Goal: Information Seeking & Learning: Learn about a topic

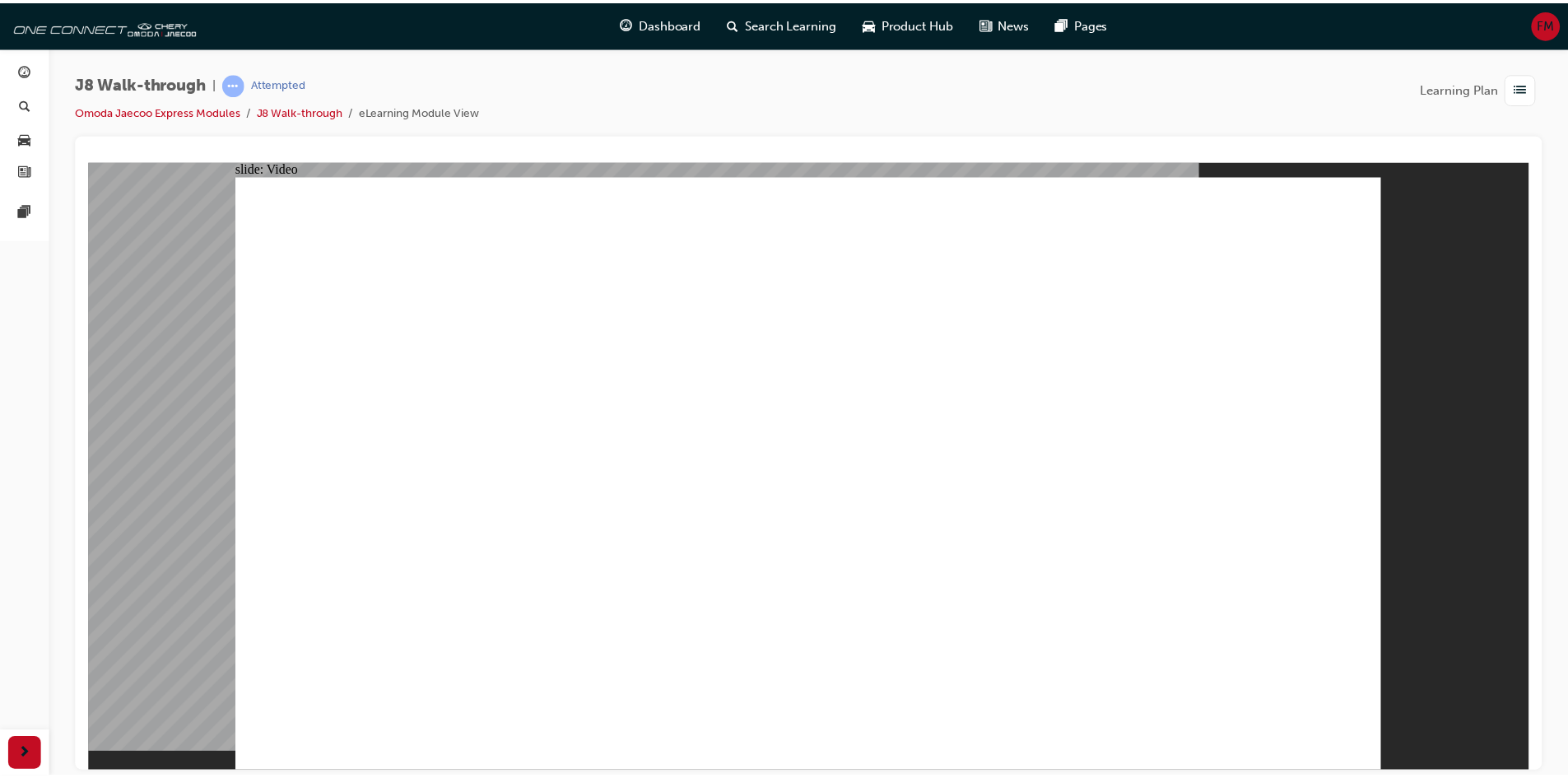
scroll to position [9, 0]
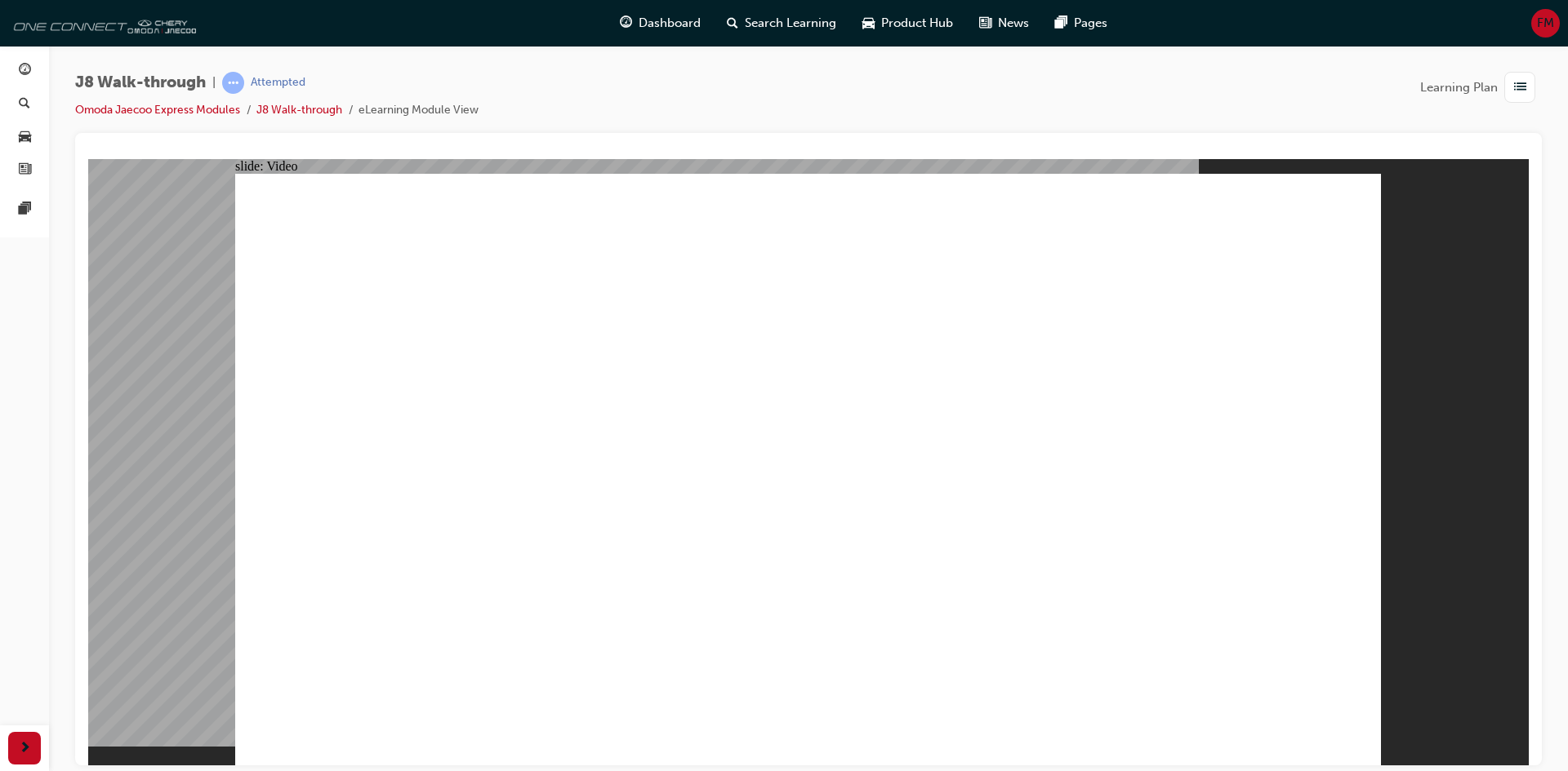
click at [114, 30] on img at bounding box center [101, 23] width 188 height 32
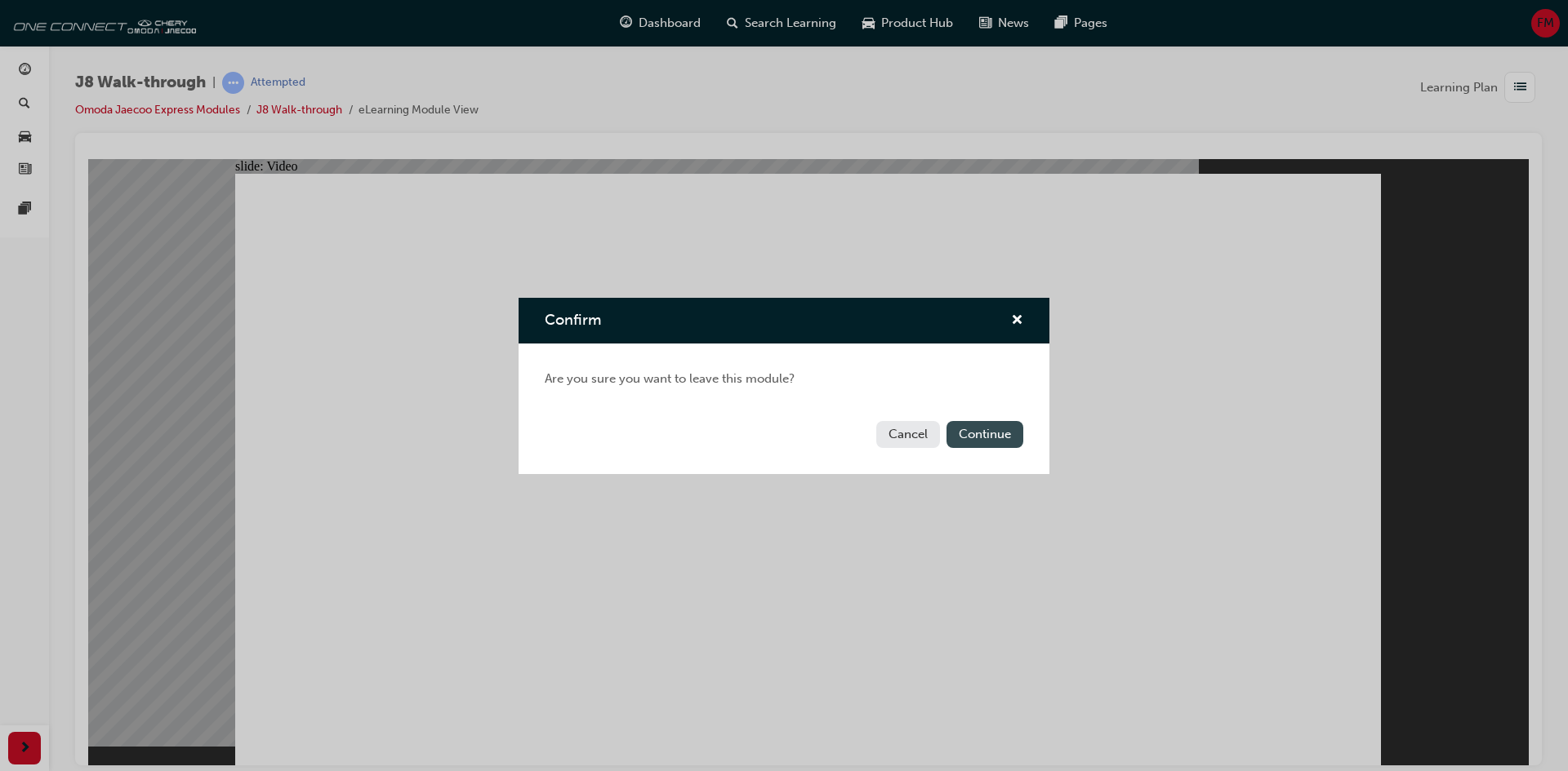
click at [967, 437] on button "Continue" at bounding box center [984, 434] width 77 height 27
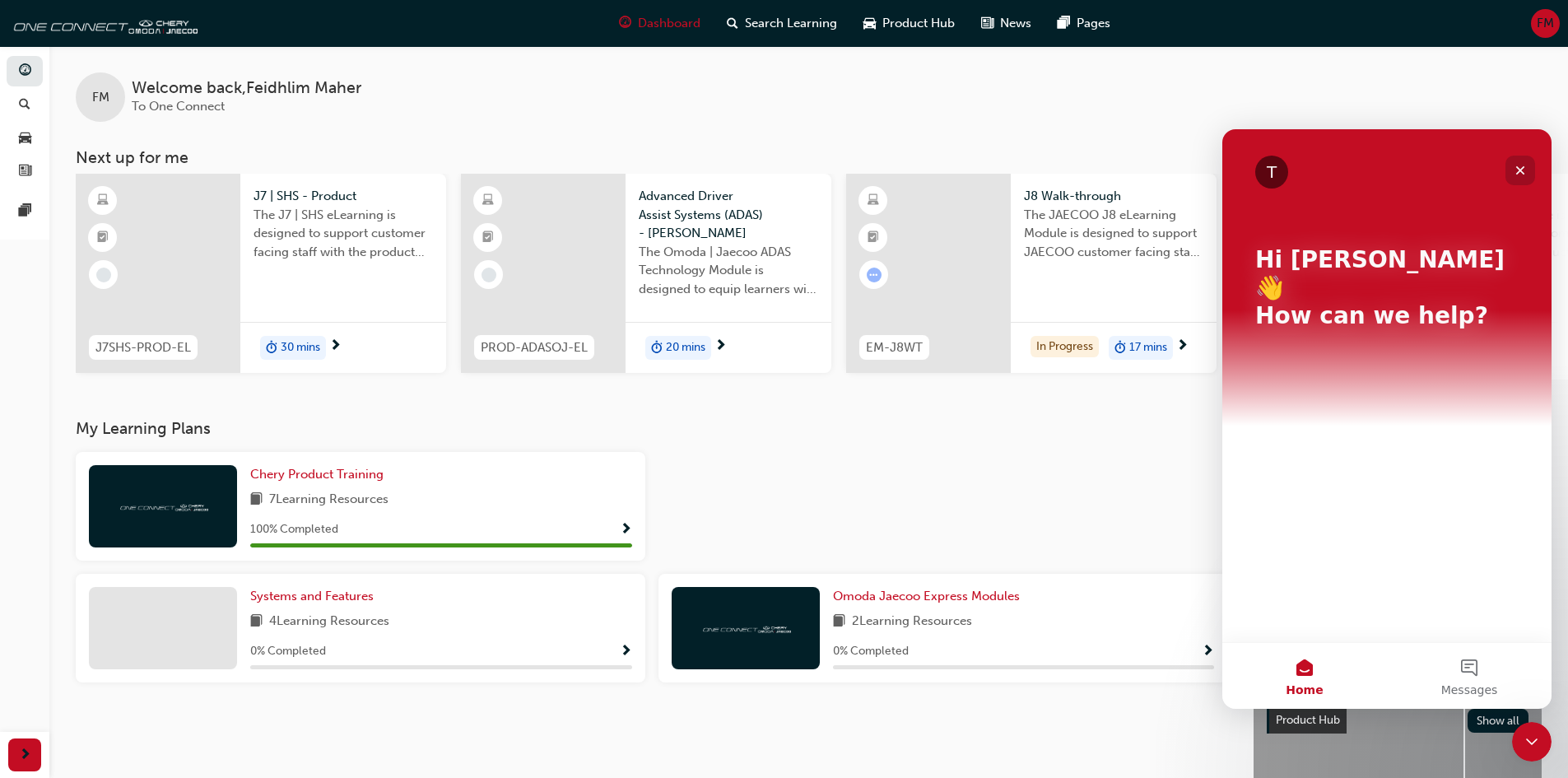
click at [1515, 168] on icon "Close" at bounding box center [1519, 169] width 13 height 13
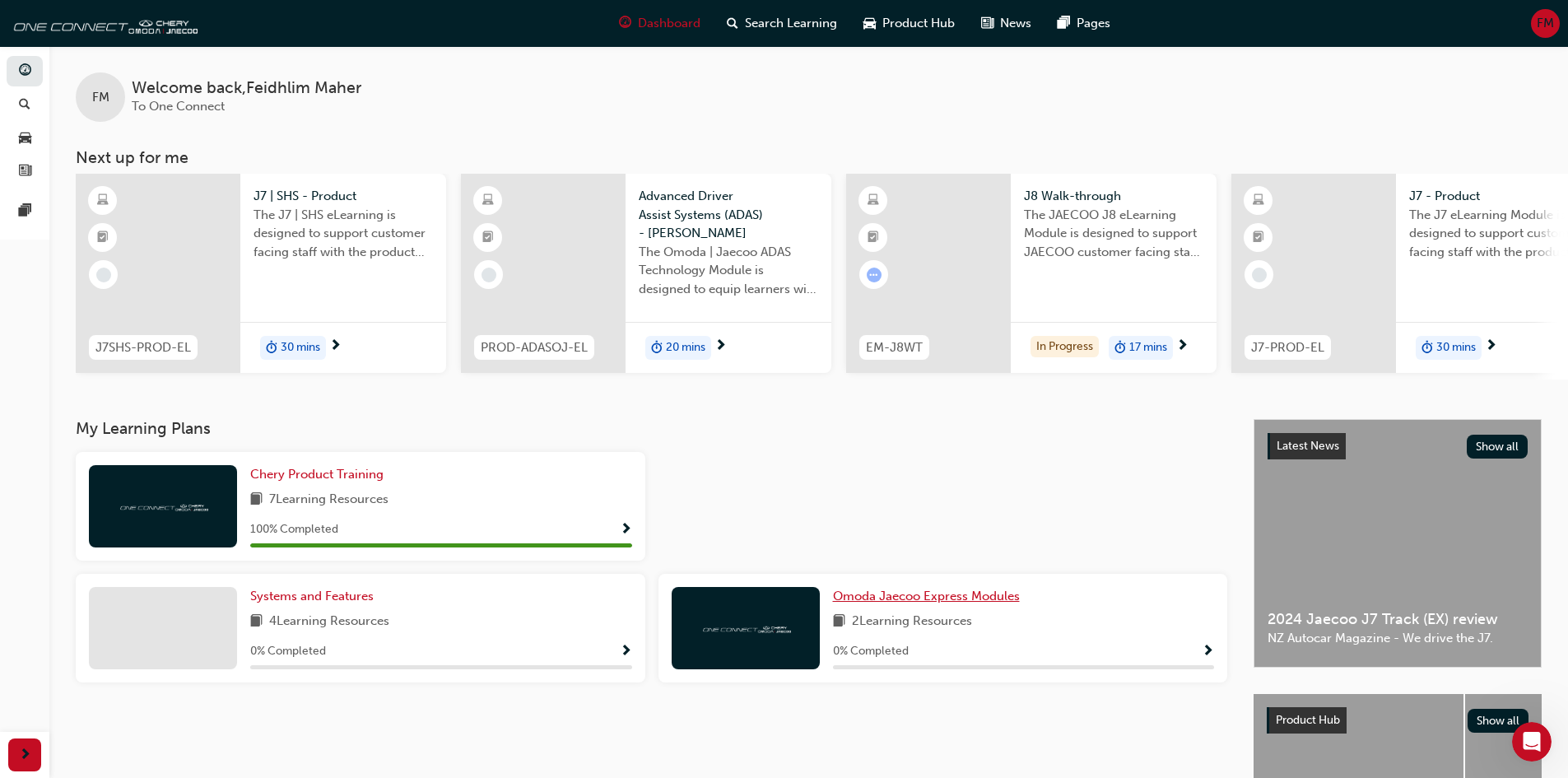
click at [943, 603] on span "Omoda Jaecoo Express Modules" at bounding box center [926, 596] width 187 height 15
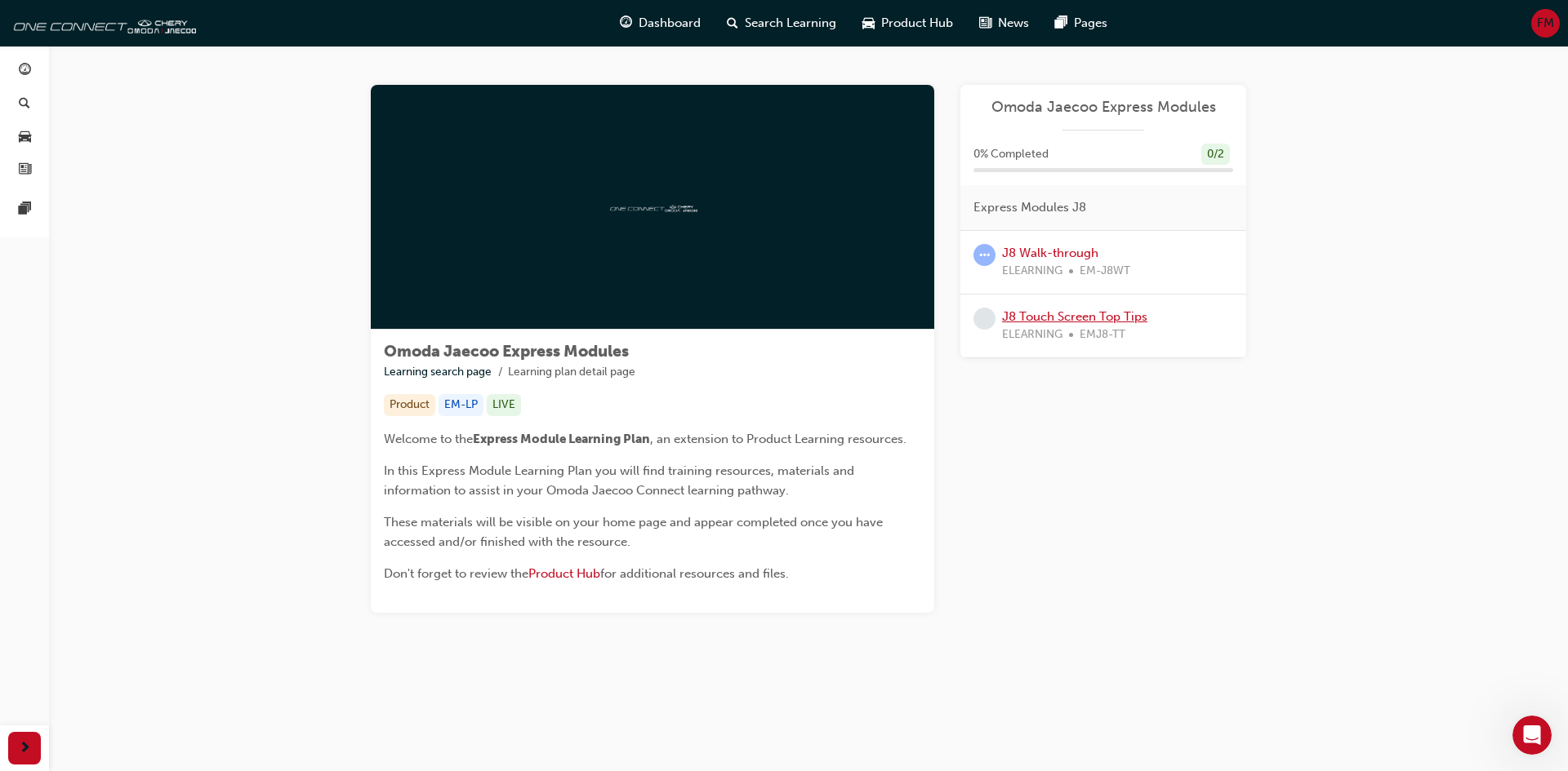
click at [1055, 315] on link "J8 Touch Screen Top Tips" at bounding box center [1075, 316] width 145 height 15
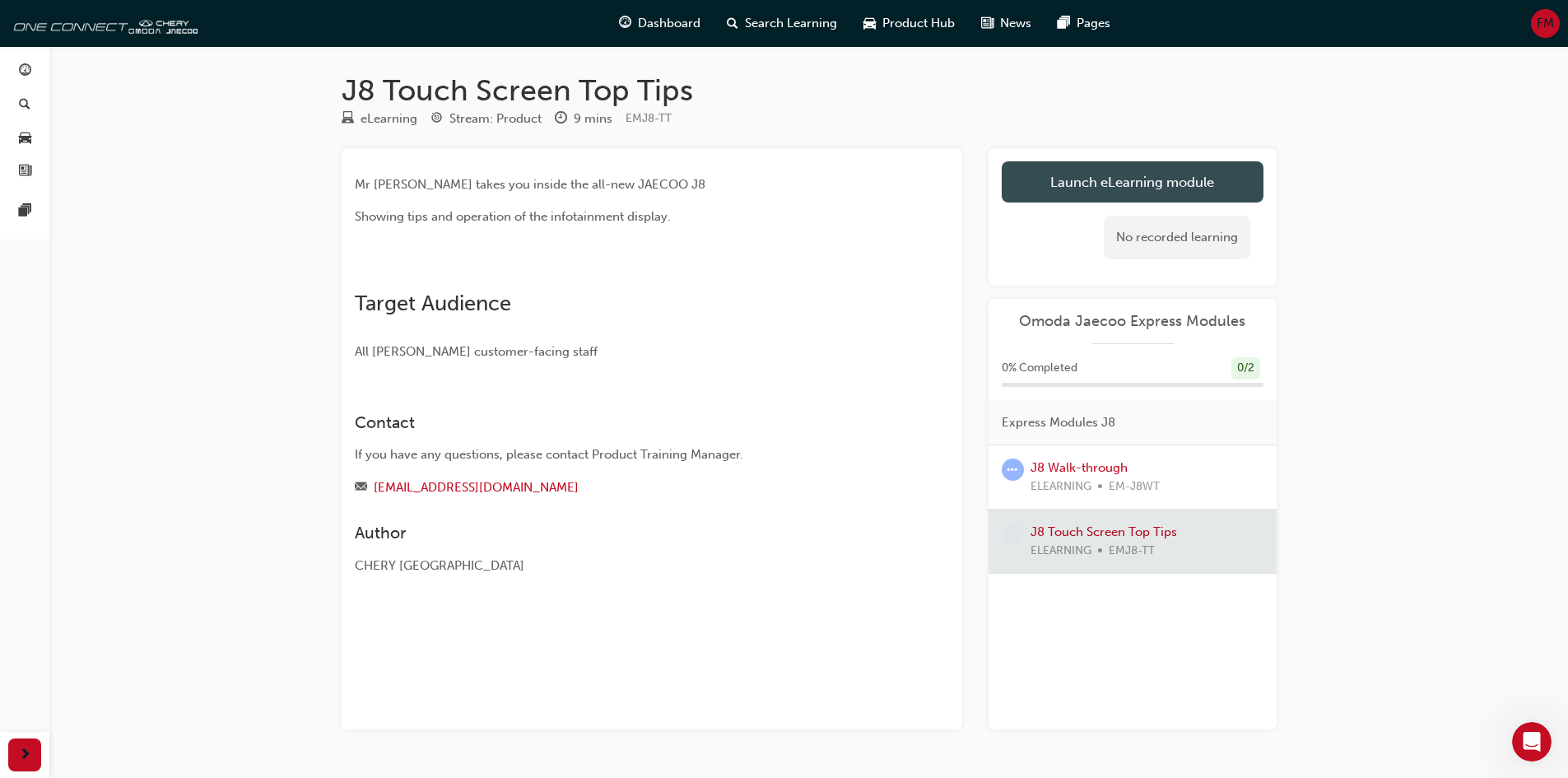
click at [1128, 187] on link "Launch eLearning module" at bounding box center [1132, 182] width 261 height 42
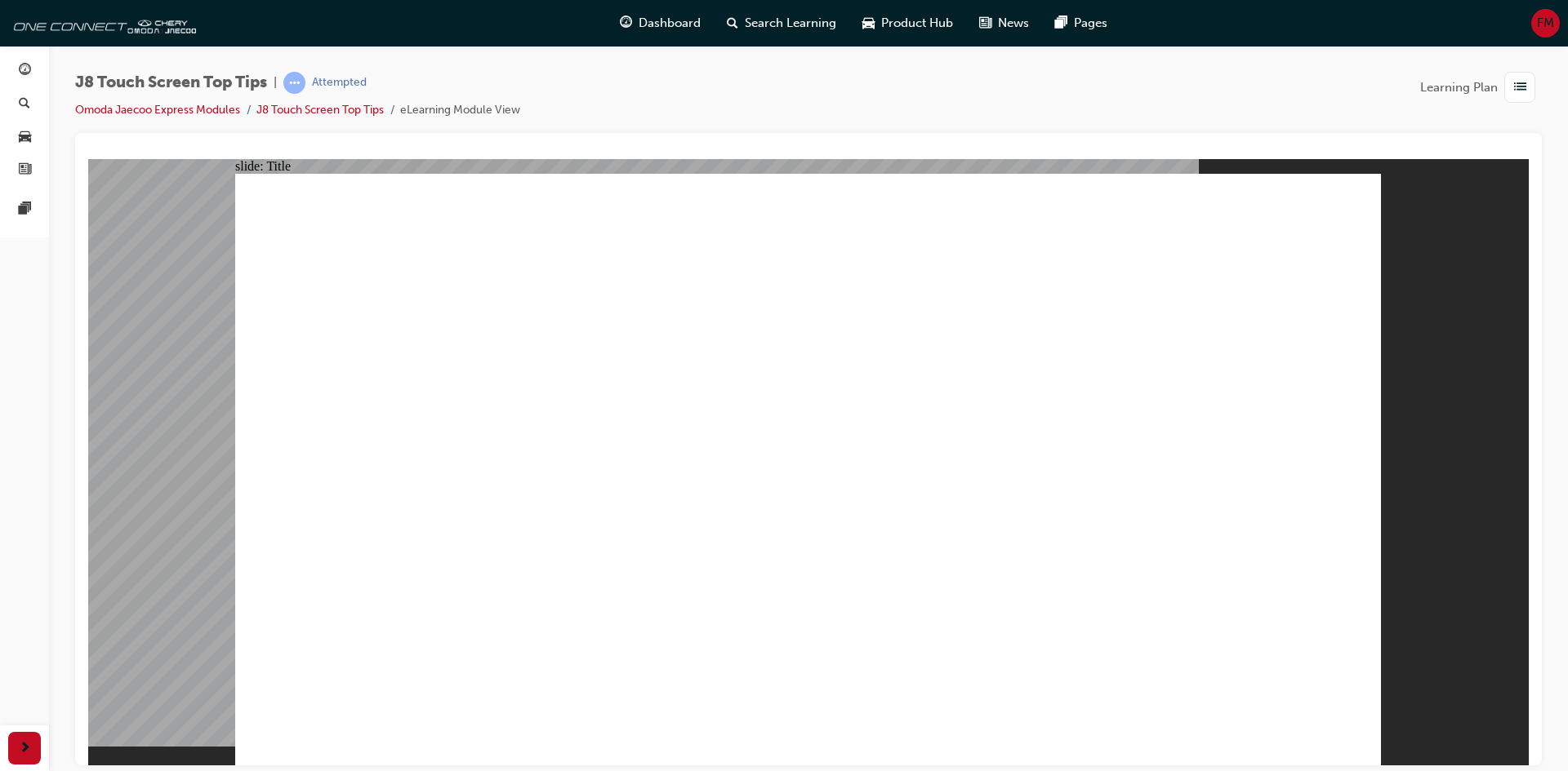
click at [435, 106] on li "eLearning Module View" at bounding box center [460, 110] width 120 height 19
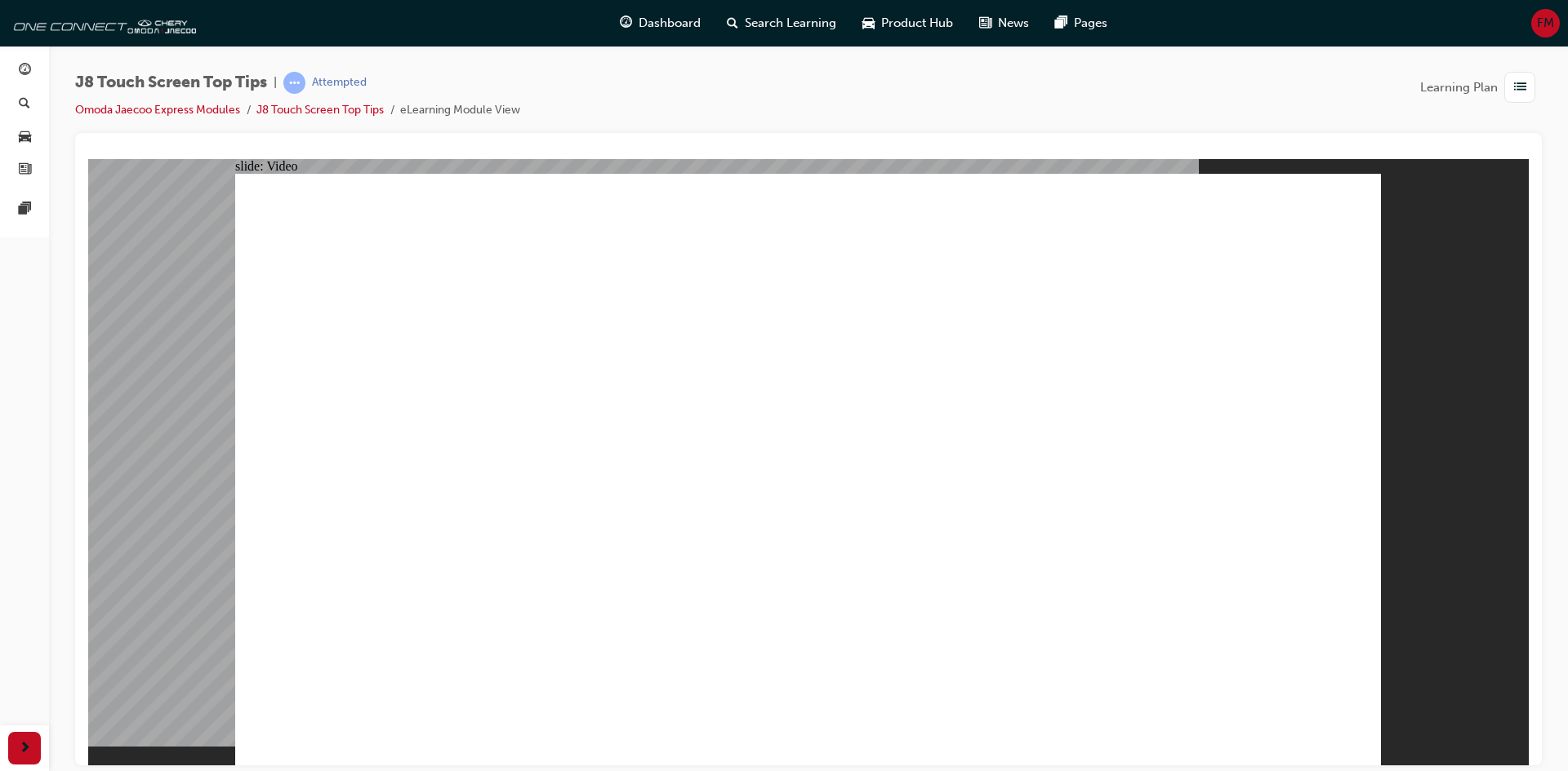
click at [462, 105] on li "eLearning Module View" at bounding box center [460, 110] width 120 height 19
click at [1509, 83] on div "button" at bounding box center [1520, 87] width 31 height 31
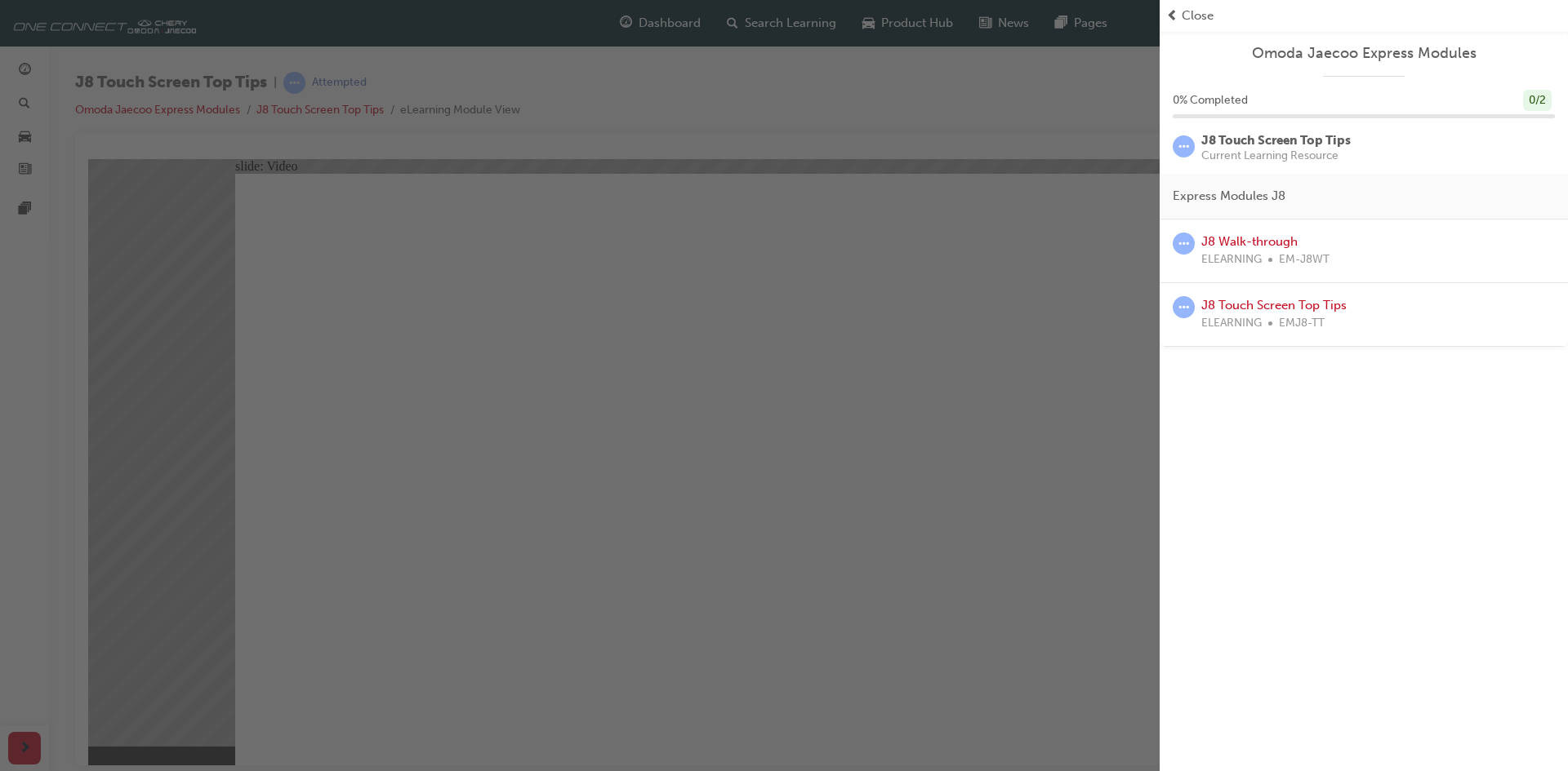
click at [1202, 201] on span "Express Modules J8" at bounding box center [1229, 195] width 113 height 19
click at [1185, 148] on span "learningRecordVerb_ATTEMPT-icon" at bounding box center [1184, 146] width 22 height 22
click at [1180, 253] on span "learningRecordVerb_ATTEMPT-icon" at bounding box center [1184, 244] width 22 height 22
click at [1182, 316] on span "learningRecordVerb_ATTEMPT-icon" at bounding box center [1184, 307] width 22 height 22
click at [1071, 289] on div "button" at bounding box center [580, 385] width 1159 height 771
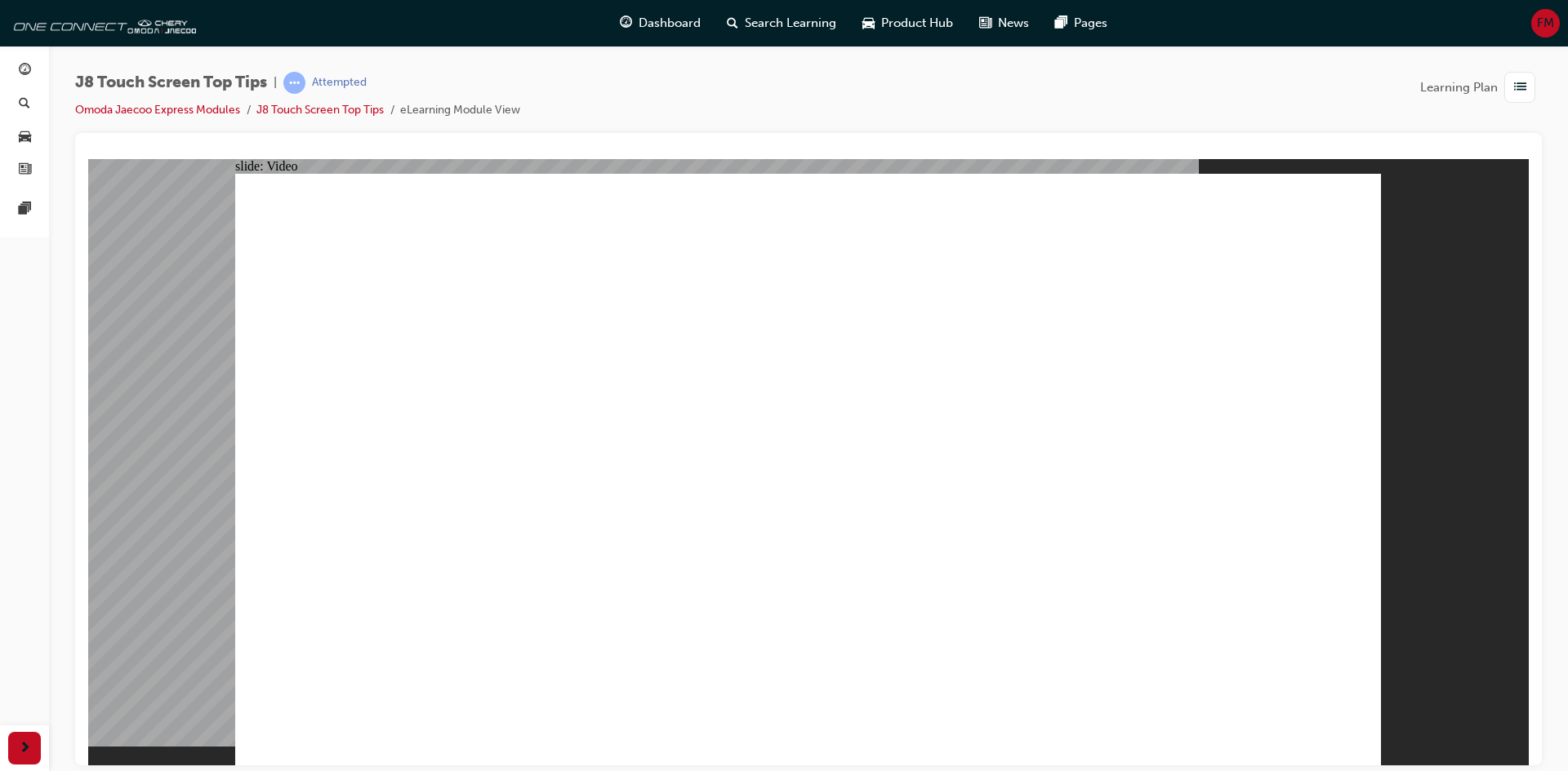
click at [437, 109] on li "eLearning Module View" at bounding box center [460, 110] width 120 height 19
click at [370, 109] on link "J8 Touch Screen Top Tips" at bounding box center [320, 110] width 128 height 14
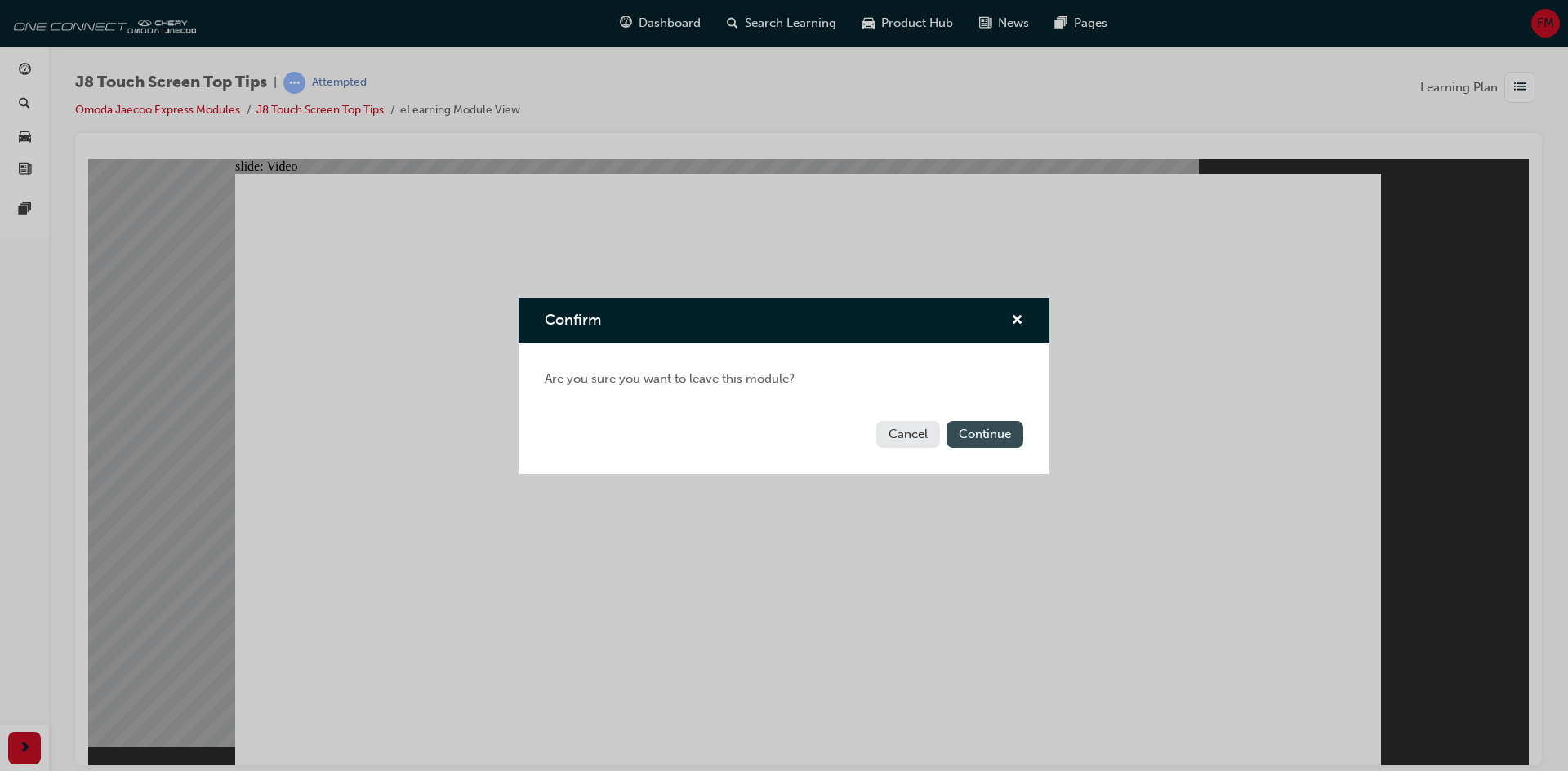
click at [962, 437] on button "Continue" at bounding box center [984, 434] width 77 height 27
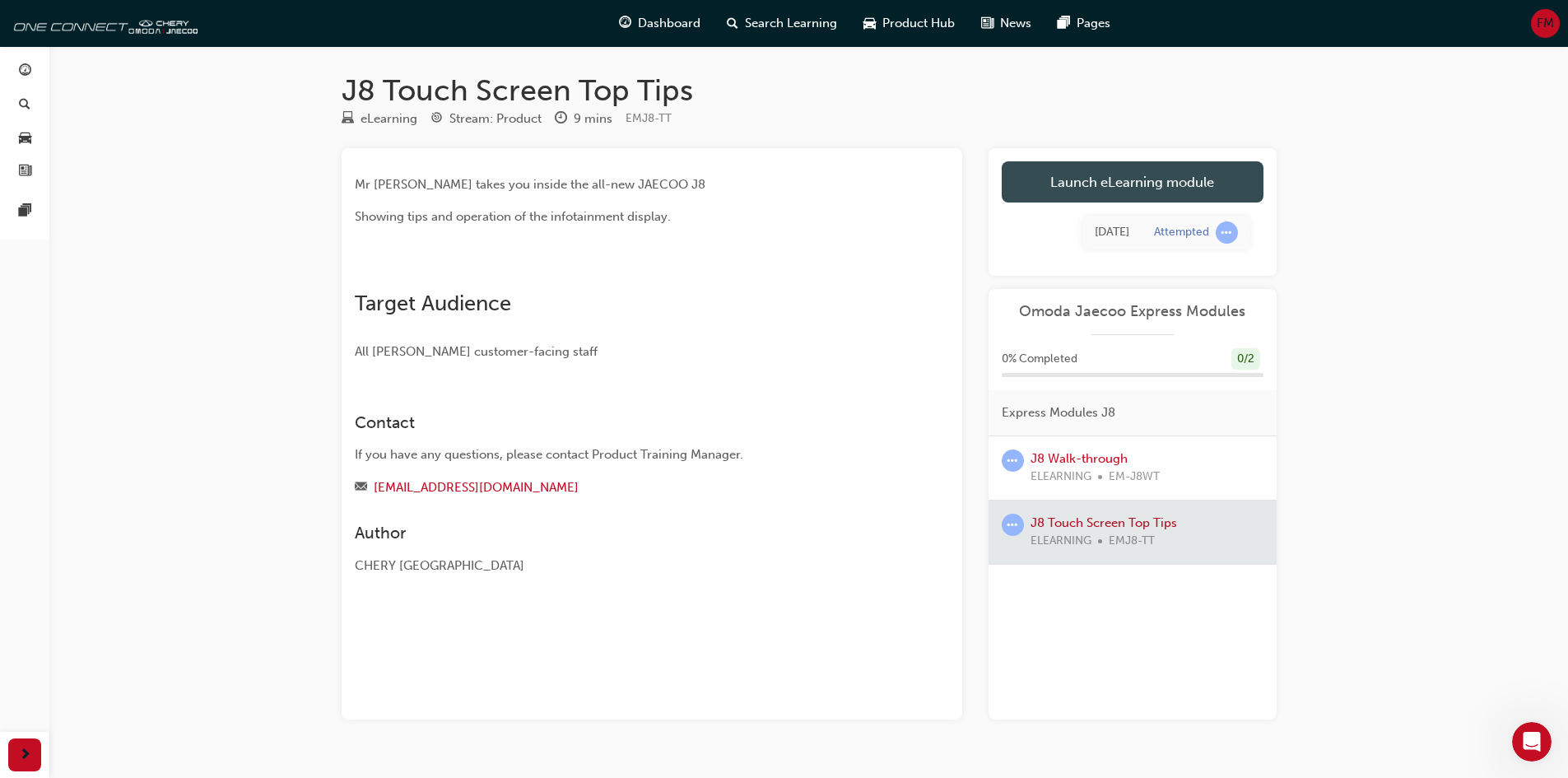
click at [1208, 184] on link "Launch eLearning module" at bounding box center [1132, 182] width 261 height 42
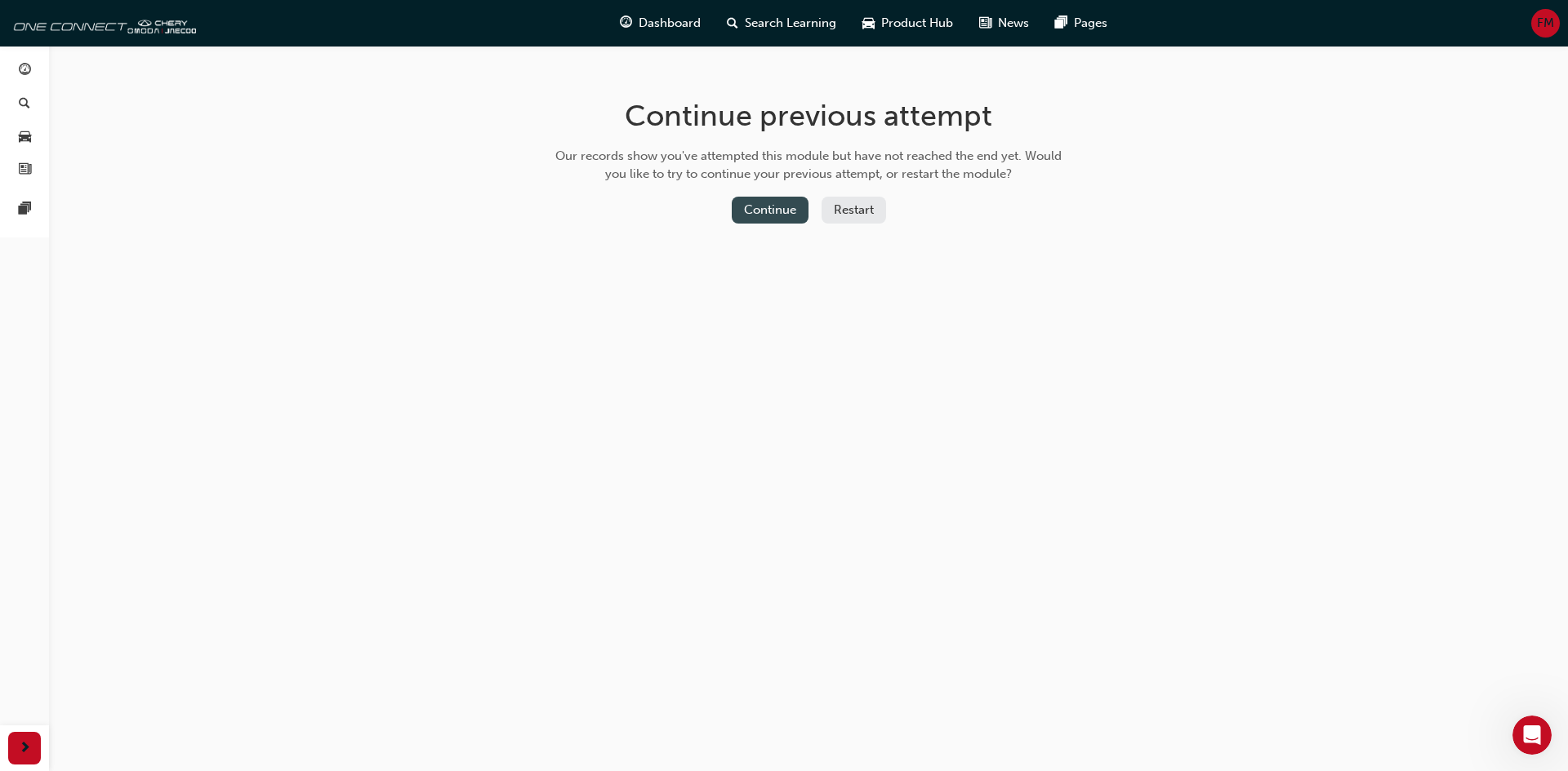
click at [763, 219] on button "Continue" at bounding box center [770, 209] width 77 height 27
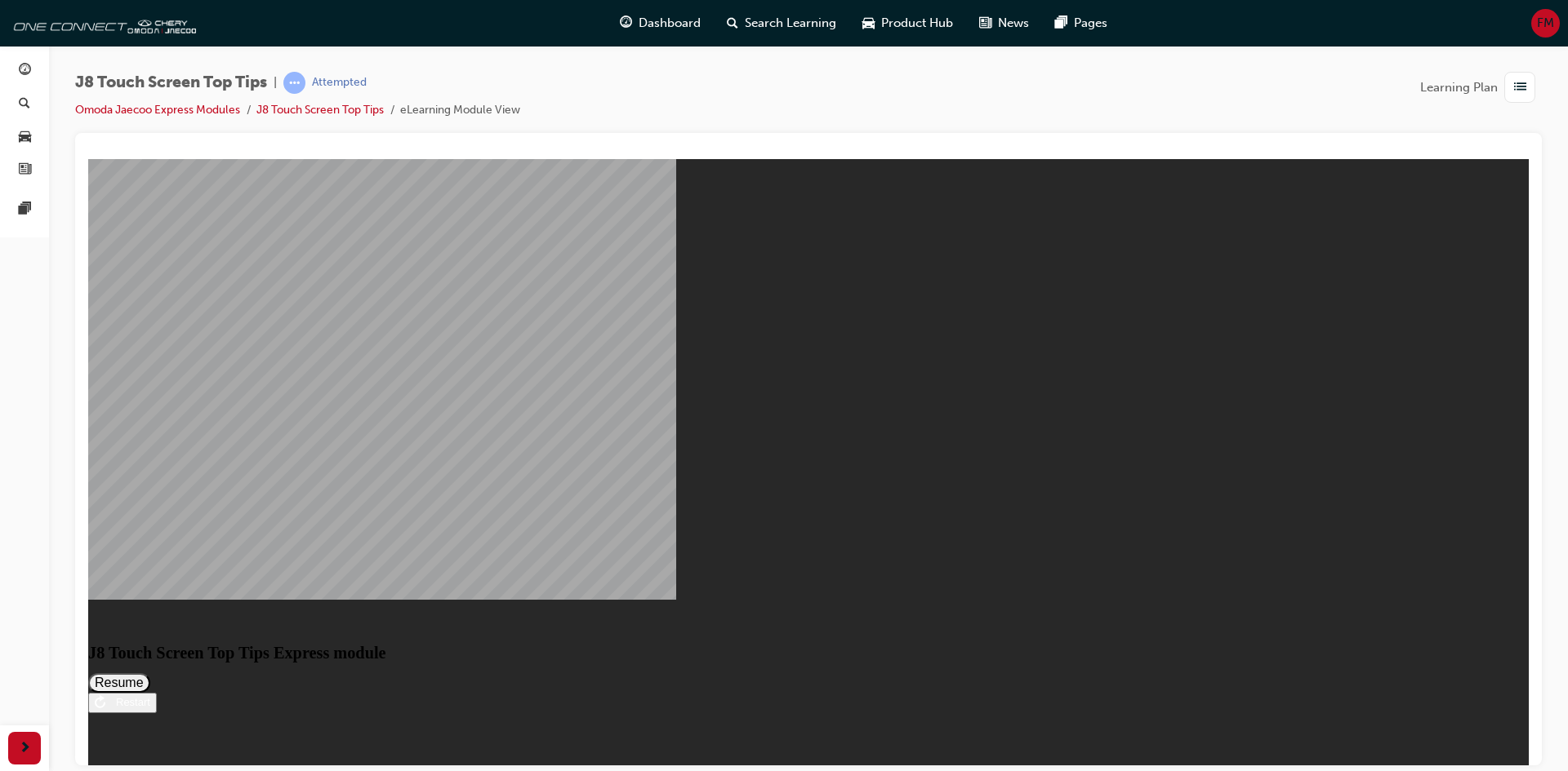
click at [1334, 643] on div "J8 Touch Screen Top Tips Express module" at bounding box center [809, 652] width 1440 height 19
click at [1431, 713] on div "J8 Touch Screen Top Tips Express module J8 Touch Screen Top Tips Express module…" at bounding box center [809, 664] width 1440 height 95
click at [32, 742] on div "button" at bounding box center [24, 748] width 32 height 32
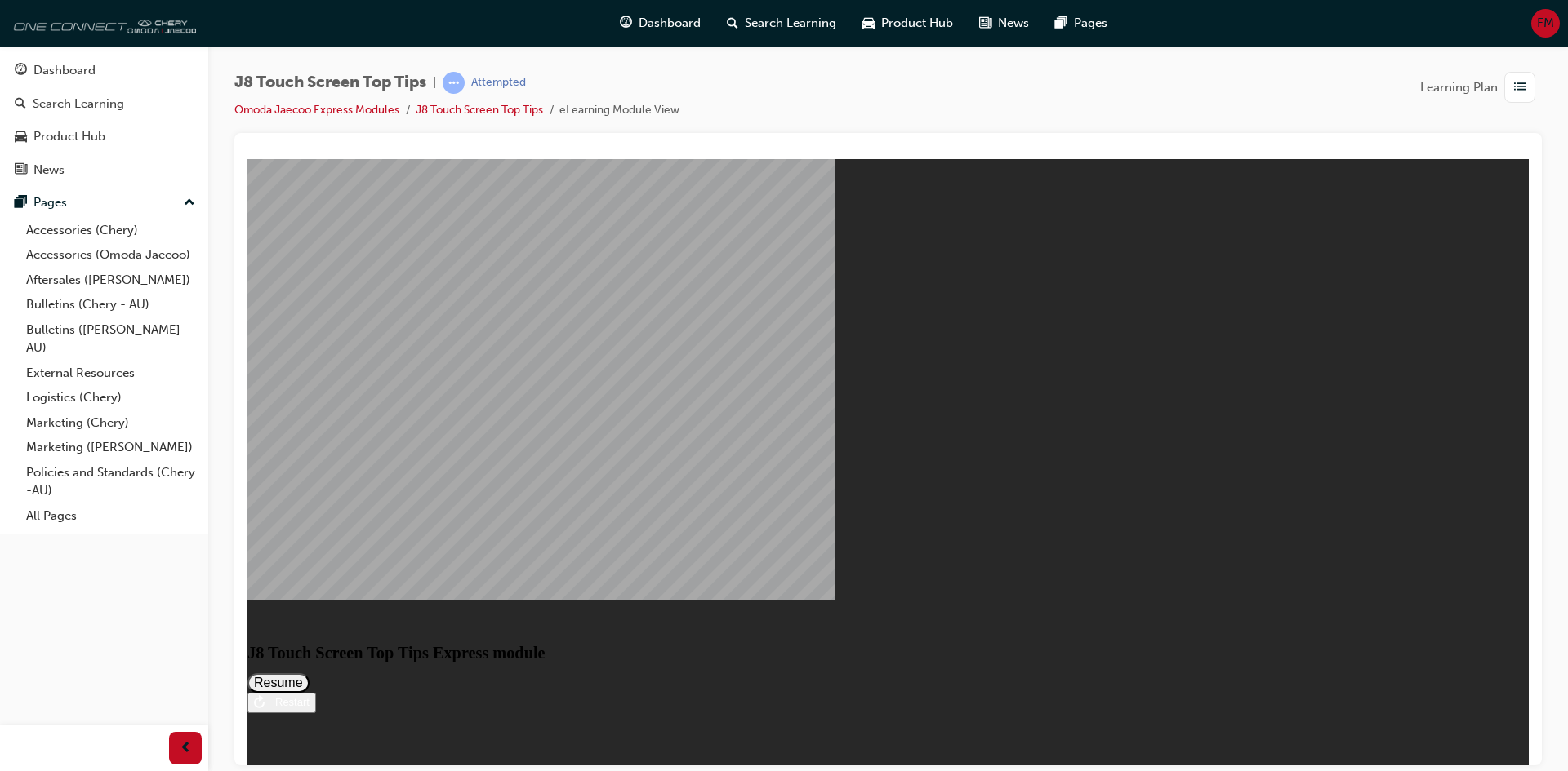
click at [149, 28] on img at bounding box center [101, 23] width 188 height 32
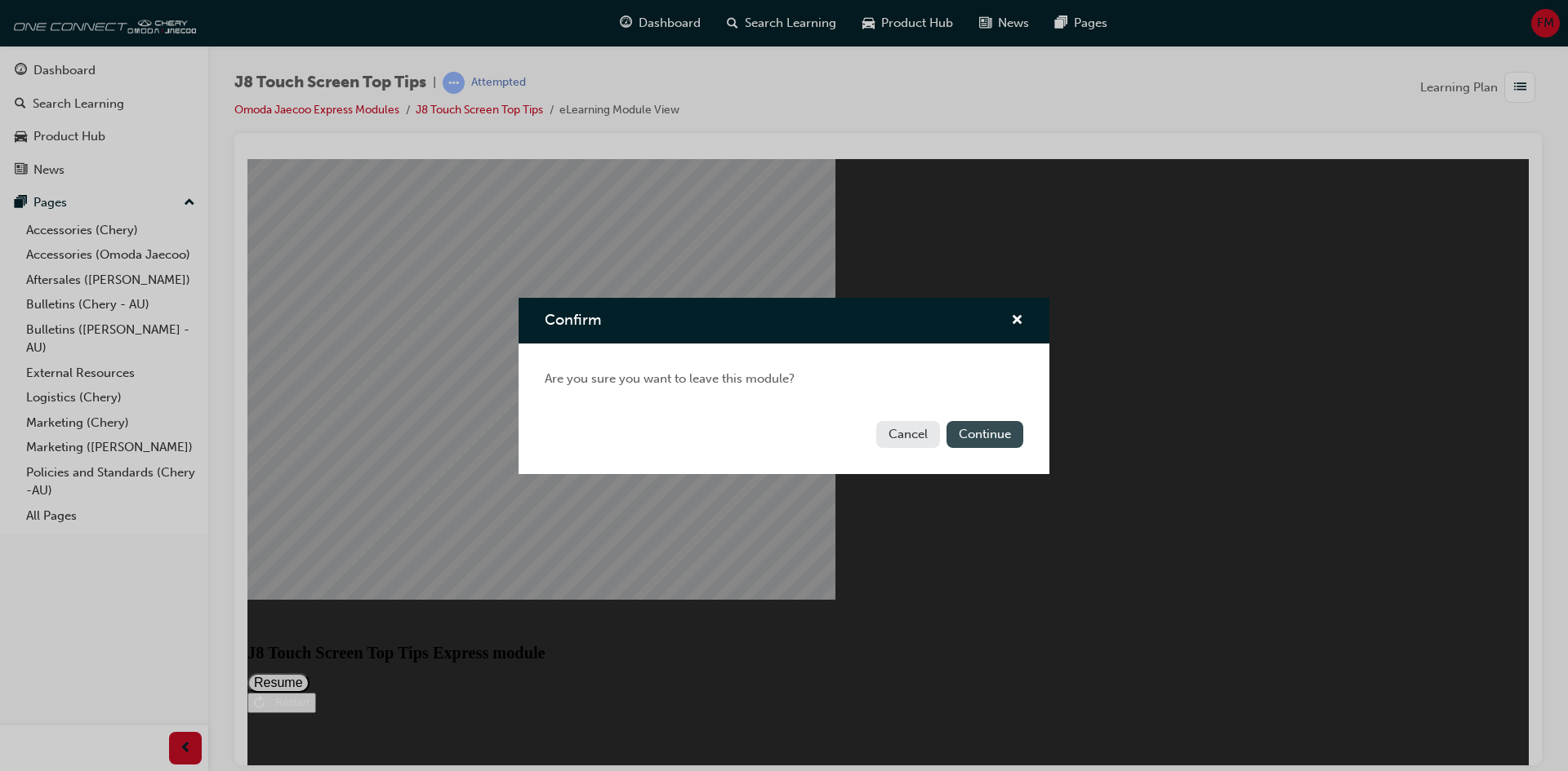
click at [985, 437] on button "Continue" at bounding box center [984, 434] width 77 height 27
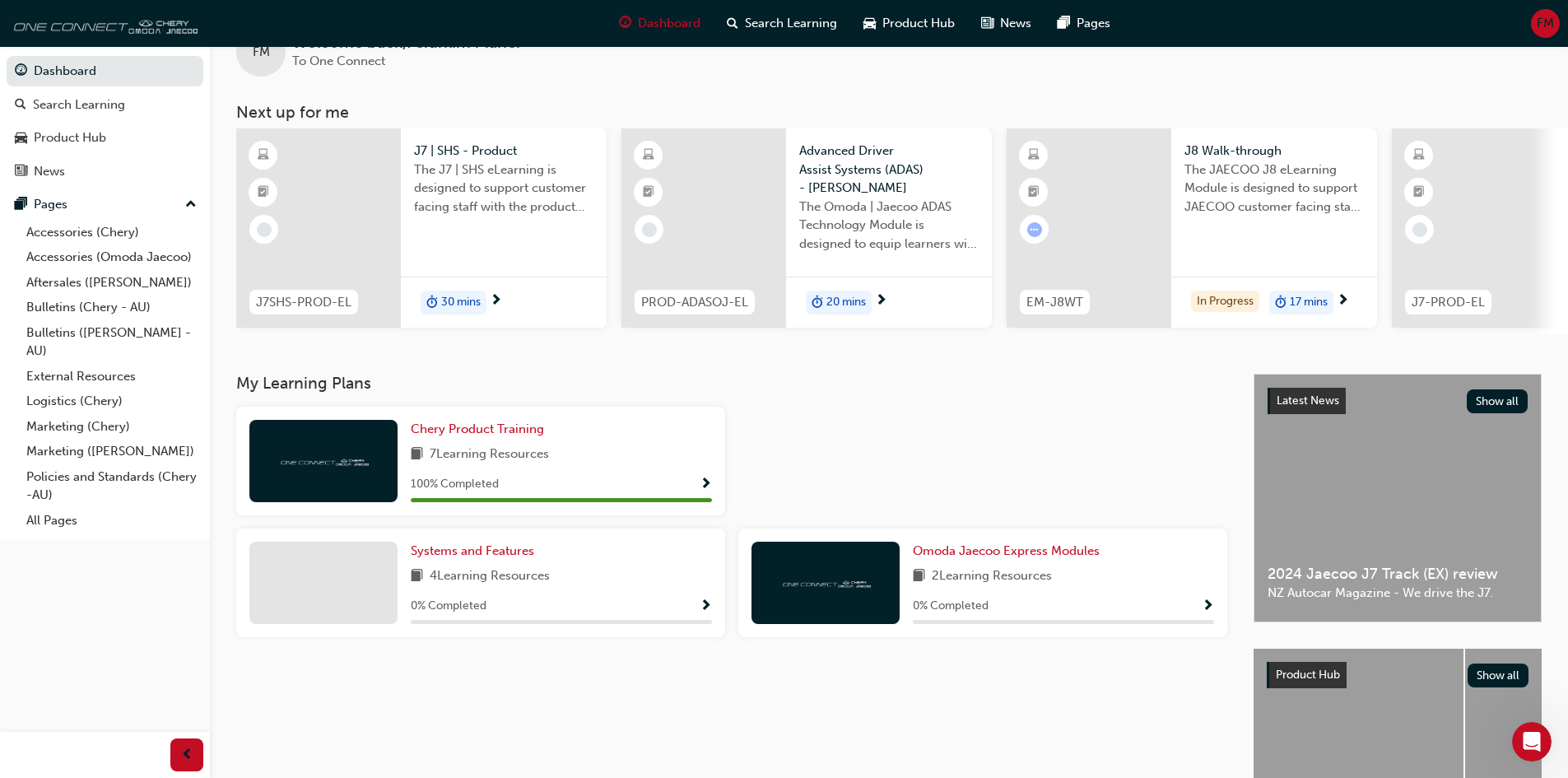
scroll to position [82, 0]
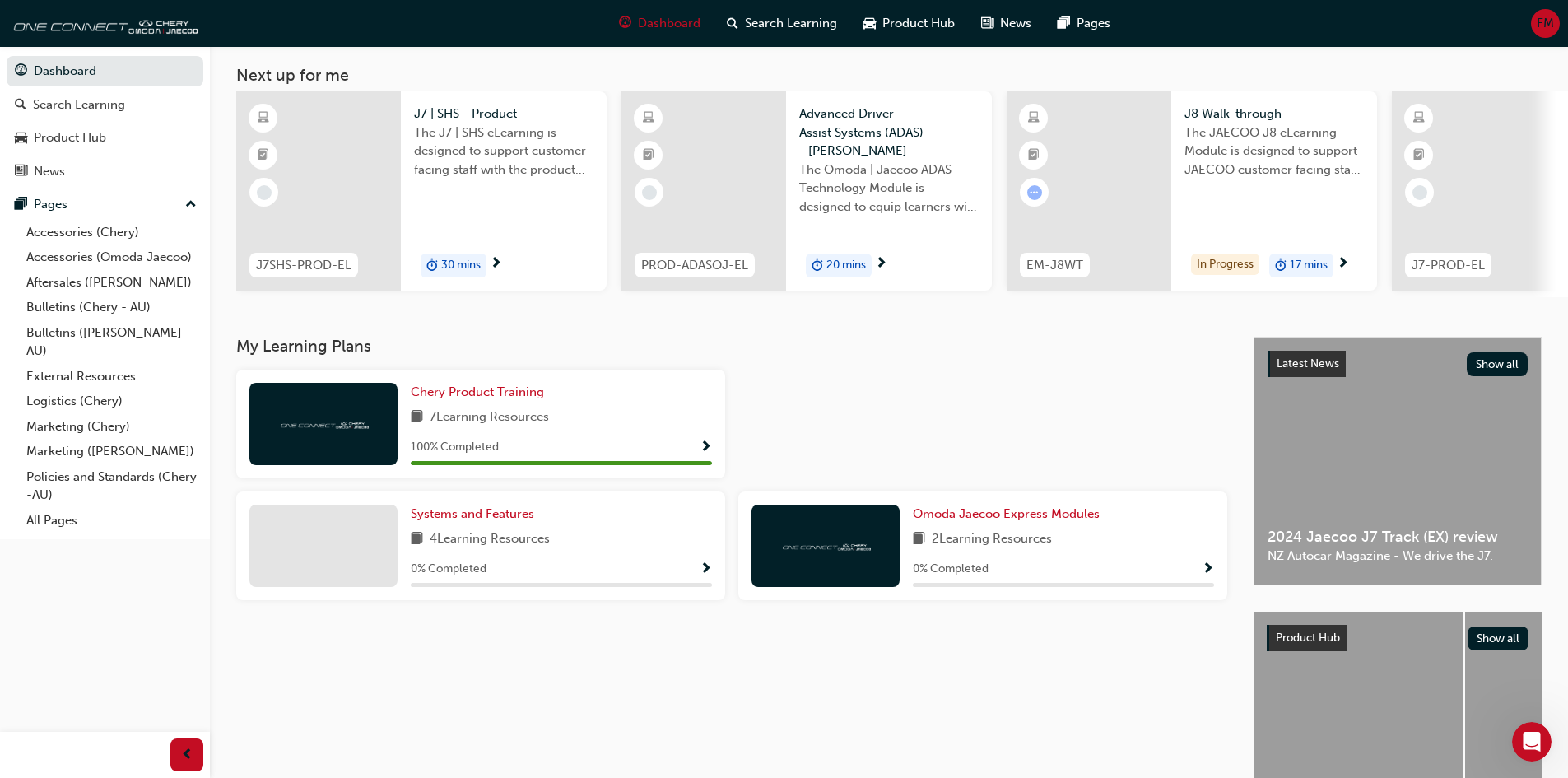
click at [708, 575] on span "Show Progress" at bounding box center [705, 570] width 12 height 15
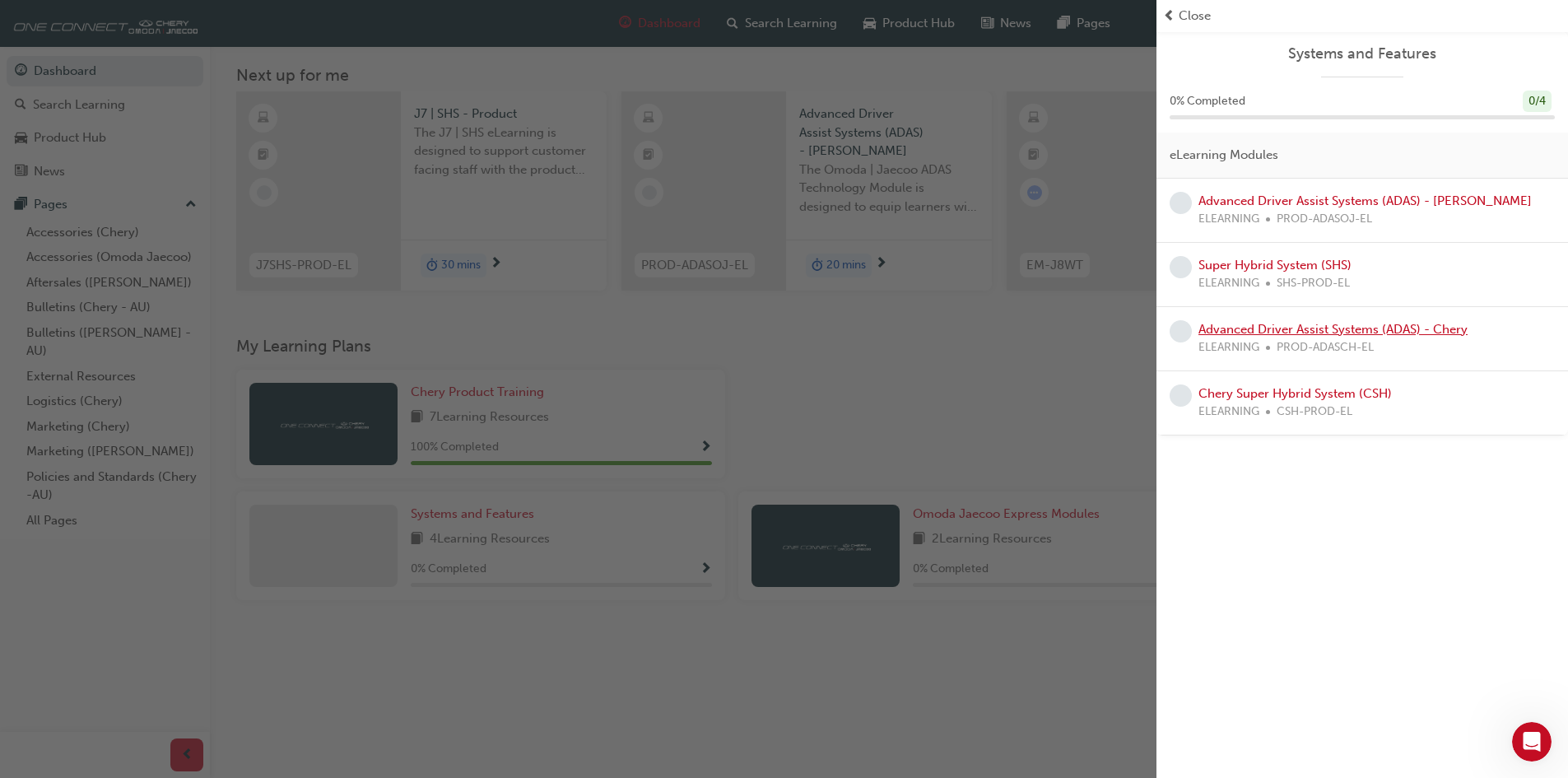
click at [1389, 329] on link "Advanced Driver Assist Systems (ADAS) - Chery" at bounding box center [1333, 329] width 269 height 15
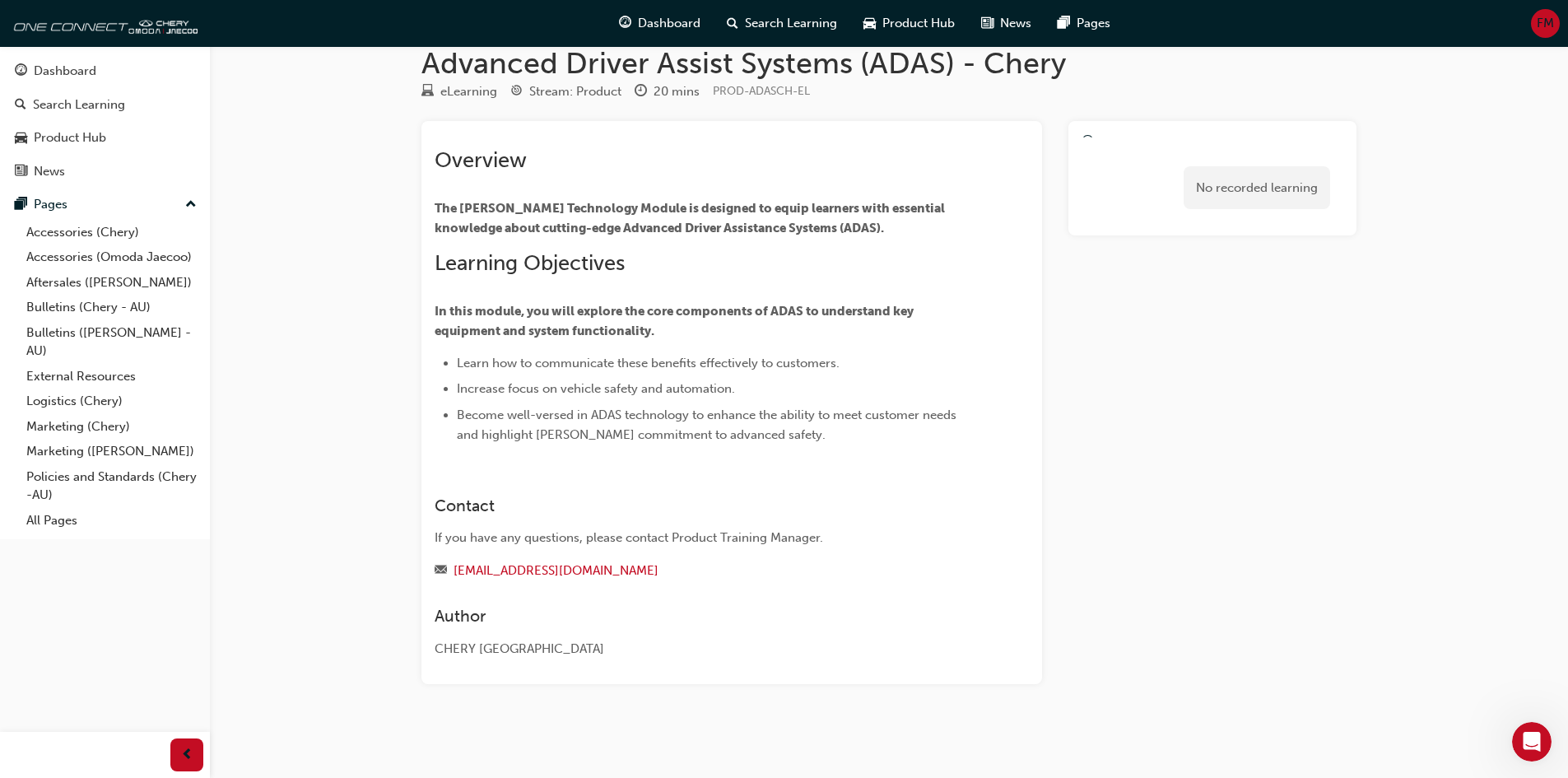
scroll to position [46, 0]
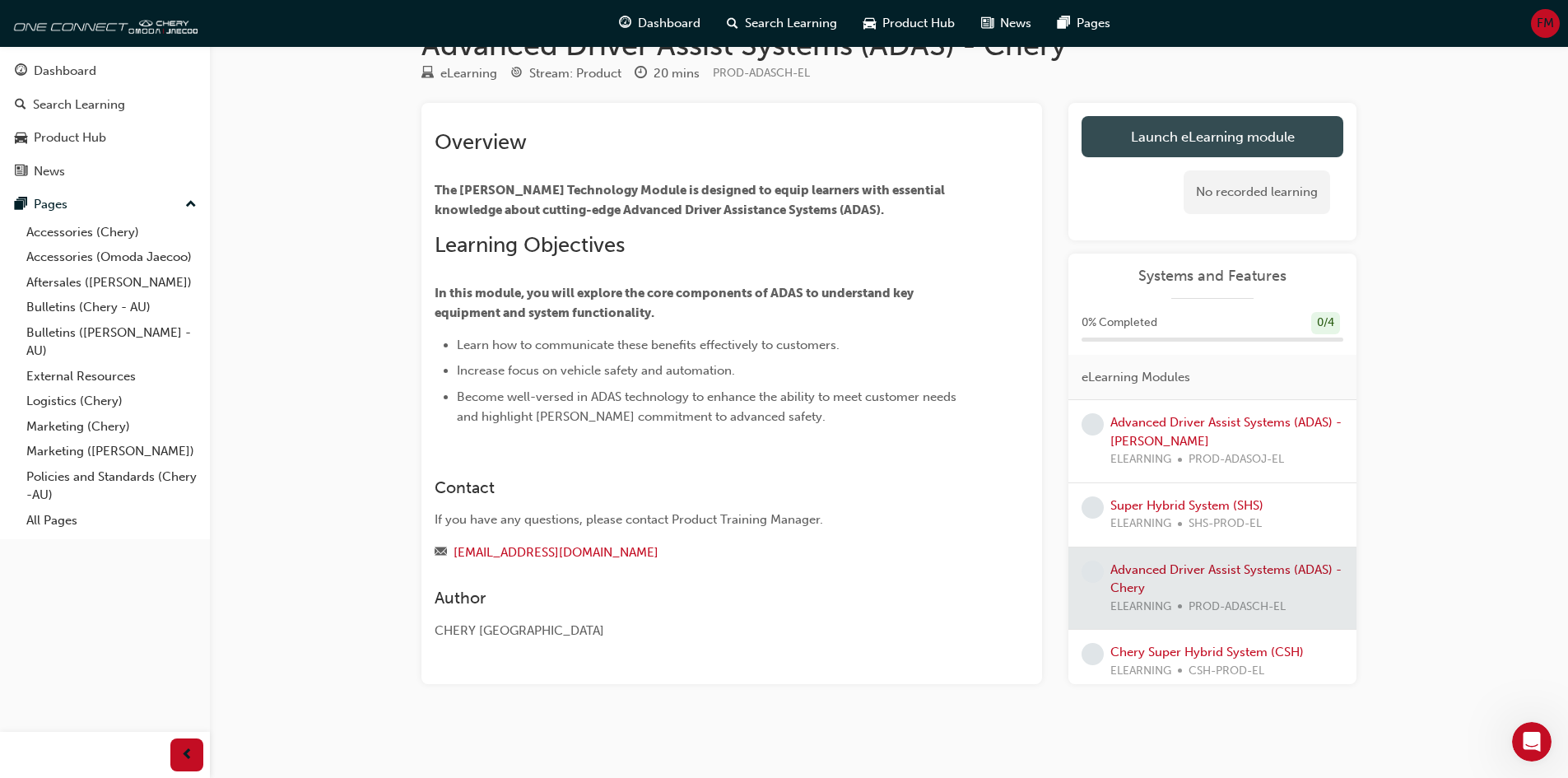
click at [1153, 144] on link "Launch eLearning module" at bounding box center [1212, 137] width 261 height 42
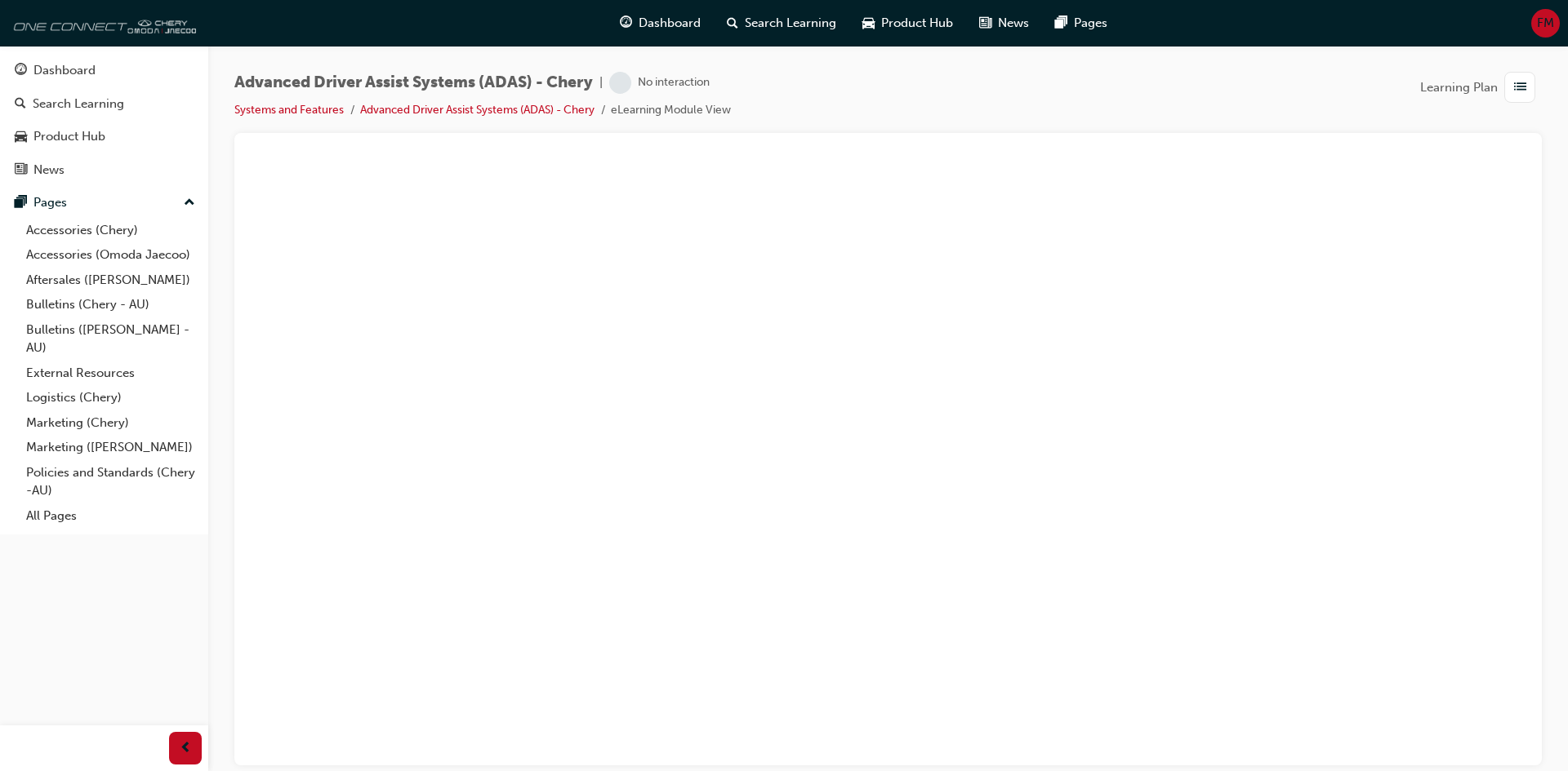
click at [147, 33] on img at bounding box center [101, 23] width 188 height 32
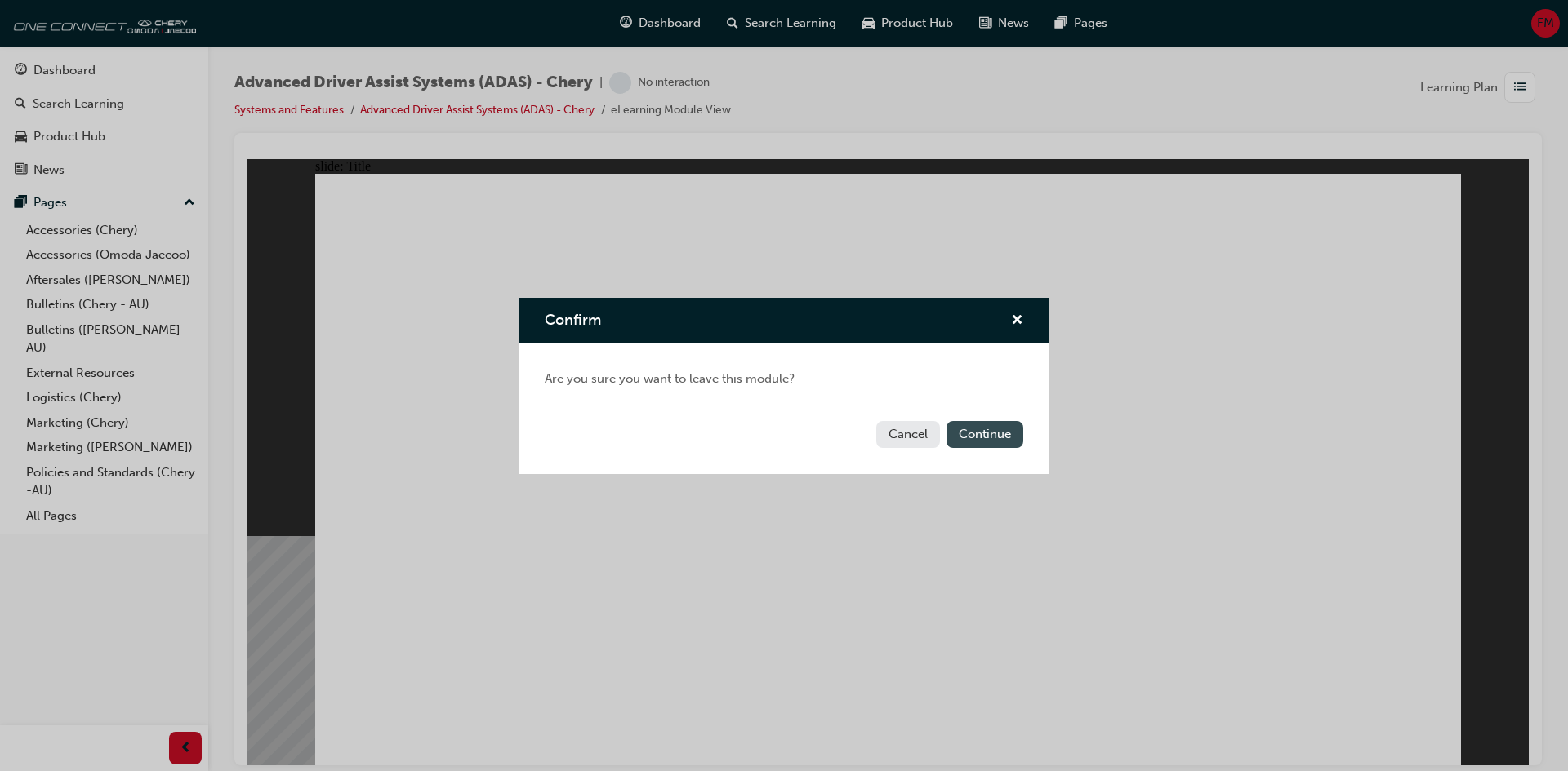
click at [956, 430] on button "Continue" at bounding box center [984, 434] width 77 height 27
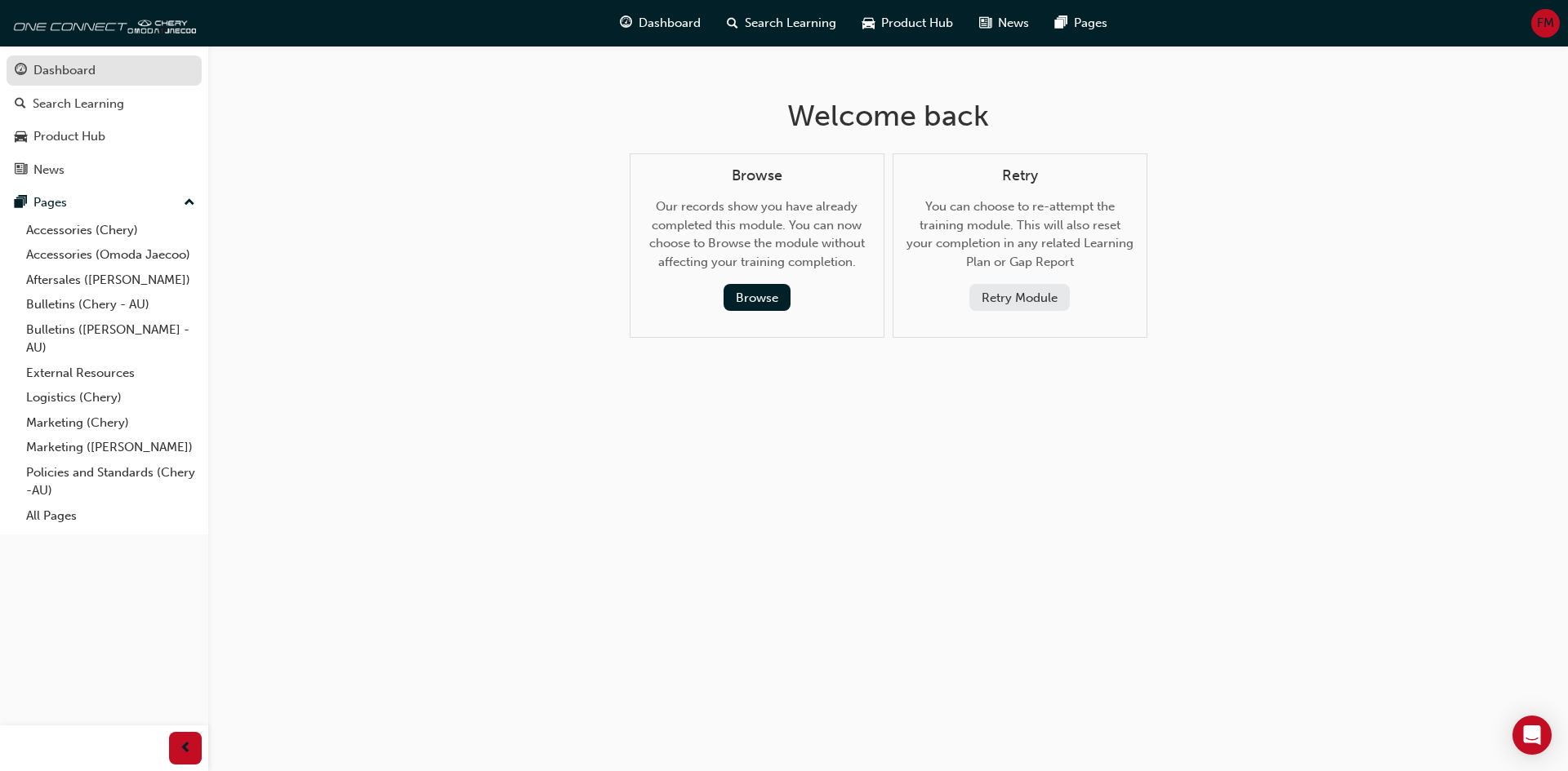
click at [72, 76] on div "Dashboard" at bounding box center [64, 70] width 62 height 19
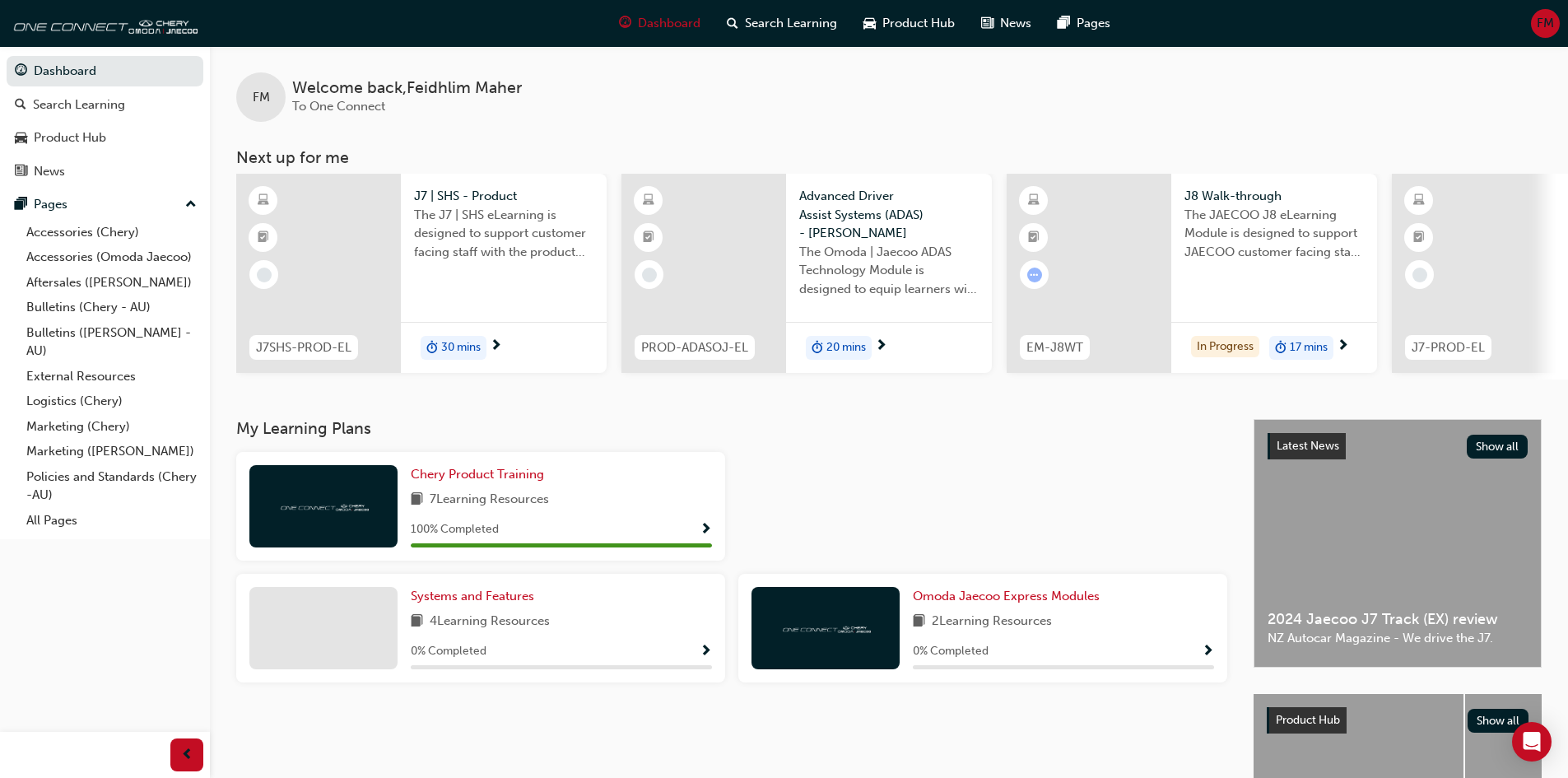
click at [704, 534] on span "Show Progress" at bounding box center [705, 530] width 12 height 15
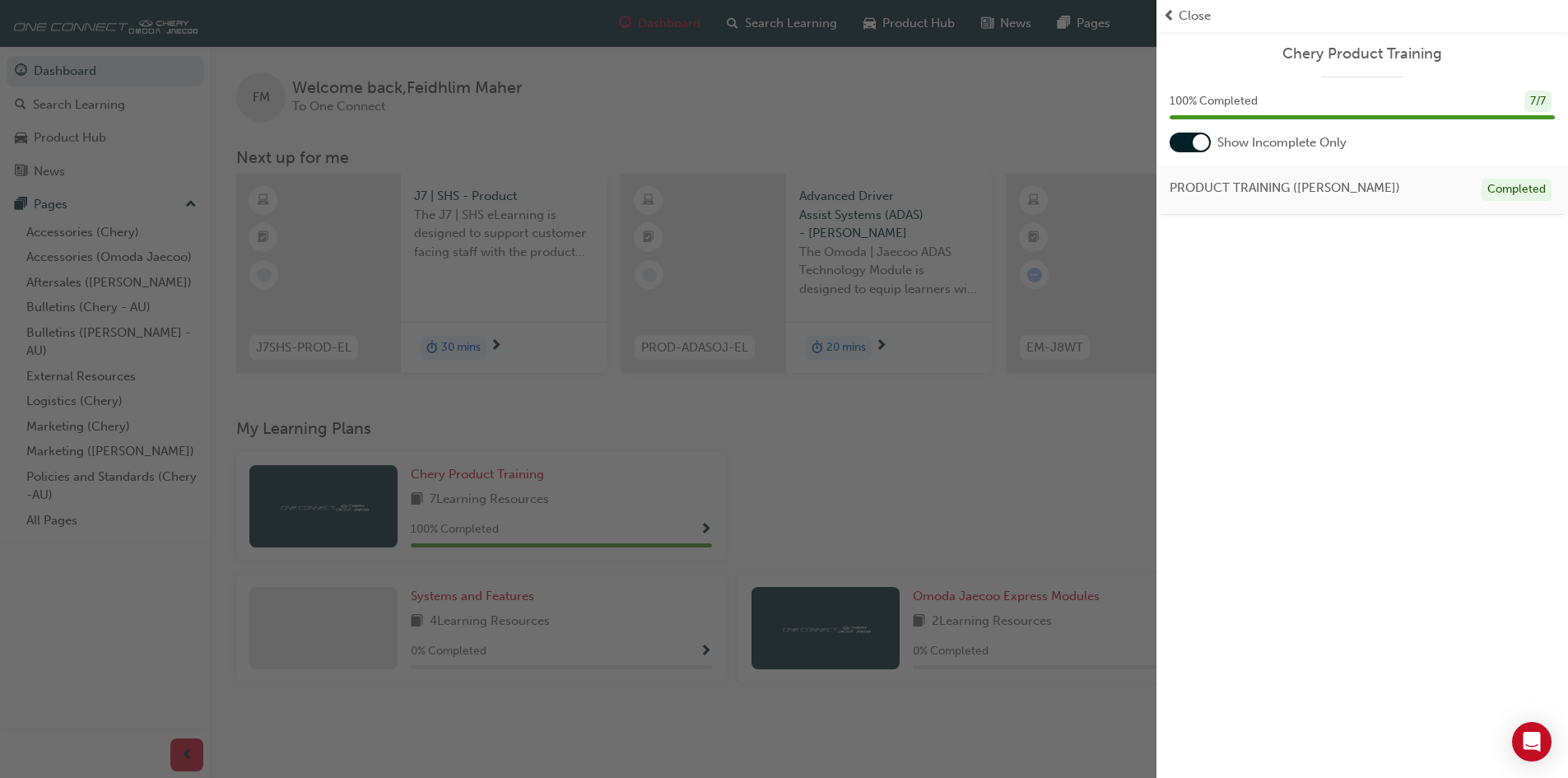
click at [1092, 461] on div "button" at bounding box center [578, 389] width 1157 height 778
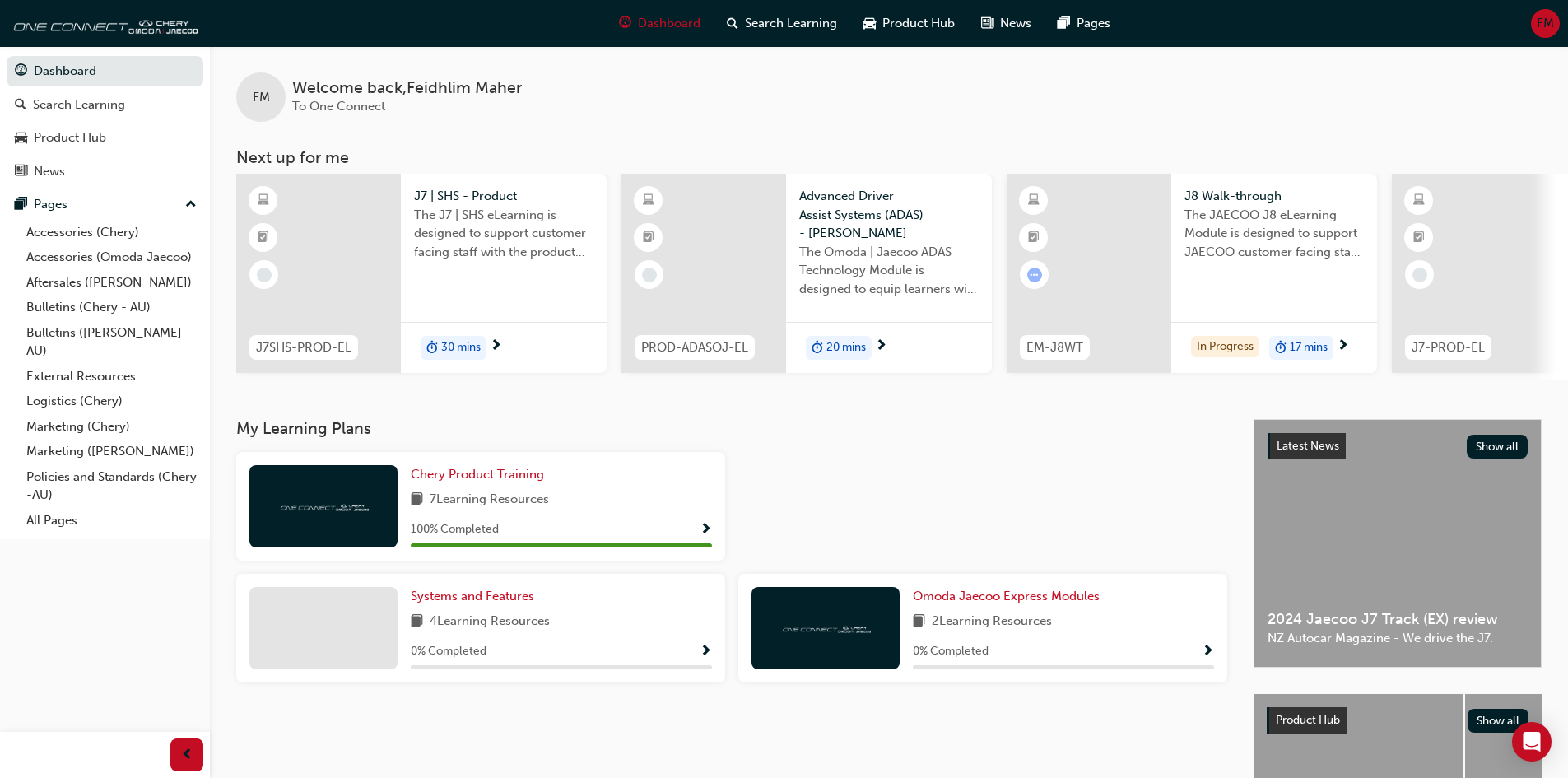
click at [704, 660] on span "Show Progress" at bounding box center [705, 652] width 12 height 15
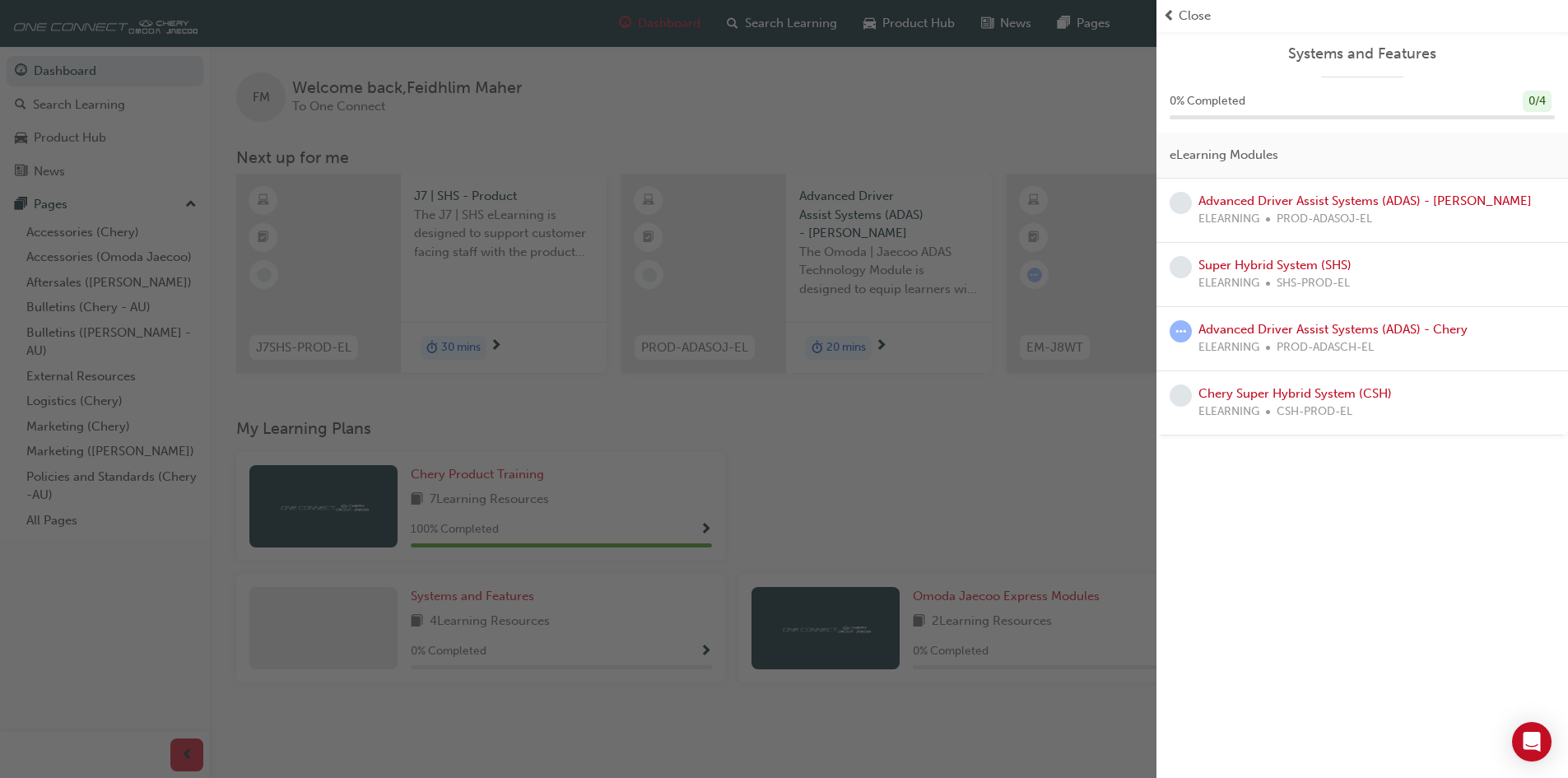
click at [1006, 446] on div "button" at bounding box center [578, 389] width 1157 height 778
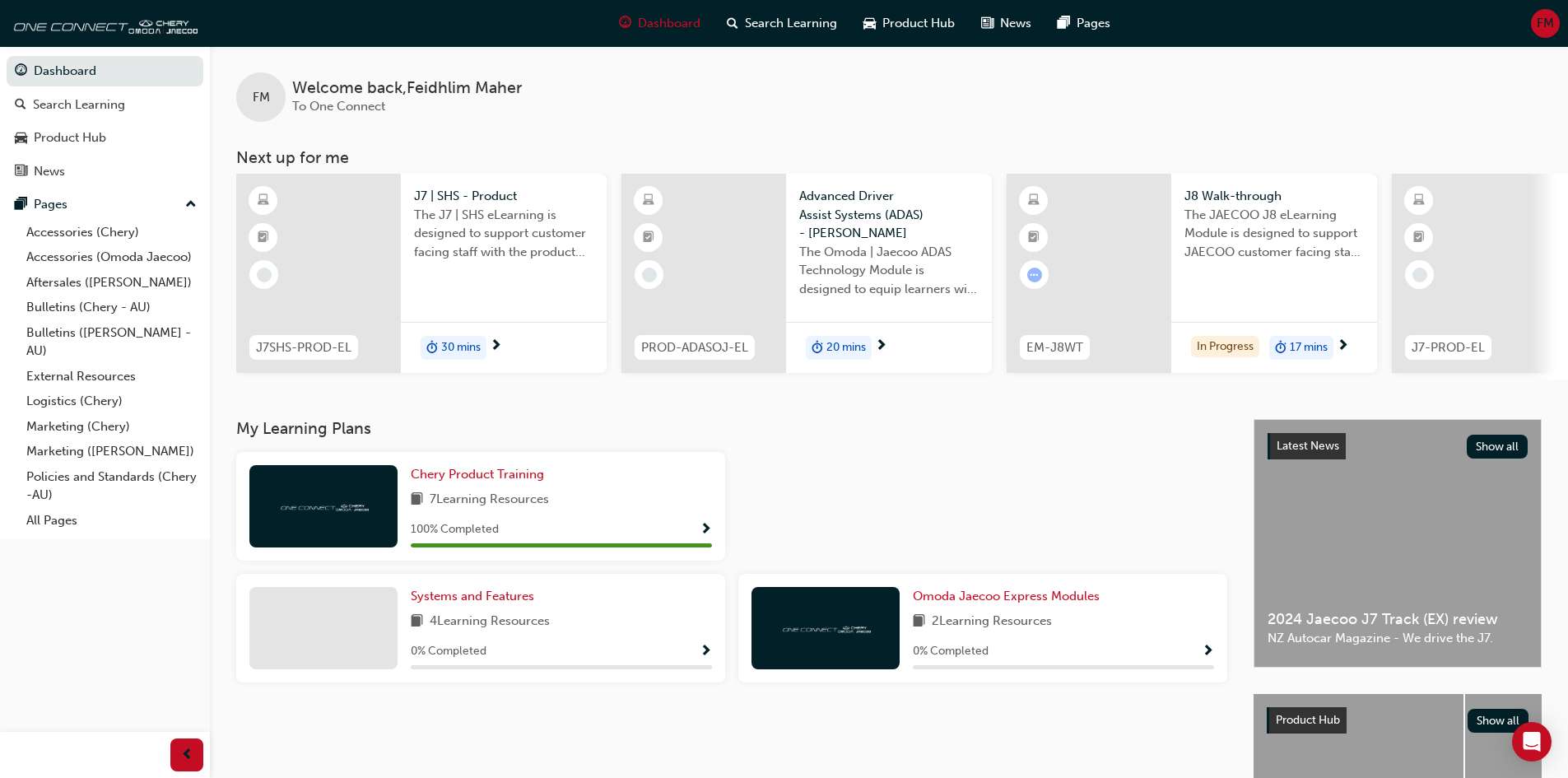
click at [1204, 655] on span "Show Progress" at bounding box center [1207, 652] width 12 height 15
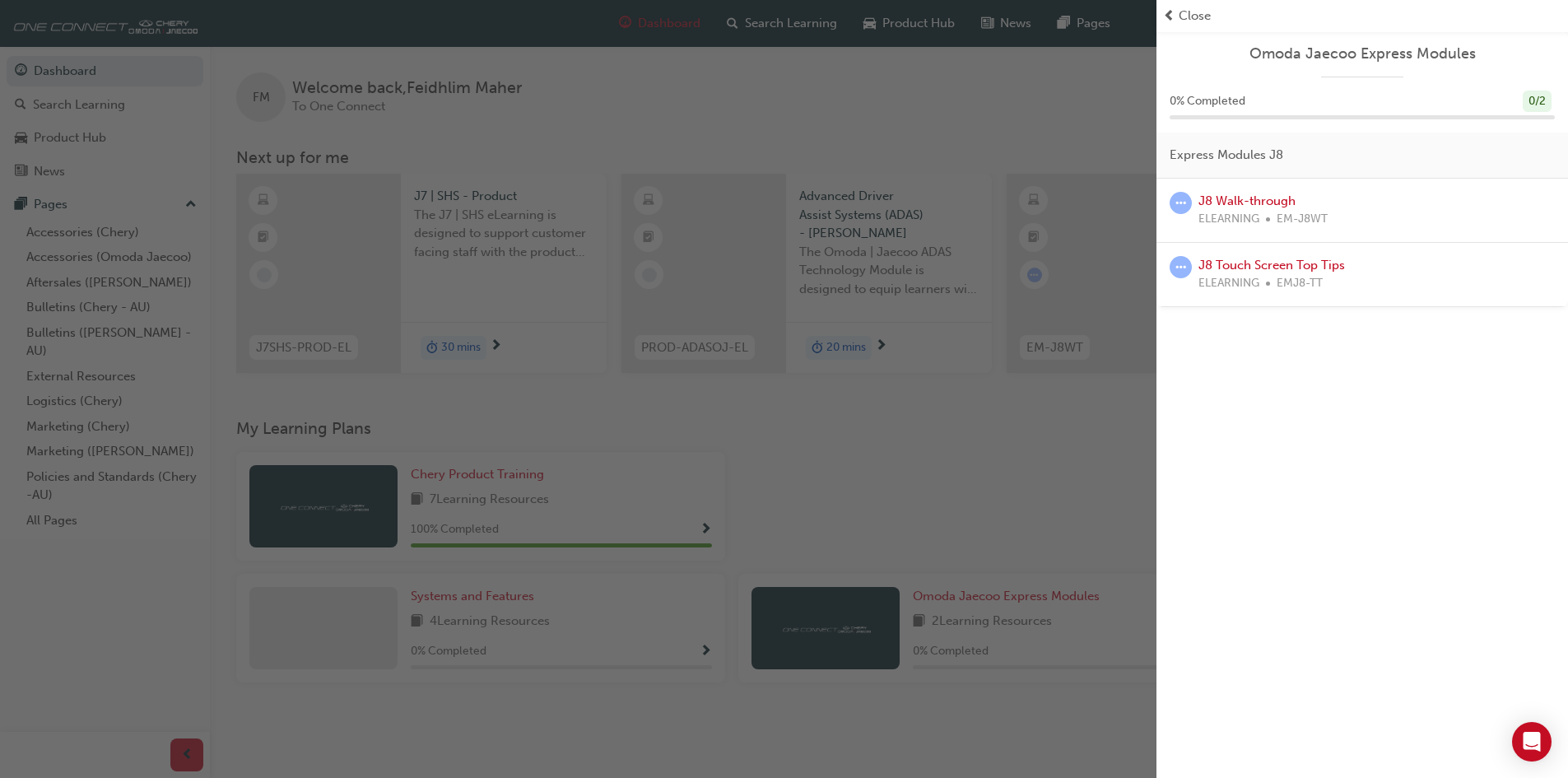
click at [1032, 434] on div "button" at bounding box center [578, 389] width 1157 height 778
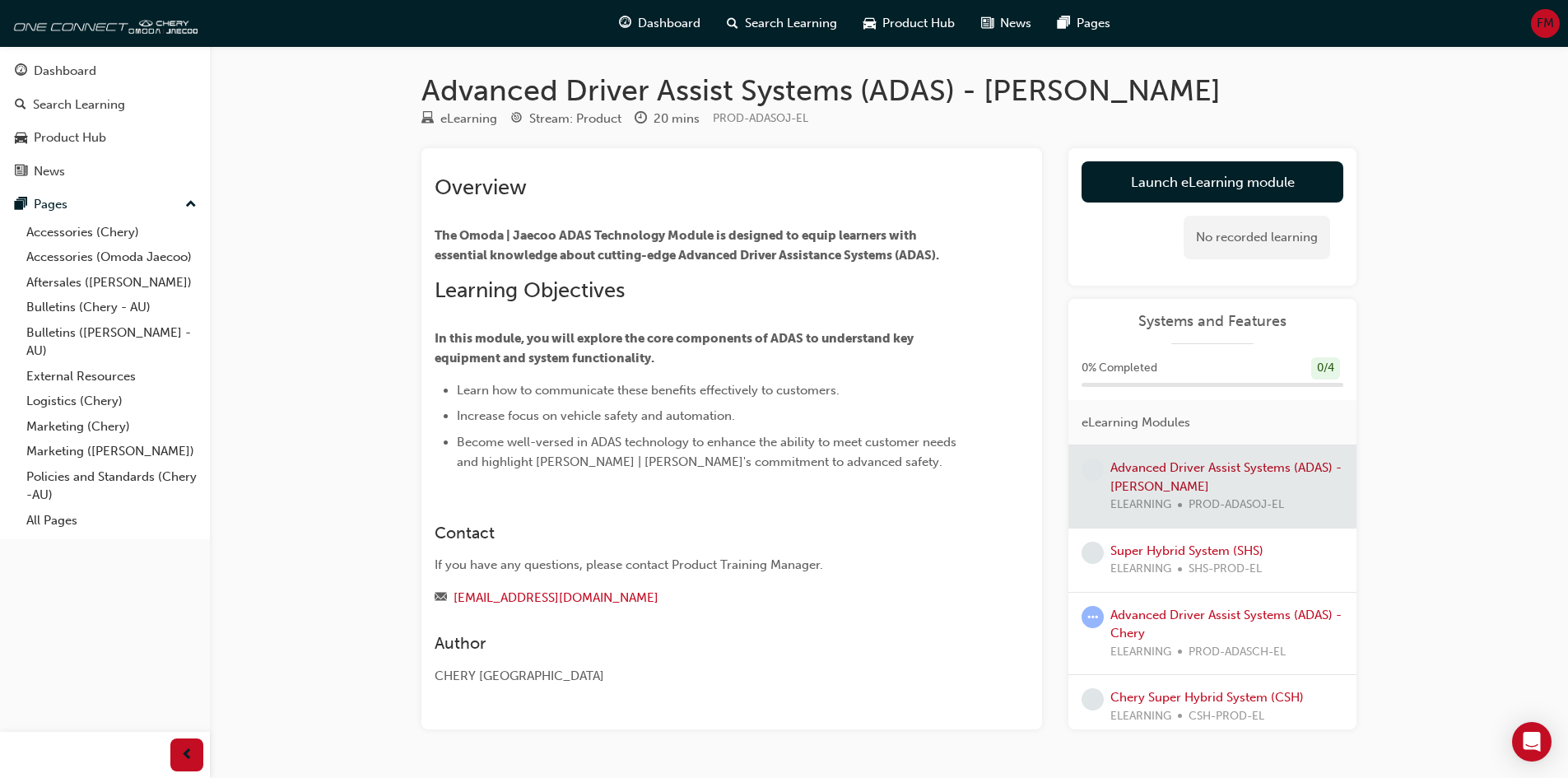
click at [1273, 187] on link "Launch eLearning module" at bounding box center [1212, 182] width 261 height 42
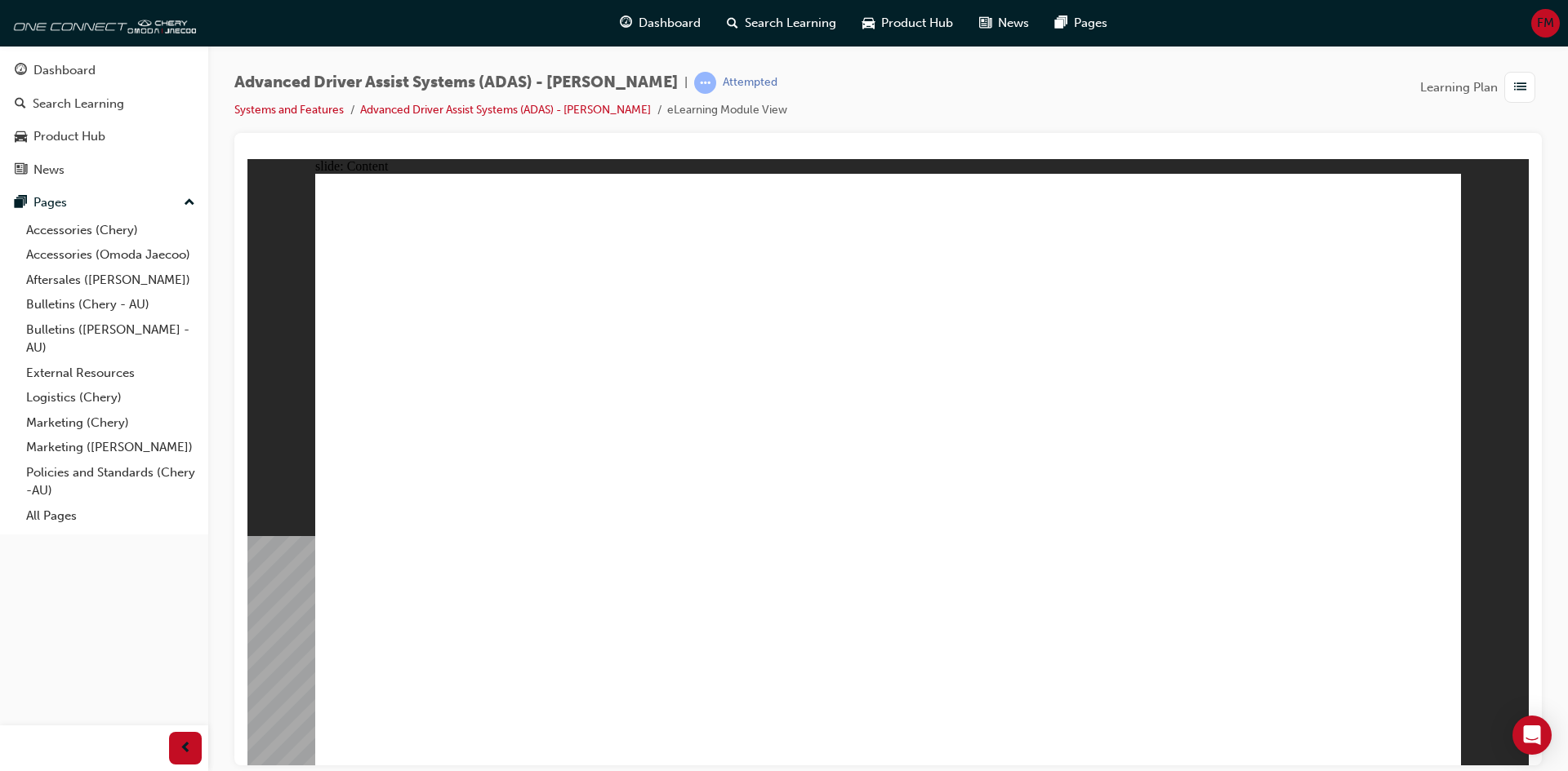
drag, startPoint x: 816, startPoint y: 346, endPoint x: 771, endPoint y: 398, distance: 68.8
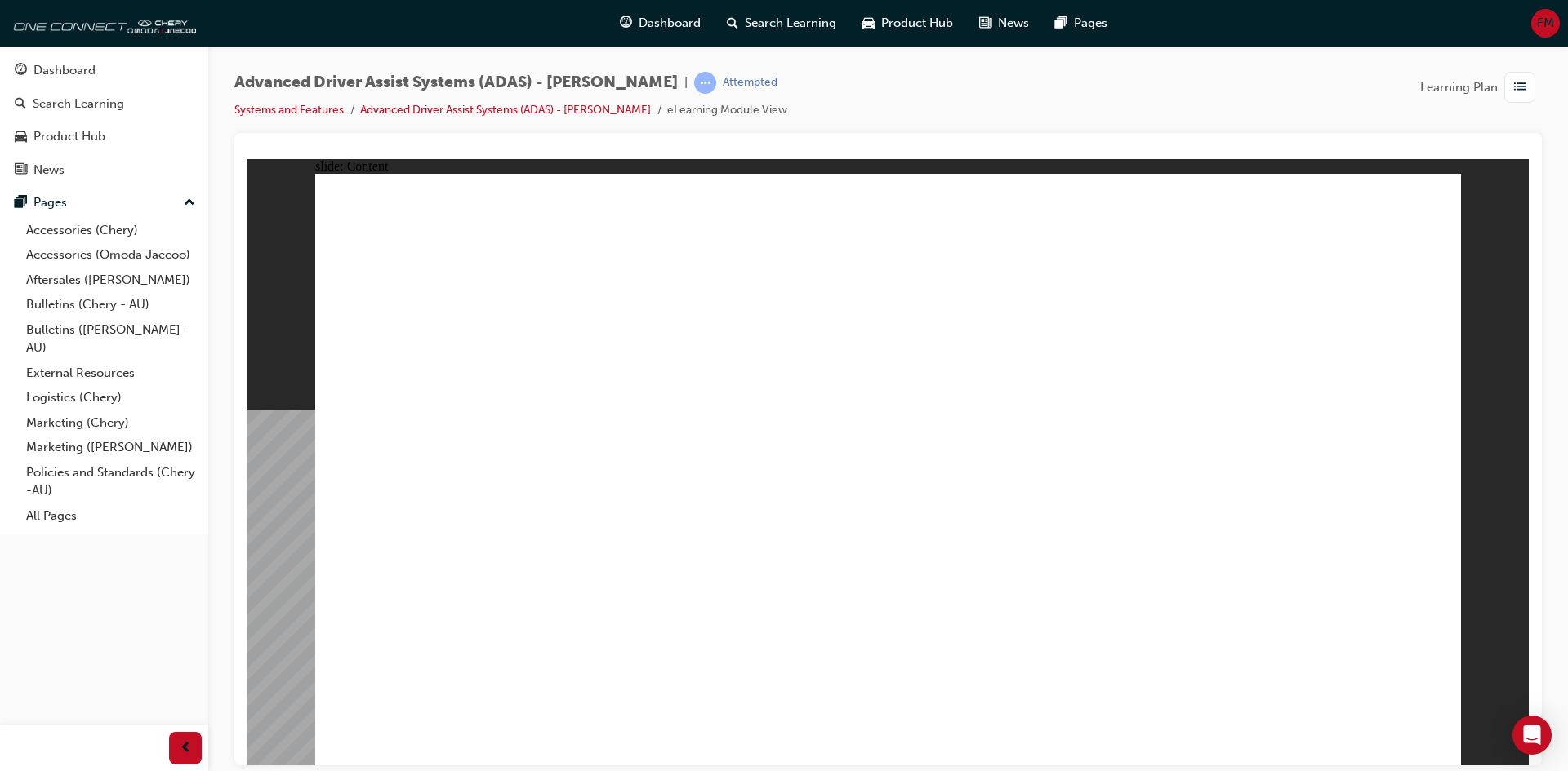
drag, startPoint x: 503, startPoint y: 286, endPoint x: 660, endPoint y: 303, distance: 157.9
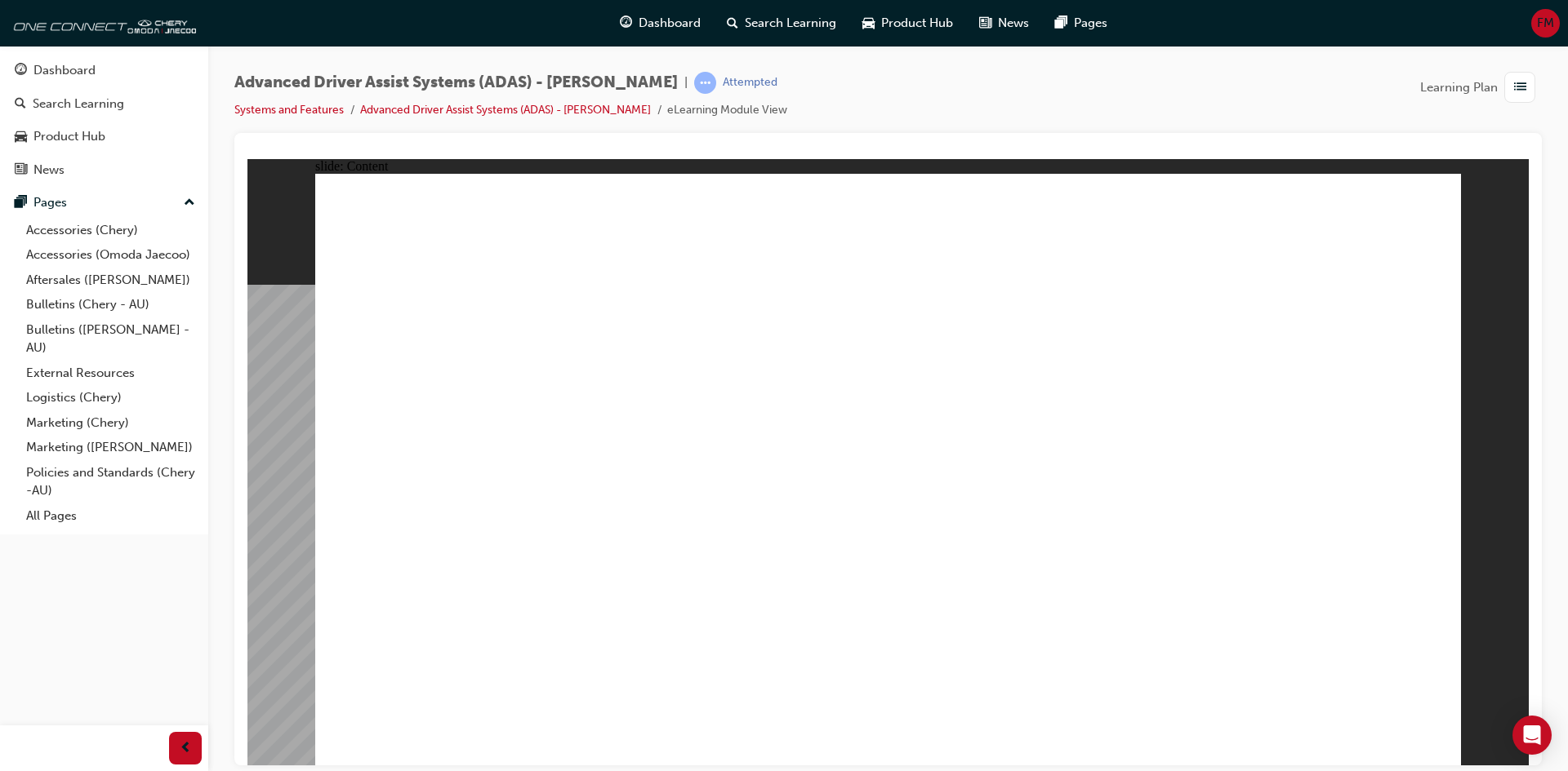
drag, startPoint x: 563, startPoint y: 298, endPoint x: 600, endPoint y: 288, distance: 38.3
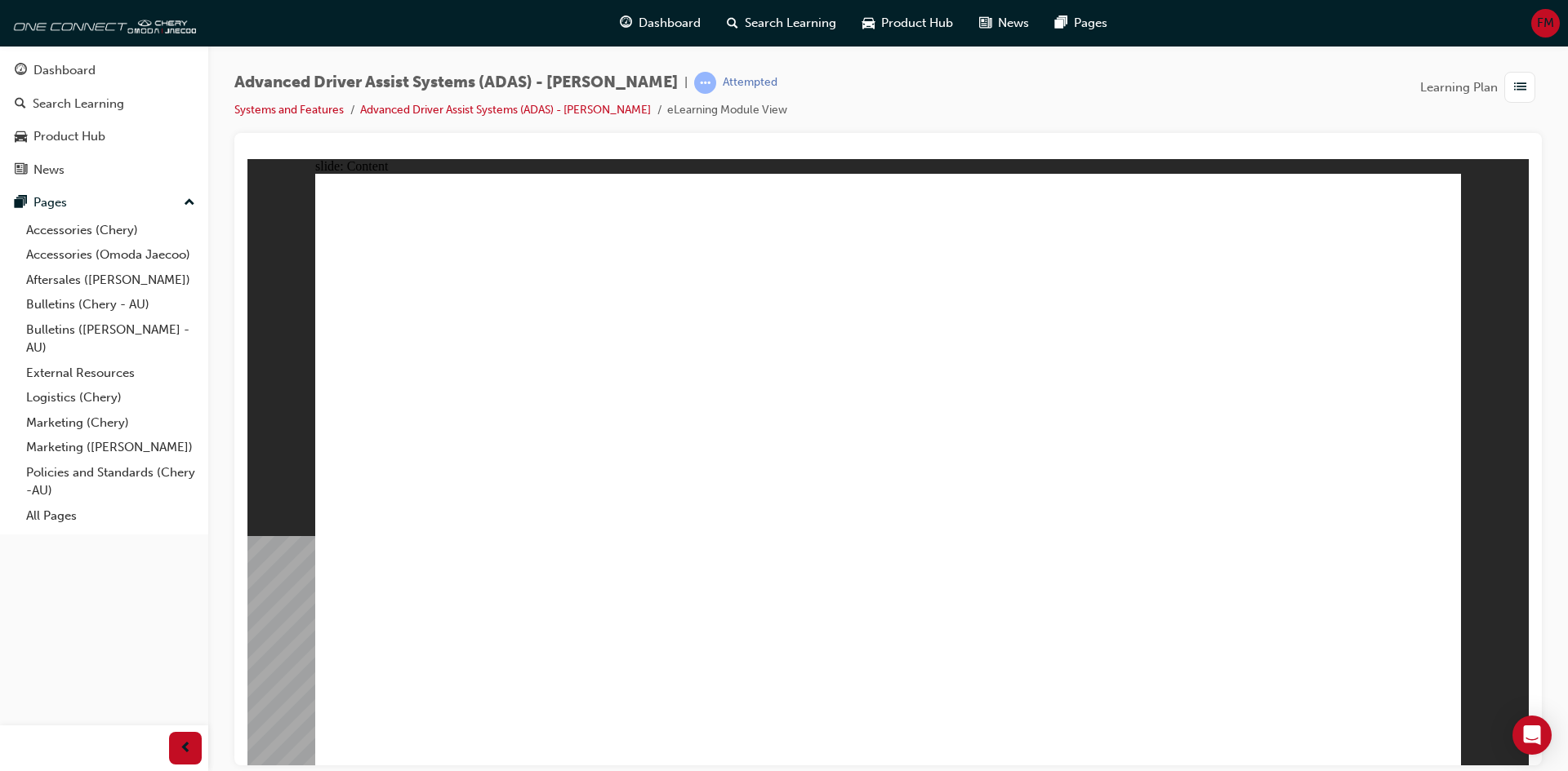
drag, startPoint x: 499, startPoint y: 452, endPoint x: 535, endPoint y: 373, distance: 86.8
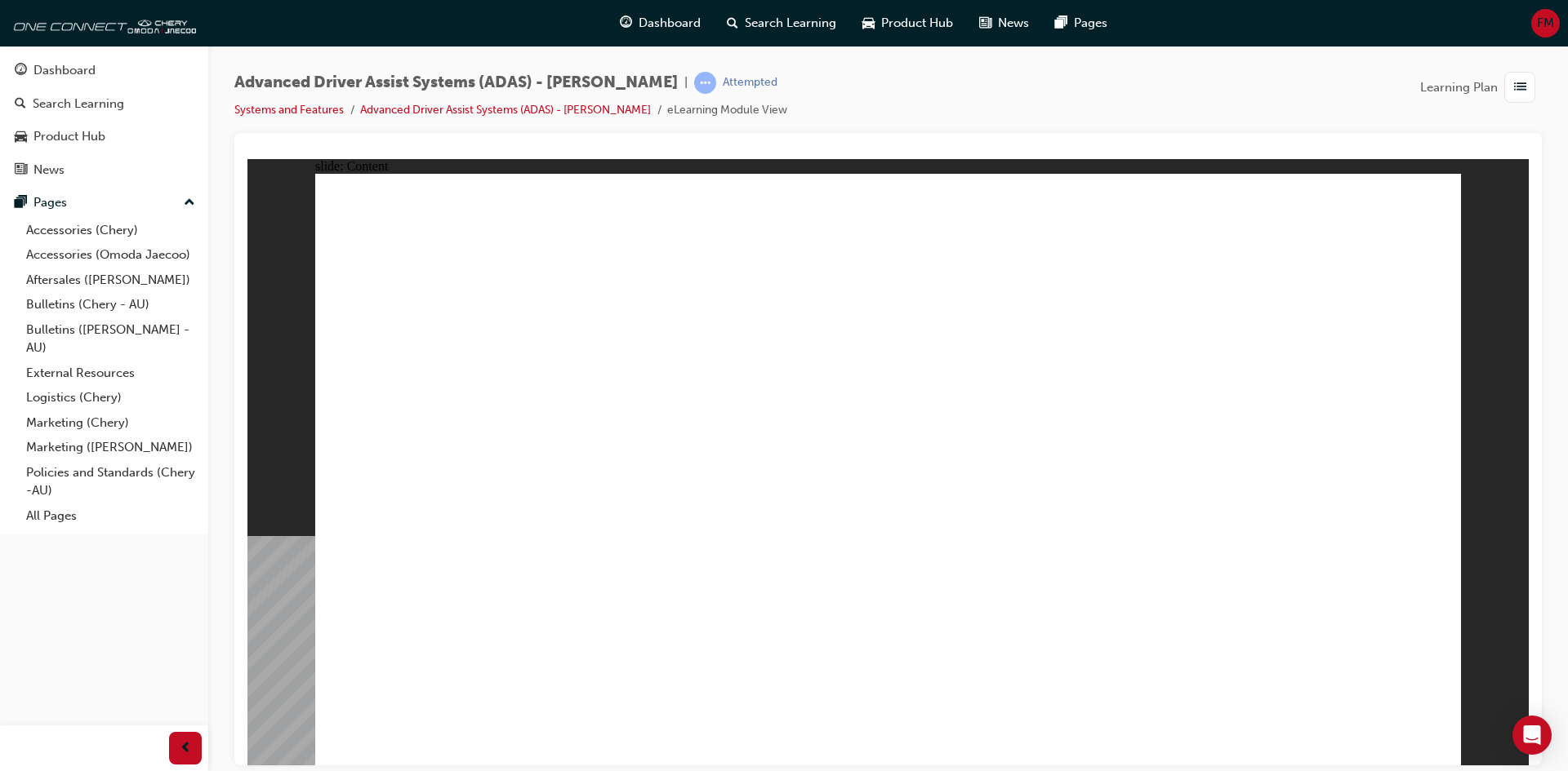
drag, startPoint x: 671, startPoint y: 503, endPoint x: 692, endPoint y: 240, distance: 263.8
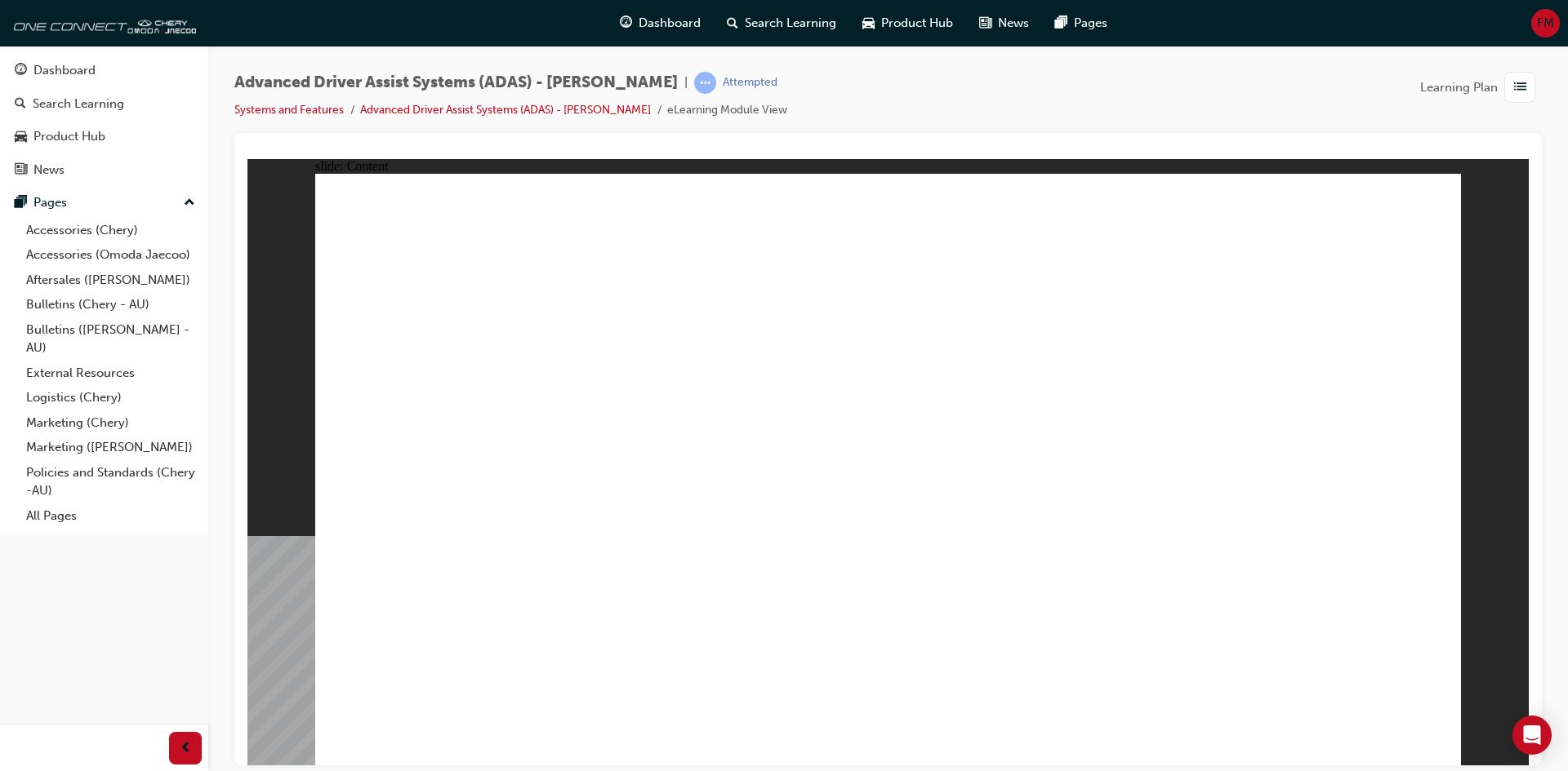
drag, startPoint x: 588, startPoint y: 373, endPoint x: 614, endPoint y: 278, distance: 98.5
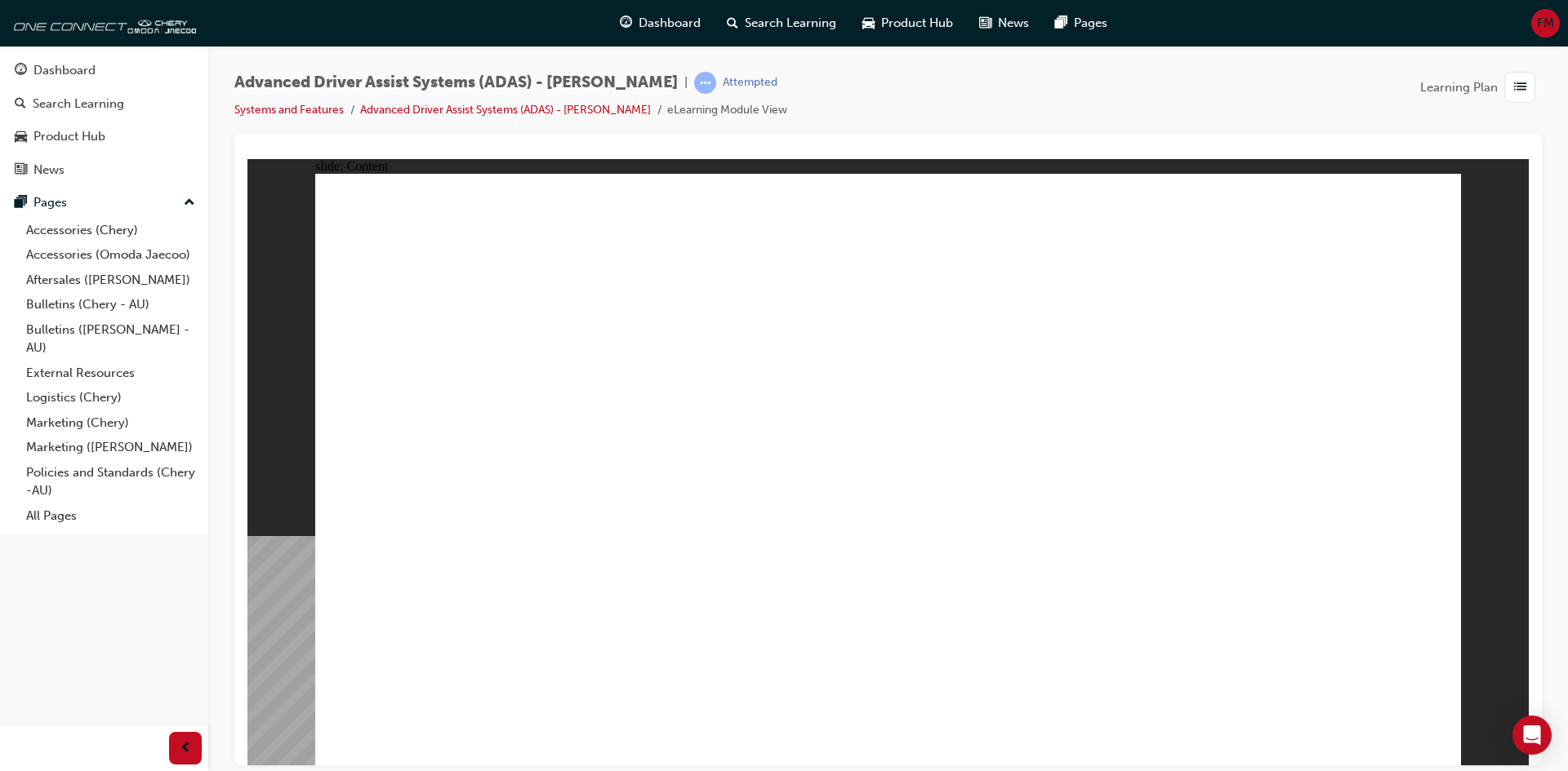
drag, startPoint x: 614, startPoint y: 278, endPoint x: 822, endPoint y: 318, distance: 211.8
drag, startPoint x: 1153, startPoint y: 358, endPoint x: 1030, endPoint y: 263, distance: 155.4
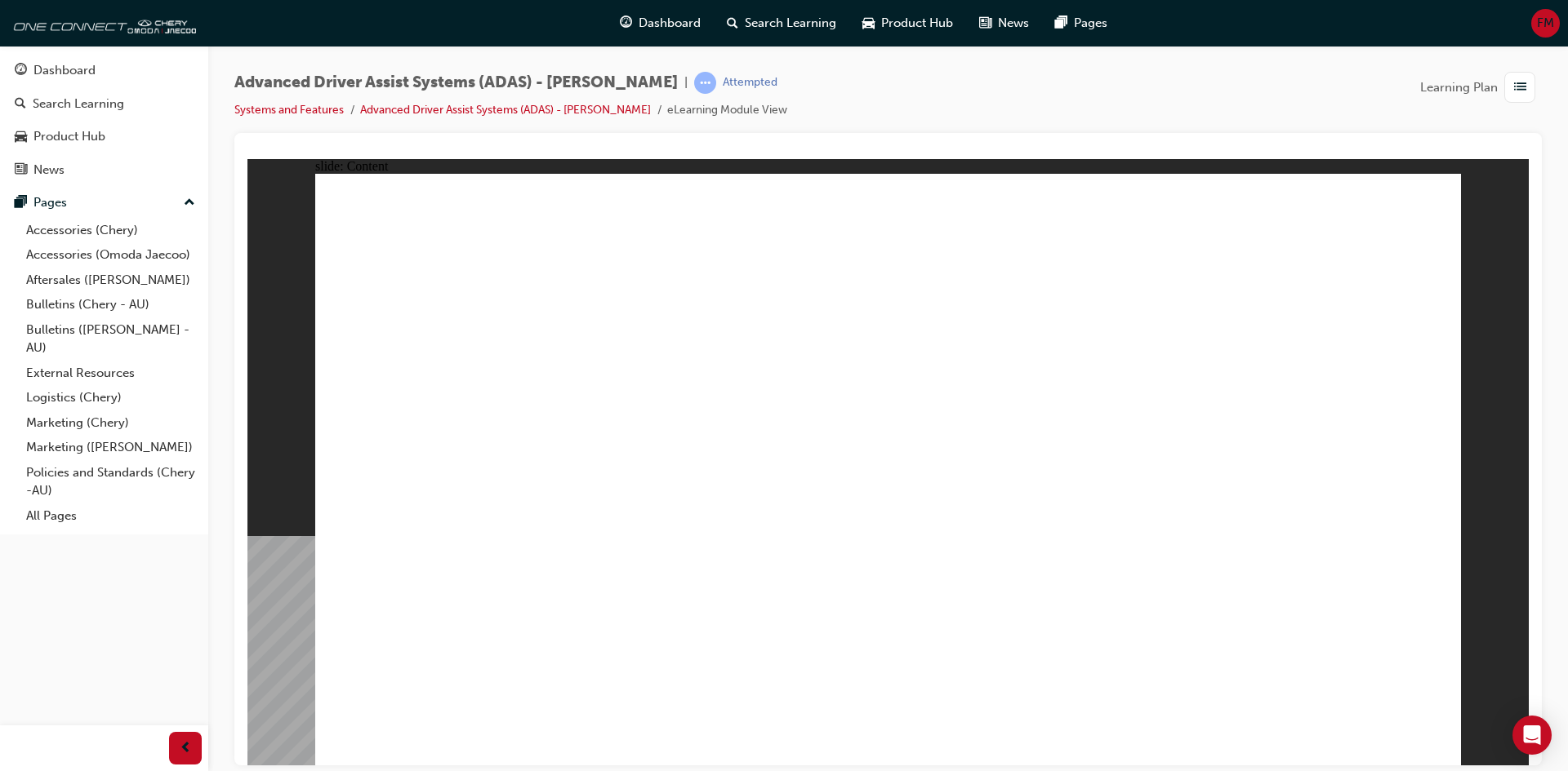
drag, startPoint x: 1030, startPoint y: 263, endPoint x: 949, endPoint y: 379, distance: 141.5
drag, startPoint x: 949, startPoint y: 379, endPoint x: 953, endPoint y: 402, distance: 23.3
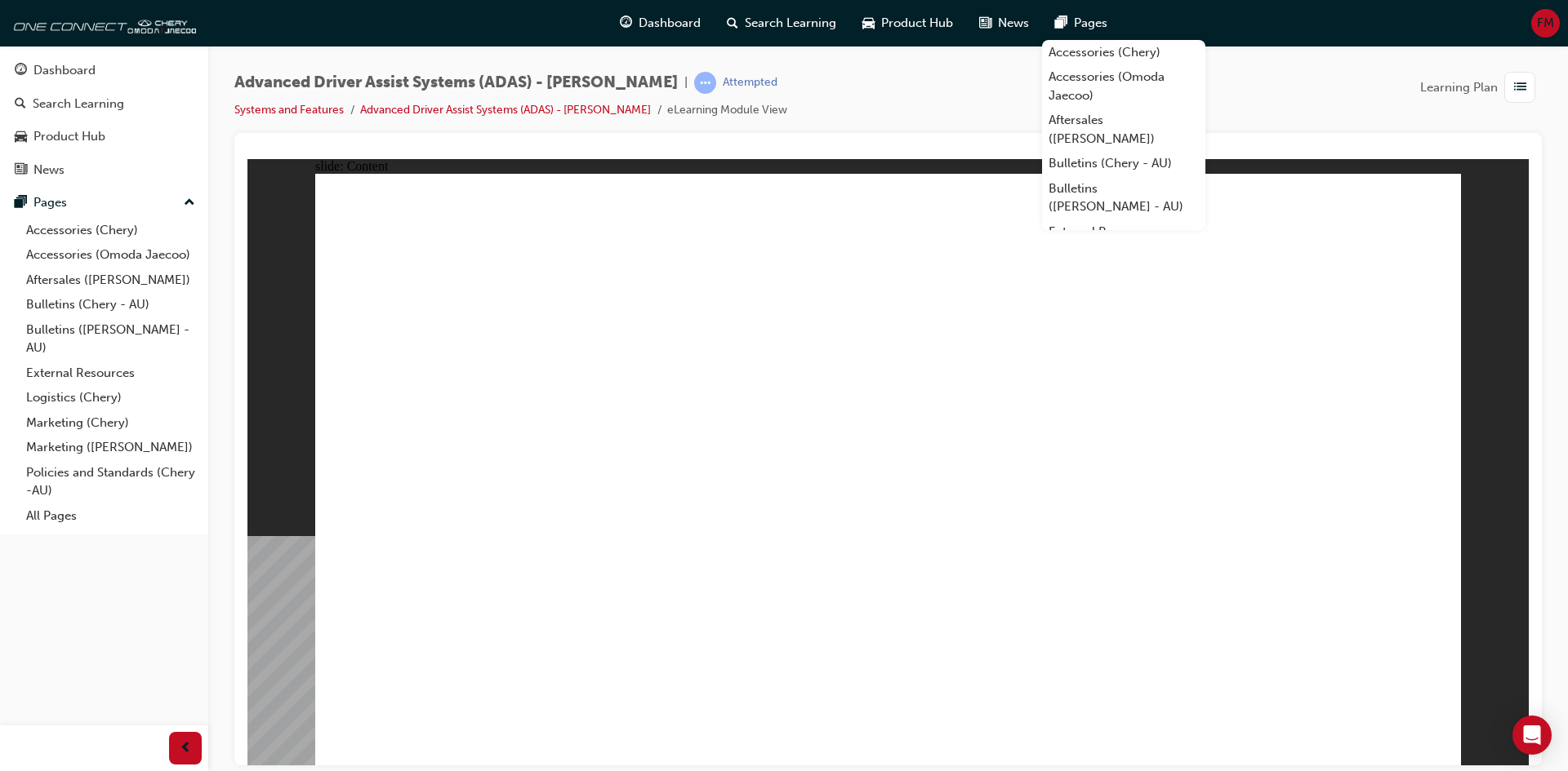
drag, startPoint x: 801, startPoint y: 509, endPoint x: 805, endPoint y: 529, distance: 20.4
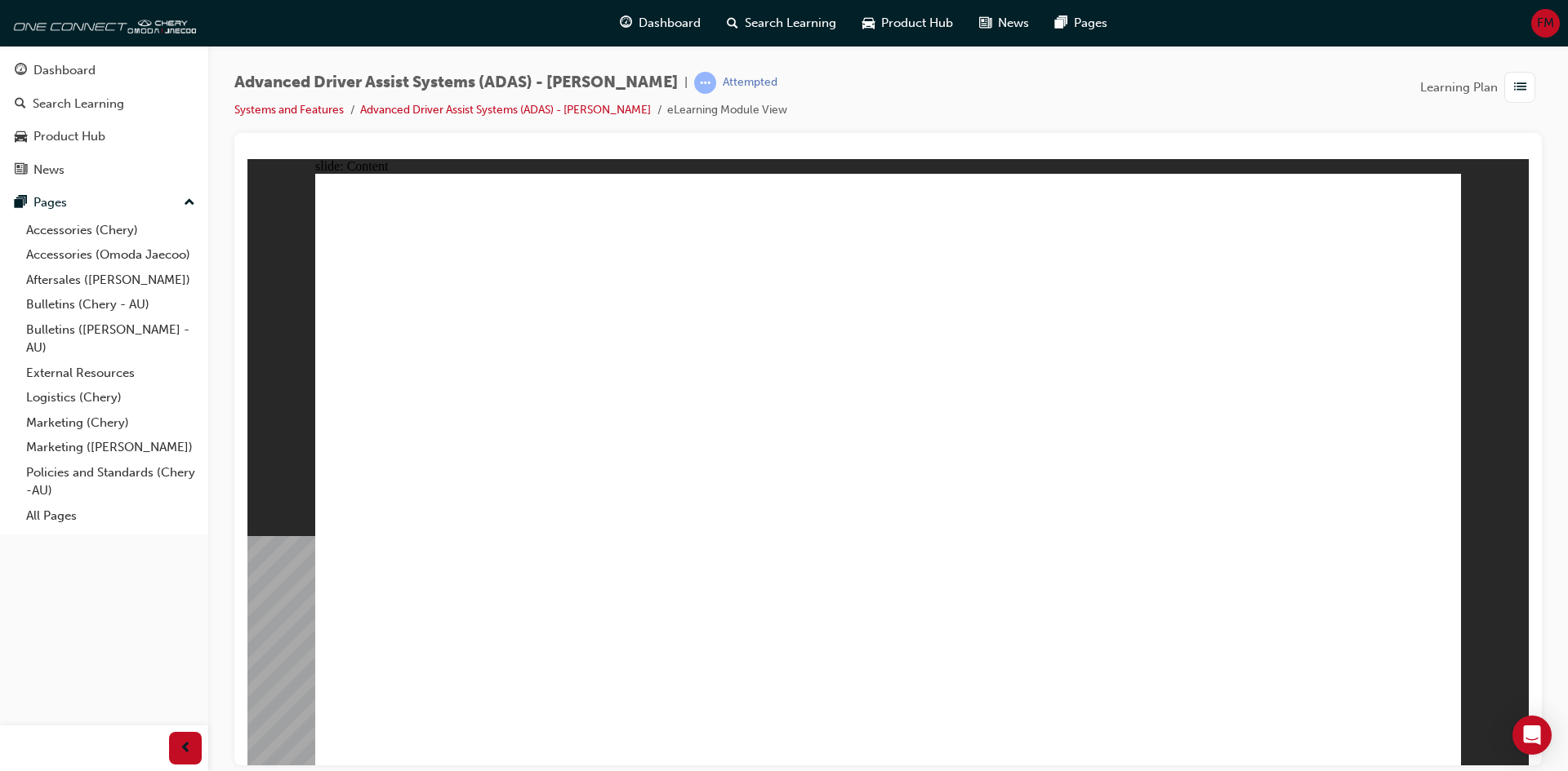
drag, startPoint x: 531, startPoint y: 636, endPoint x: 934, endPoint y: 319, distance: 512.7
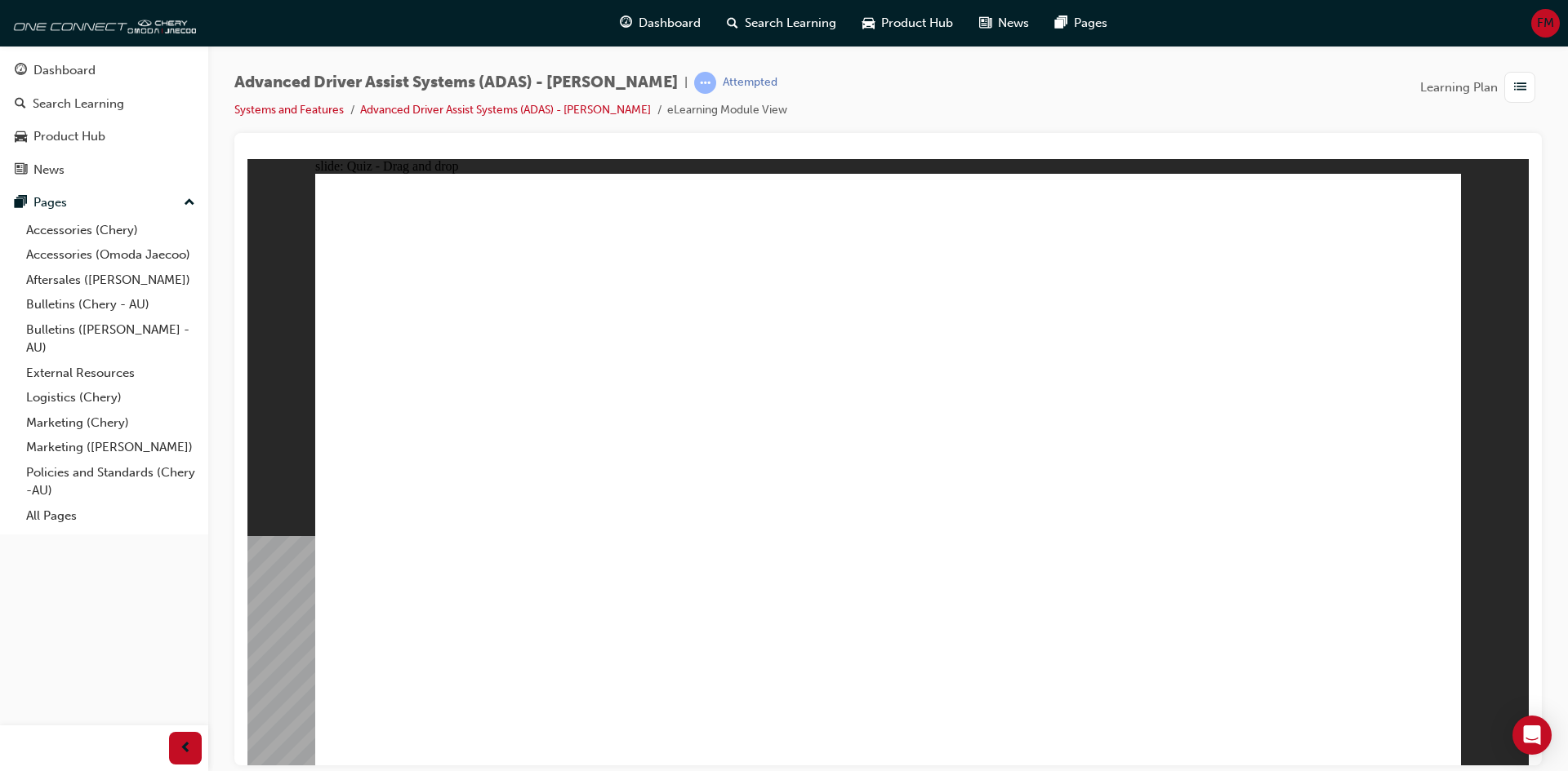
drag, startPoint x: 742, startPoint y: 644, endPoint x: 1065, endPoint y: 225, distance: 529.0
drag, startPoint x: 950, startPoint y: 640, endPoint x: 1276, endPoint y: 284, distance: 482.7
drag, startPoint x: 1124, startPoint y: 625, endPoint x: 1308, endPoint y: 306, distance: 368.3
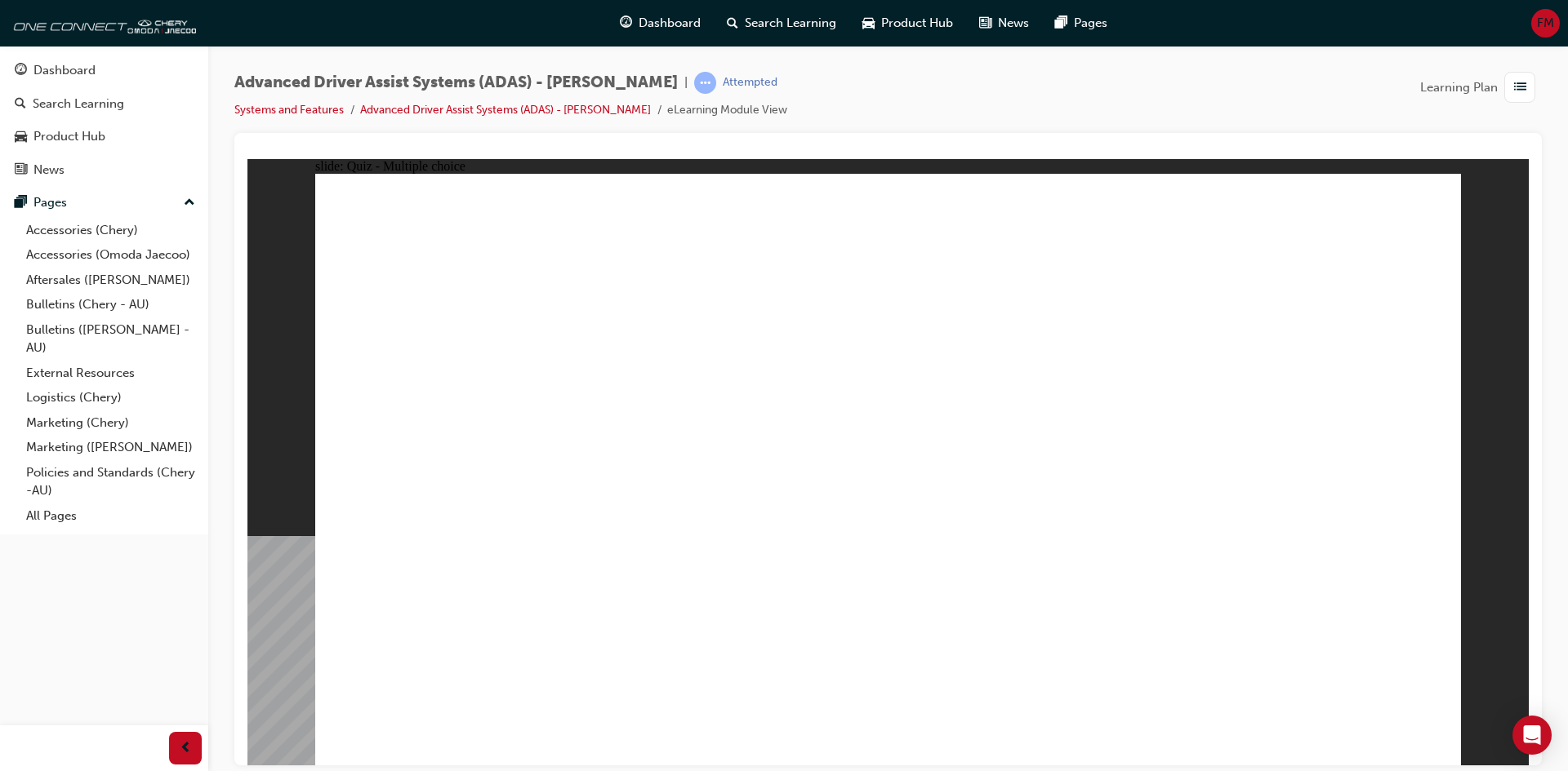
checkbox input "true"
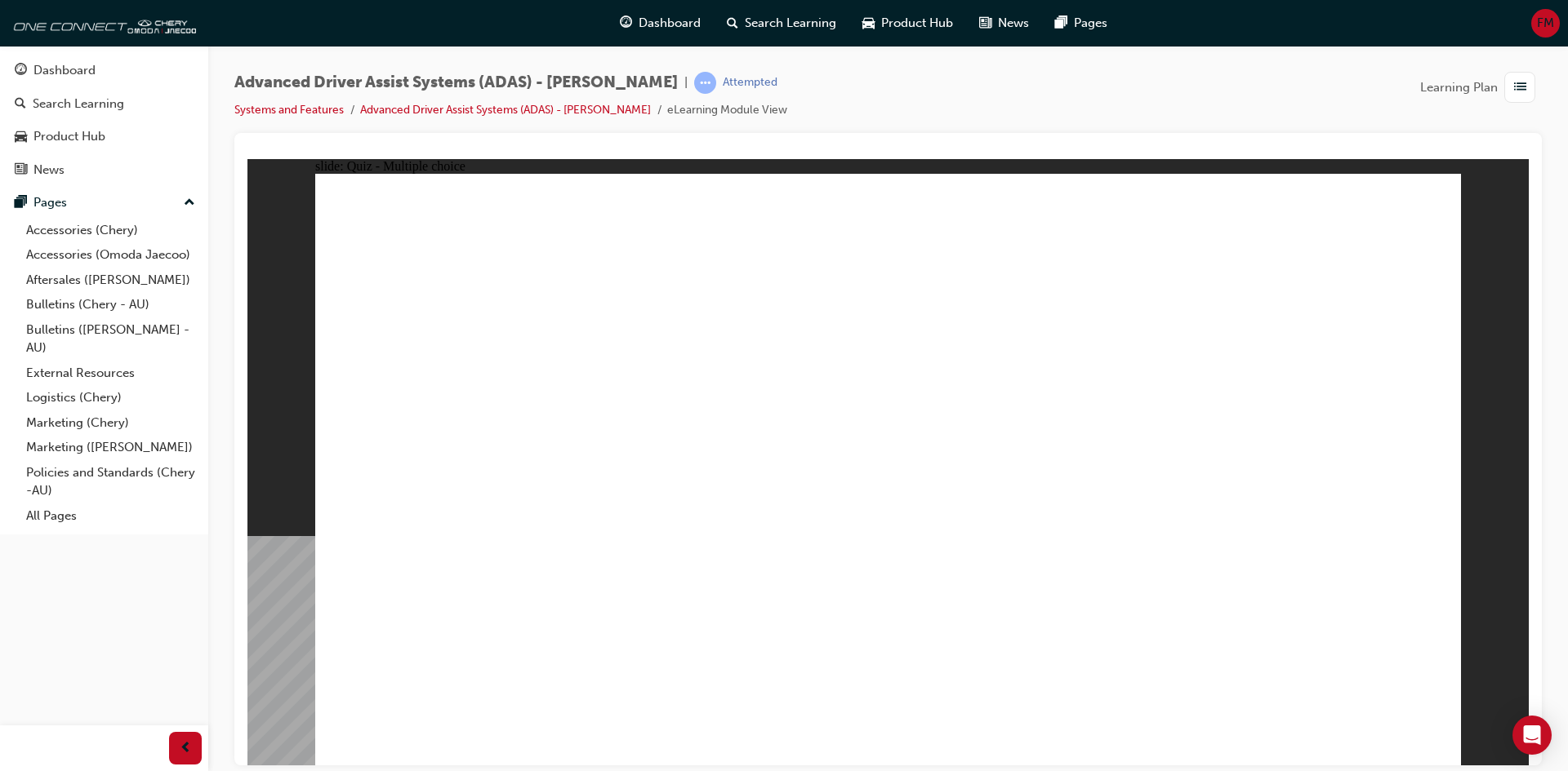
checkbox input "true"
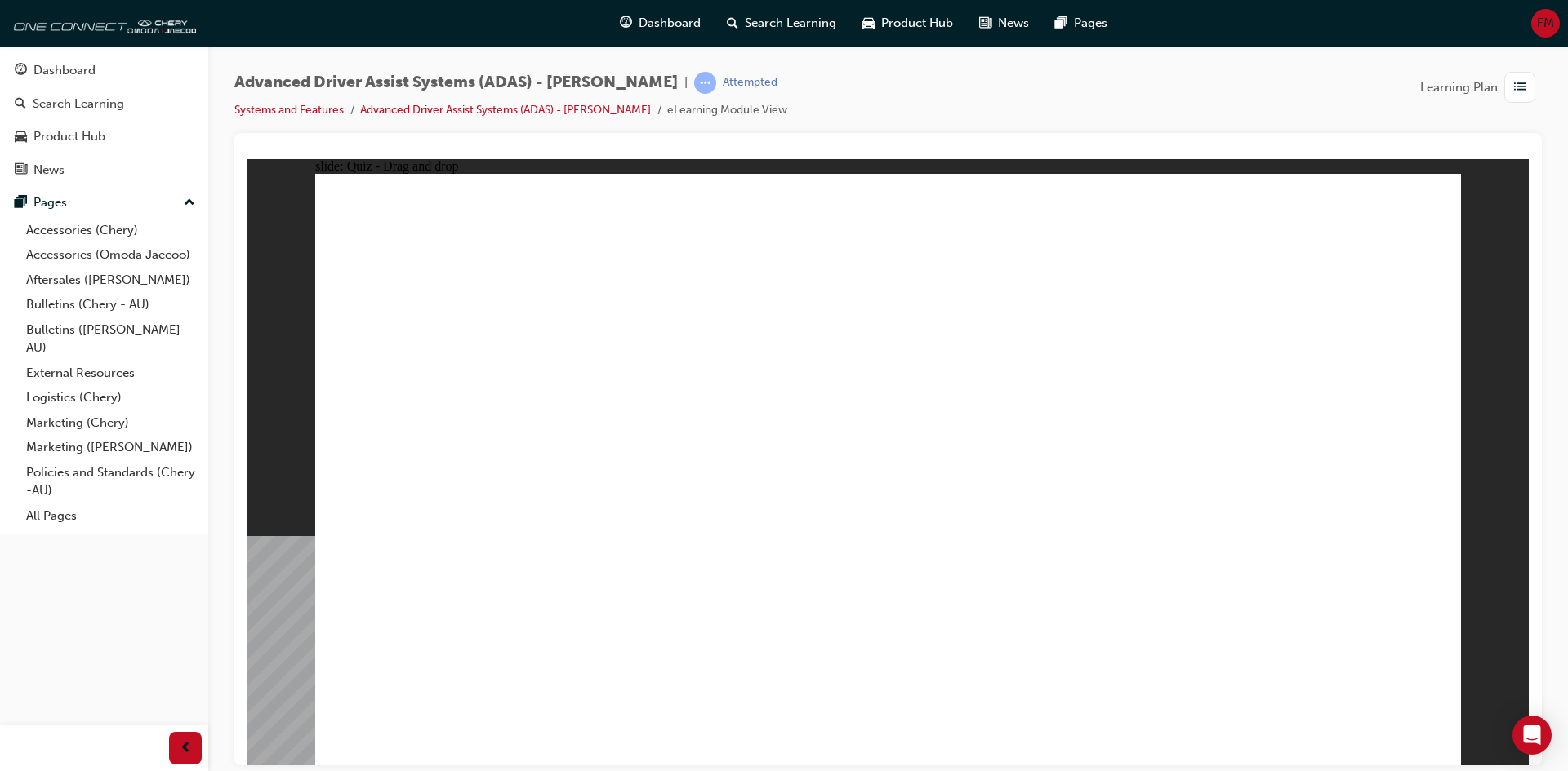
drag, startPoint x: 896, startPoint y: 235, endPoint x: 1029, endPoint y: 640, distance: 426.3
drag, startPoint x: 1033, startPoint y: 228, endPoint x: 1073, endPoint y: 578, distance: 352.3
drag, startPoint x: 954, startPoint y: 344, endPoint x: 597, endPoint y: 563, distance: 418.8
drag, startPoint x: 1274, startPoint y: 236, endPoint x: 592, endPoint y: 573, distance: 760.7
drag, startPoint x: 877, startPoint y: 290, endPoint x: 1150, endPoint y: 522, distance: 358.3
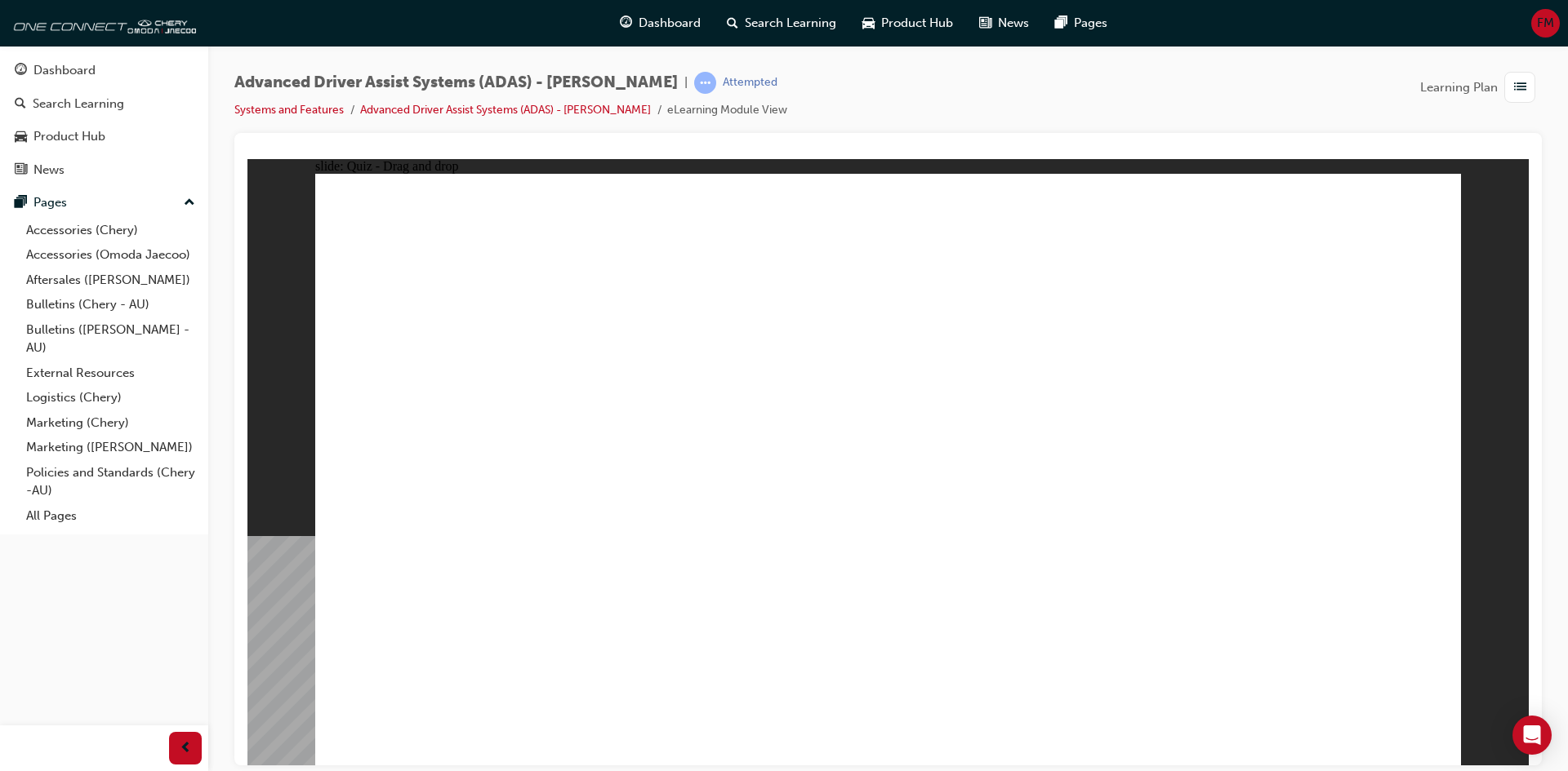
drag, startPoint x: 1033, startPoint y: 281, endPoint x: 632, endPoint y: 587, distance: 504.4
drag, startPoint x: 1145, startPoint y: 287, endPoint x: 1203, endPoint y: 572, distance: 290.8
drag, startPoint x: 1280, startPoint y: 288, endPoint x: 1036, endPoint y: 586, distance: 385.1
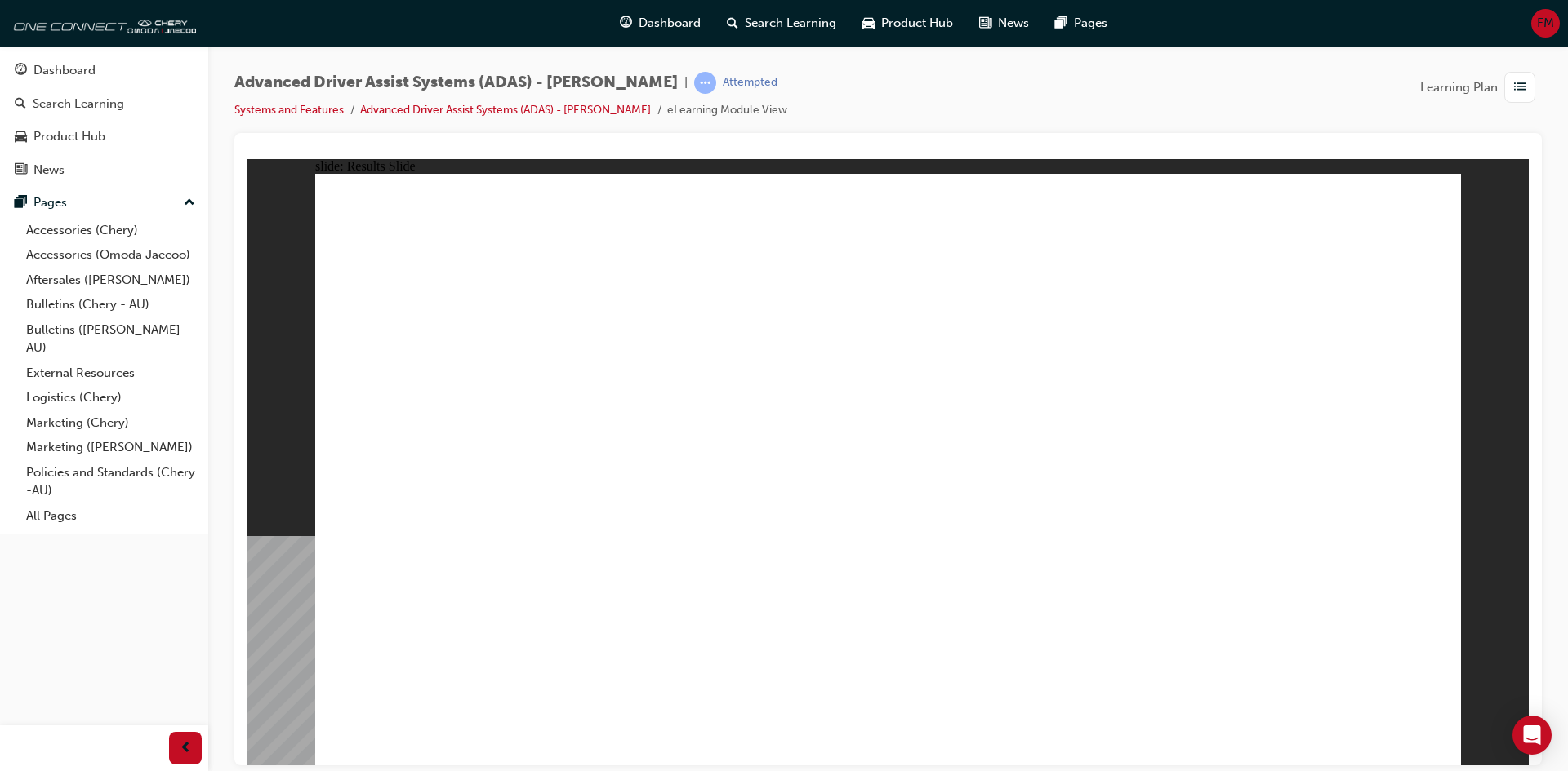
drag, startPoint x: 731, startPoint y: 638, endPoint x: 1187, endPoint y: 268, distance: 587.2
drag, startPoint x: 539, startPoint y: 654, endPoint x: 1229, endPoint y: 303, distance: 774.1
drag, startPoint x: 925, startPoint y: 636, endPoint x: 988, endPoint y: 382, distance: 261.7
drag, startPoint x: 1089, startPoint y: 639, endPoint x: 1006, endPoint y: 298, distance: 351.0
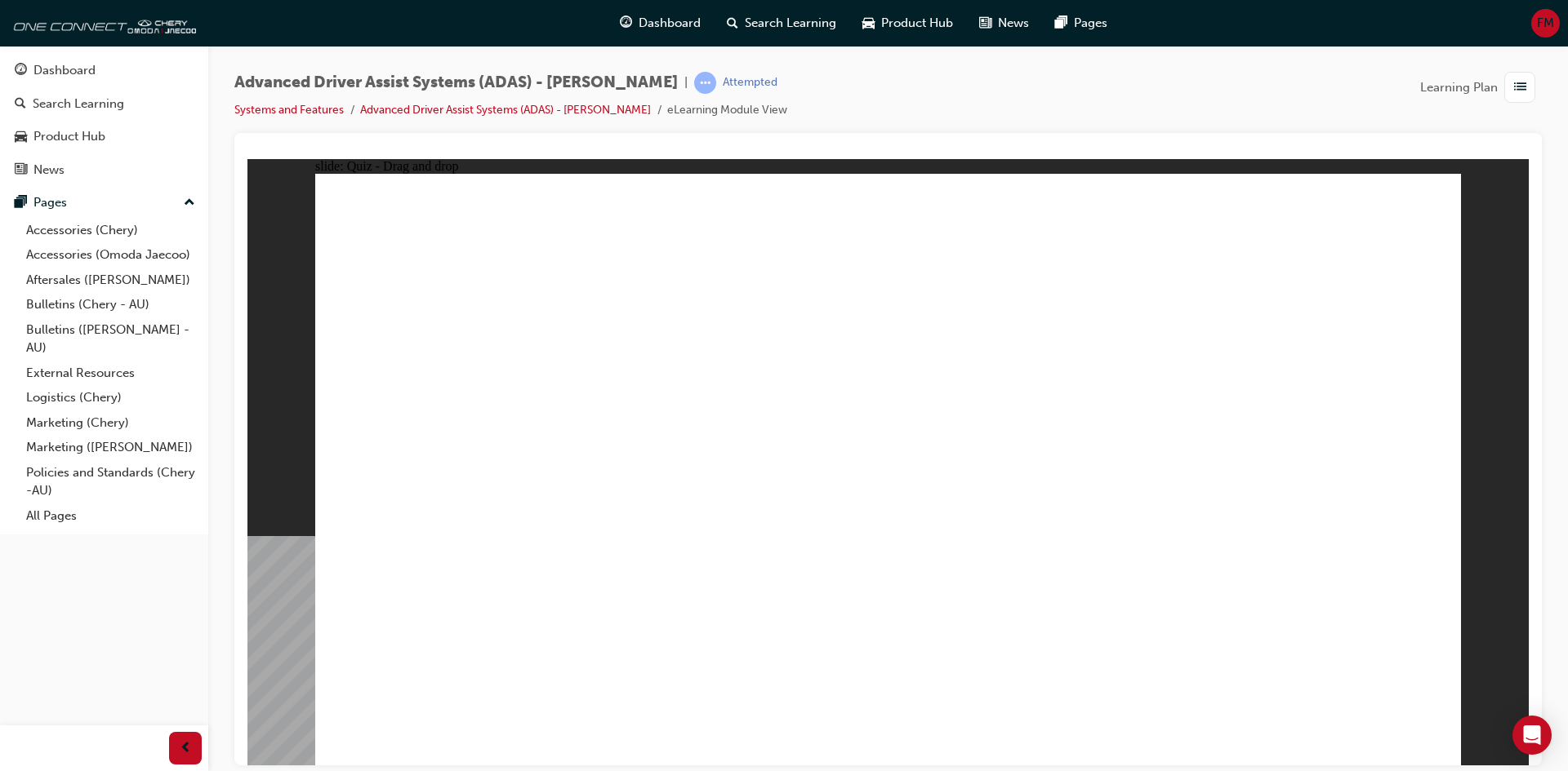
checkbox input "true"
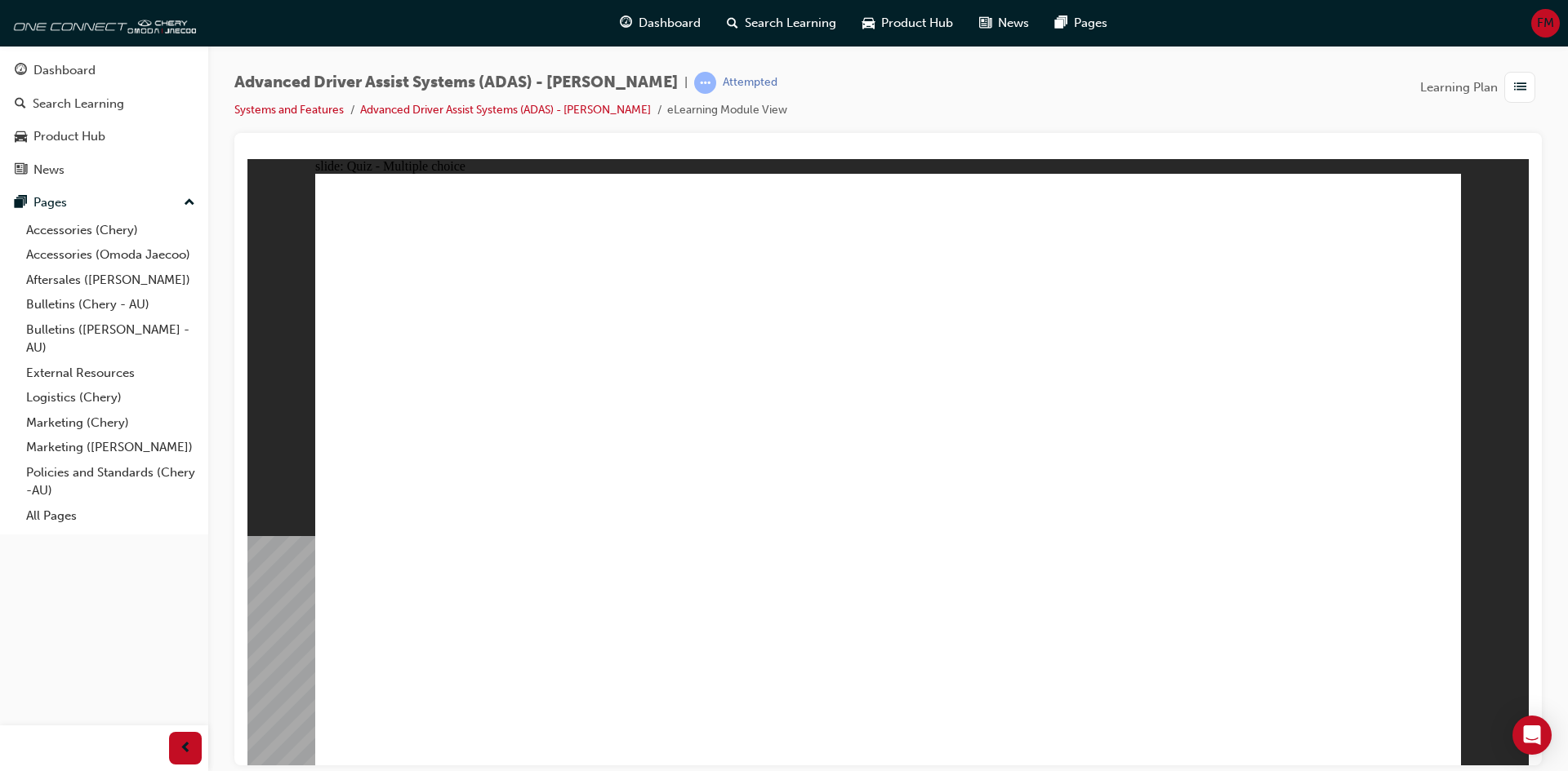
checkbox input "true"
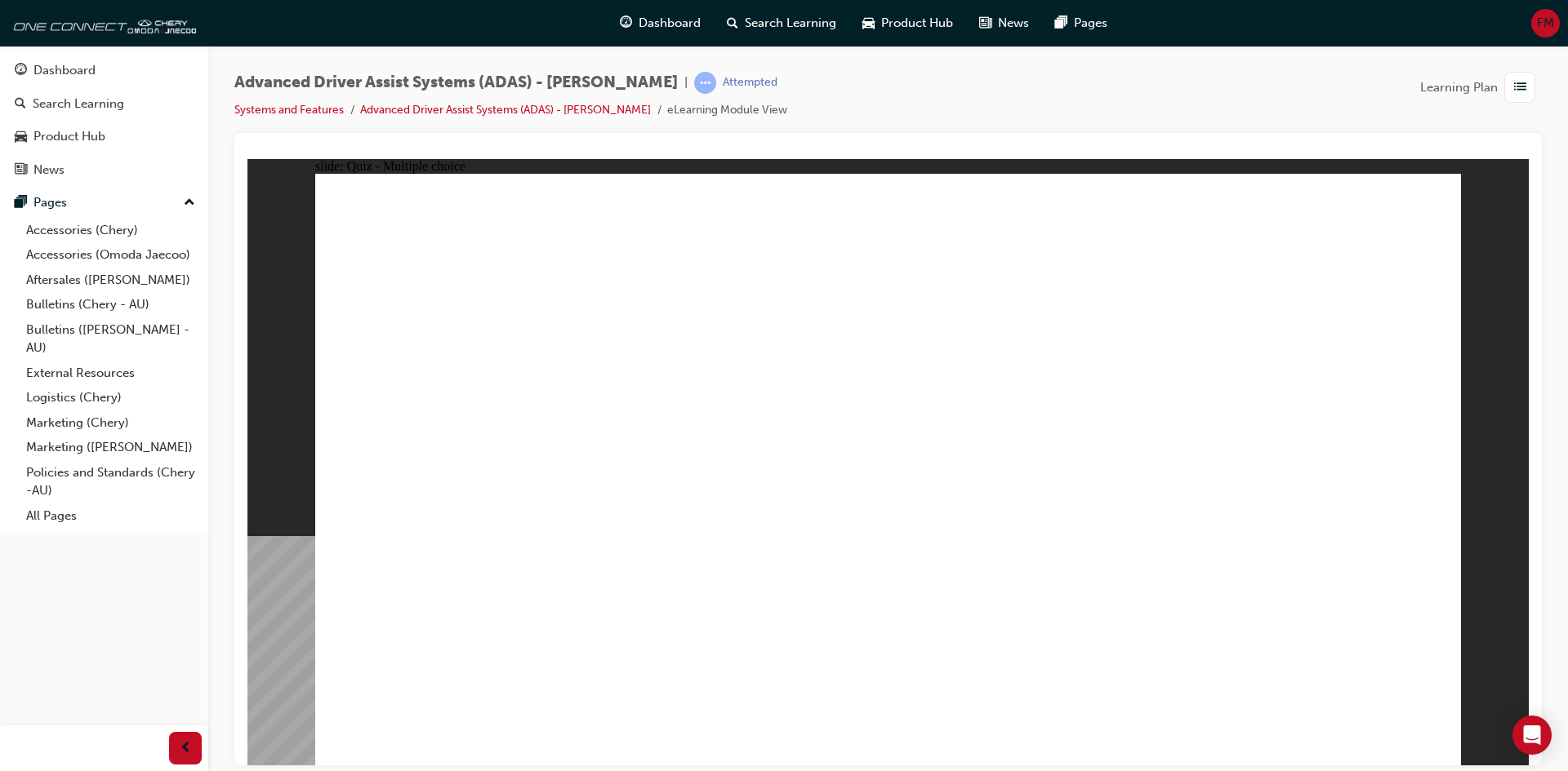
checkbox input "true"
drag, startPoint x: 917, startPoint y: 235, endPoint x: 988, endPoint y: 557, distance: 329.7
drag, startPoint x: 1029, startPoint y: 234, endPoint x: 1062, endPoint y: 565, distance: 332.6
drag, startPoint x: 1150, startPoint y: 235, endPoint x: 587, endPoint y: 602, distance: 672.1
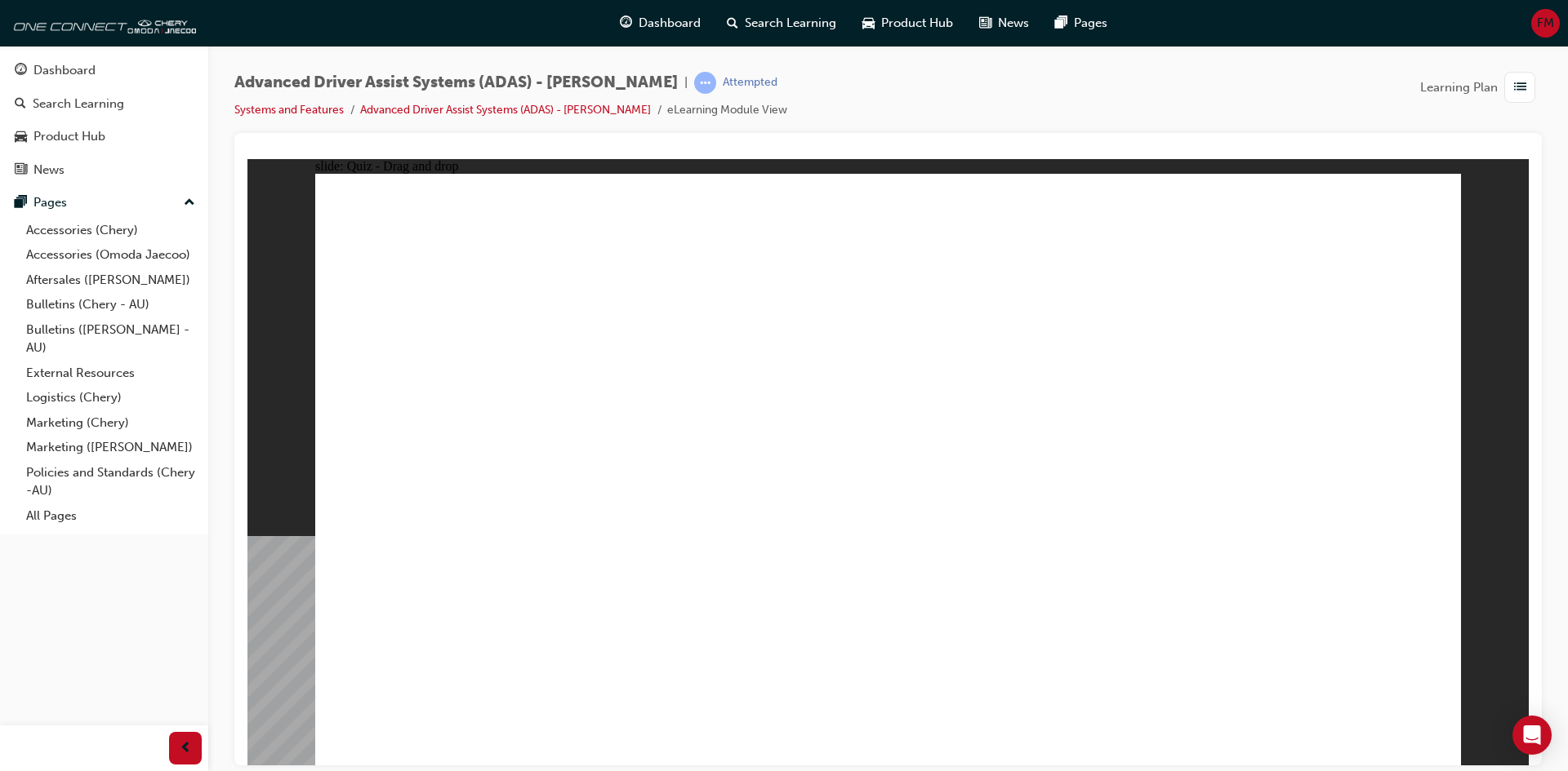
drag, startPoint x: 1250, startPoint y: 231, endPoint x: 644, endPoint y: 561, distance: 690.0
drag, startPoint x: 907, startPoint y: 278, endPoint x: 1077, endPoint y: 530, distance: 304.0
drag, startPoint x: 1021, startPoint y: 279, endPoint x: 708, endPoint y: 541, distance: 408.2
drag, startPoint x: 1124, startPoint y: 291, endPoint x: 713, endPoint y: 577, distance: 500.7
drag, startPoint x: 1273, startPoint y: 285, endPoint x: 1193, endPoint y: 586, distance: 311.4
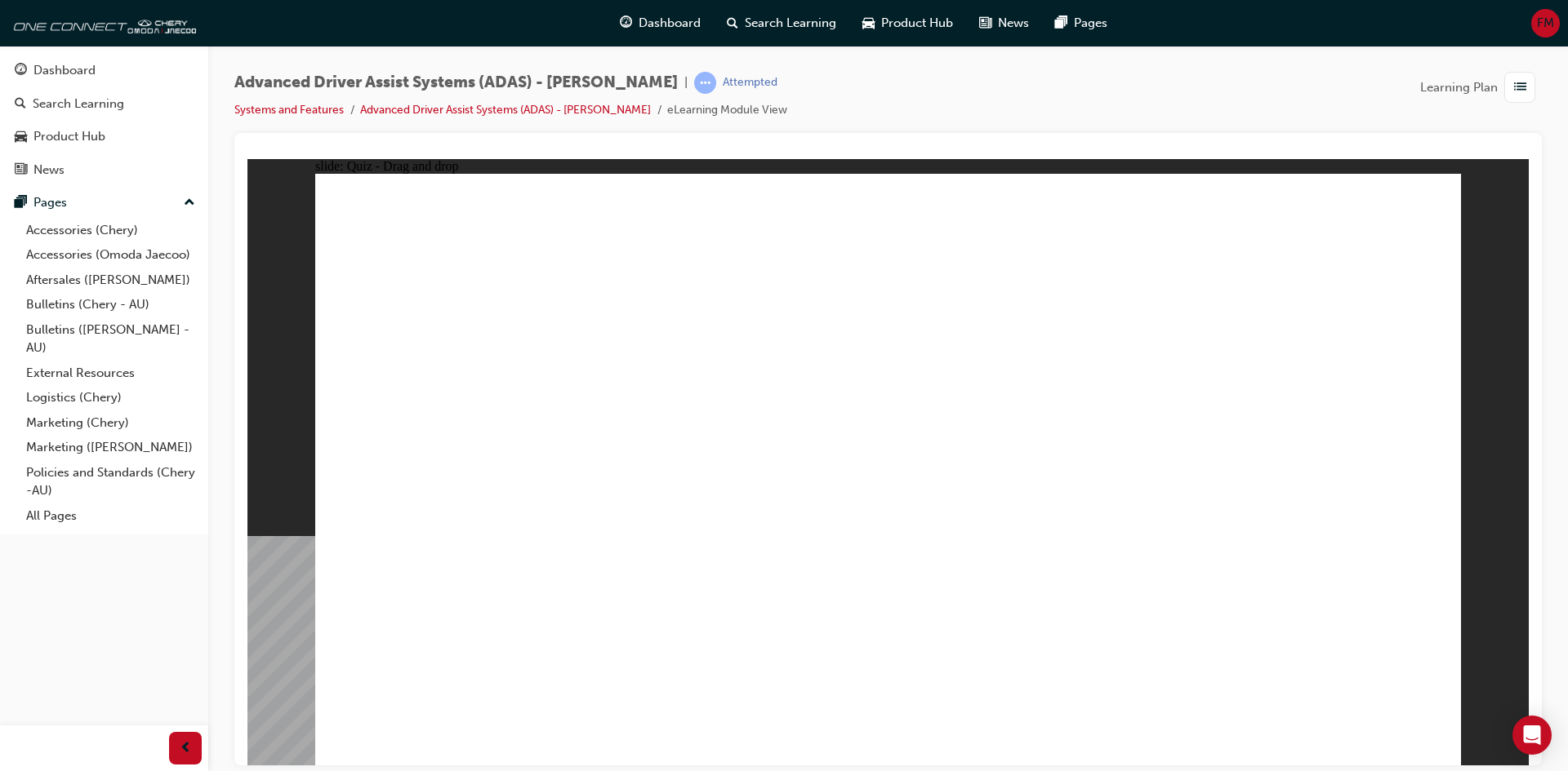
drag, startPoint x: 539, startPoint y: 634, endPoint x: 1186, endPoint y: 326, distance: 716.6
drag, startPoint x: 769, startPoint y: 655, endPoint x: 1197, endPoint y: 349, distance: 526.1
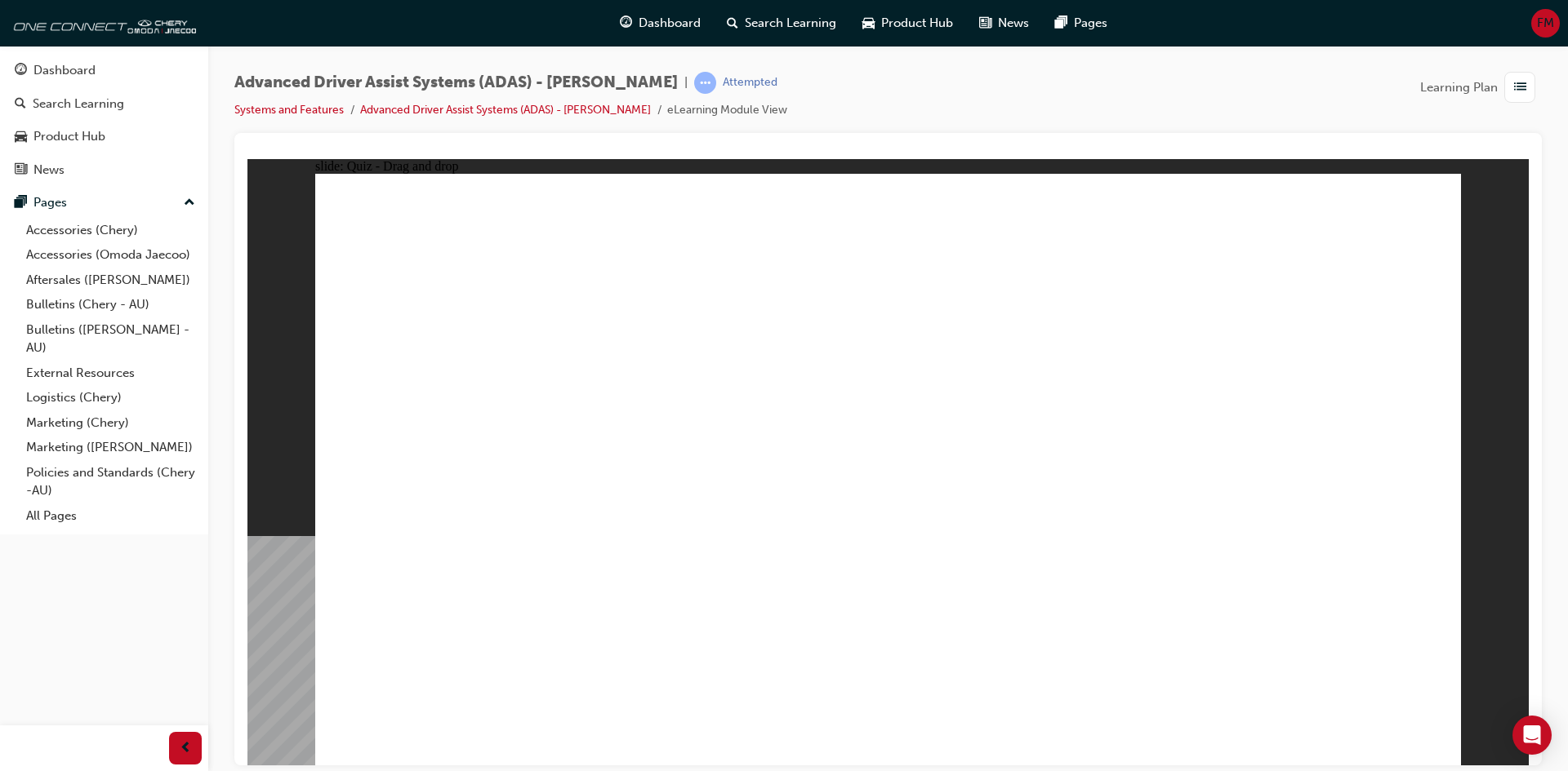
drag, startPoint x: 1027, startPoint y: 481, endPoint x: 1274, endPoint y: 309, distance: 301.0
drag, startPoint x: 1076, startPoint y: 653, endPoint x: 1347, endPoint y: 310, distance: 437.1
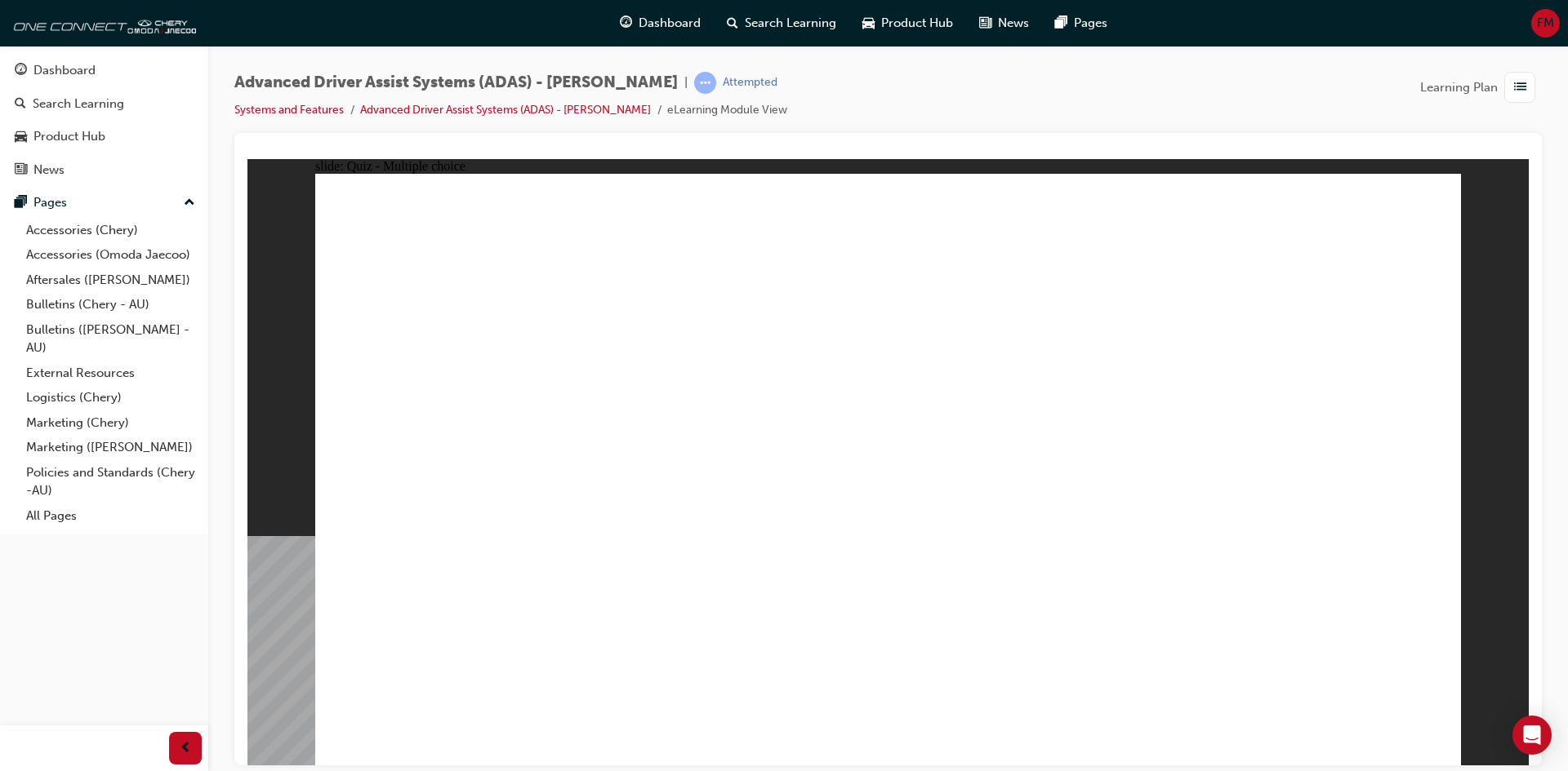
checkbox input "true"
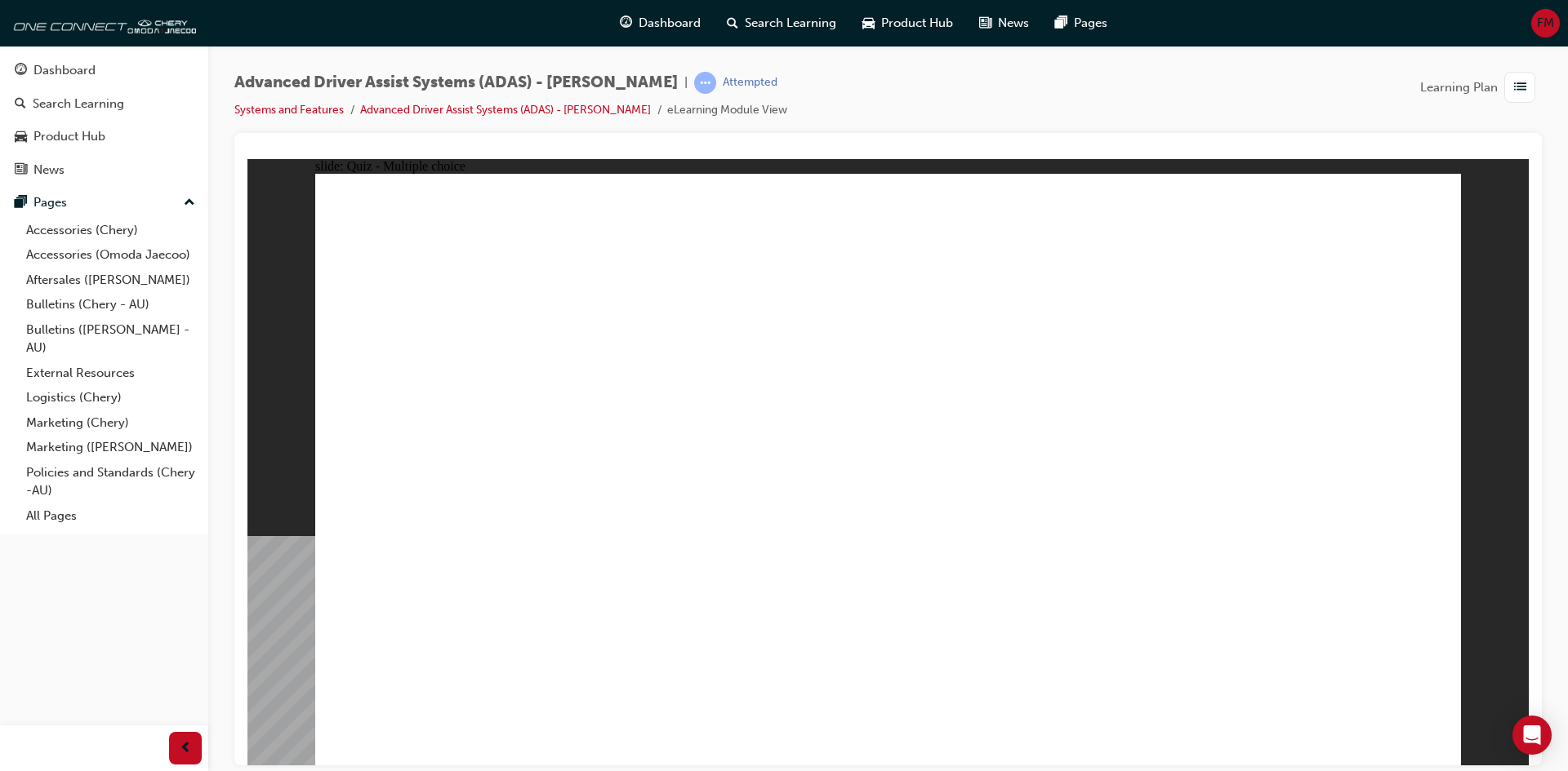
checkbox input "true"
drag, startPoint x: 917, startPoint y: 240, endPoint x: 699, endPoint y: 578, distance: 402.2
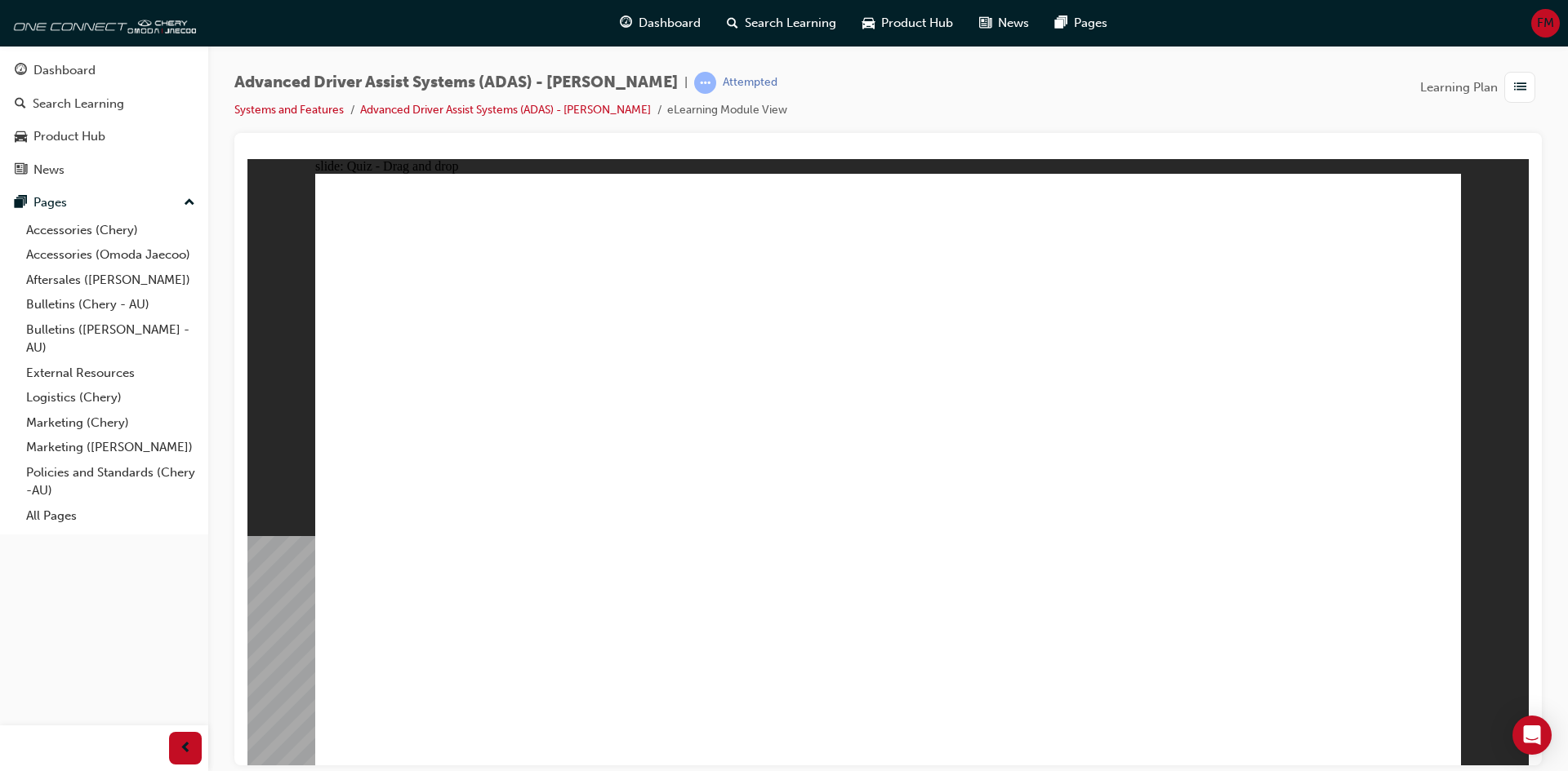
drag, startPoint x: 1024, startPoint y: 243, endPoint x: 903, endPoint y: 543, distance: 323.5
drag, startPoint x: 437, startPoint y: 544, endPoint x: 1027, endPoint y: 520, distance: 590.5
drag, startPoint x: 1025, startPoint y: 332, endPoint x: 615, endPoint y: 587, distance: 482.8
drag, startPoint x: 1254, startPoint y: 241, endPoint x: 581, endPoint y: 598, distance: 761.8
drag, startPoint x: 906, startPoint y: 292, endPoint x: 1160, endPoint y: 549, distance: 361.3
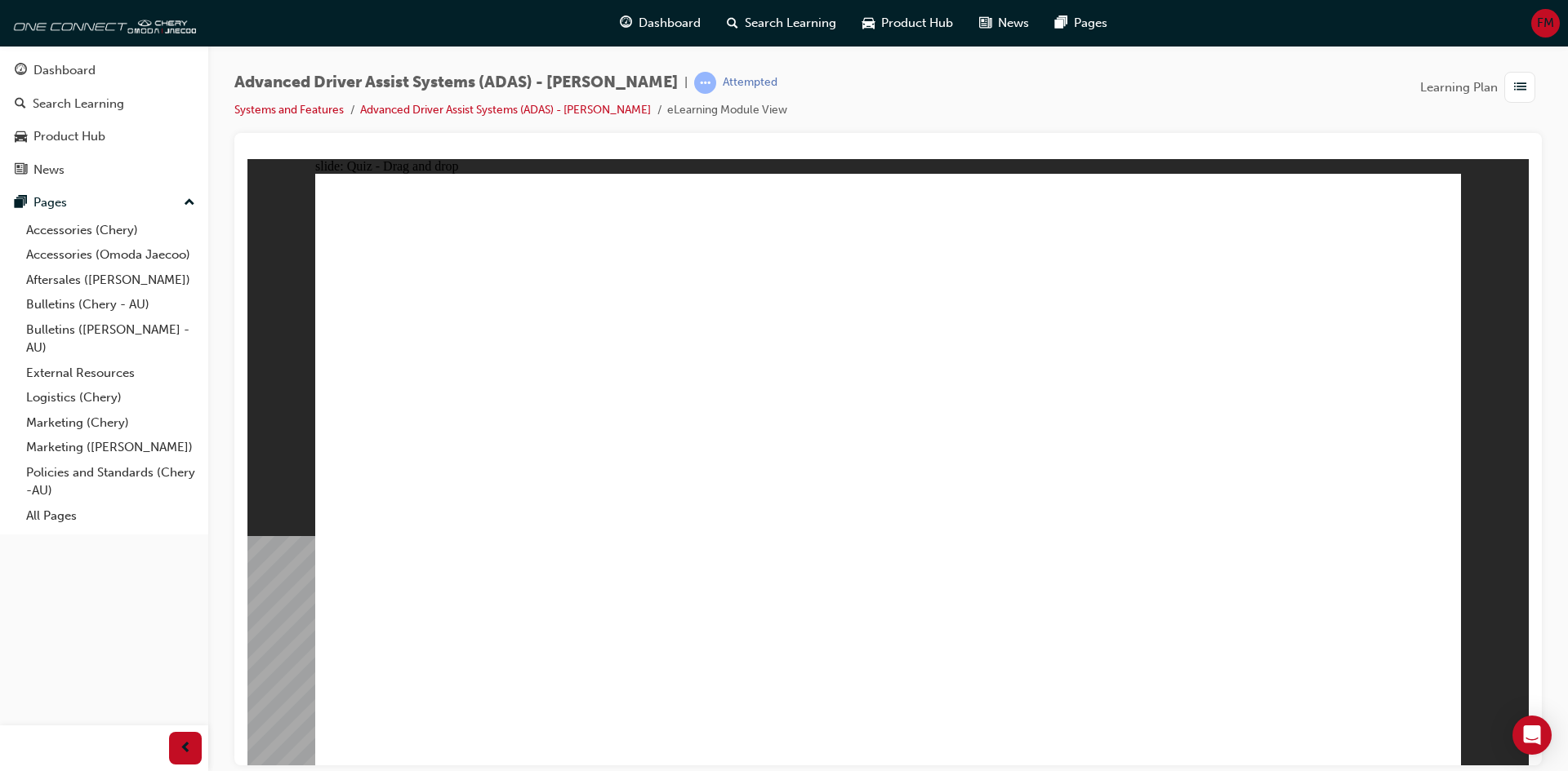
drag, startPoint x: 1045, startPoint y: 283, endPoint x: 708, endPoint y: 559, distance: 435.6
drag, startPoint x: 1164, startPoint y: 286, endPoint x: 669, endPoint y: 590, distance: 580.9
drag, startPoint x: 1259, startPoint y: 286, endPoint x: 1158, endPoint y: 612, distance: 341.3
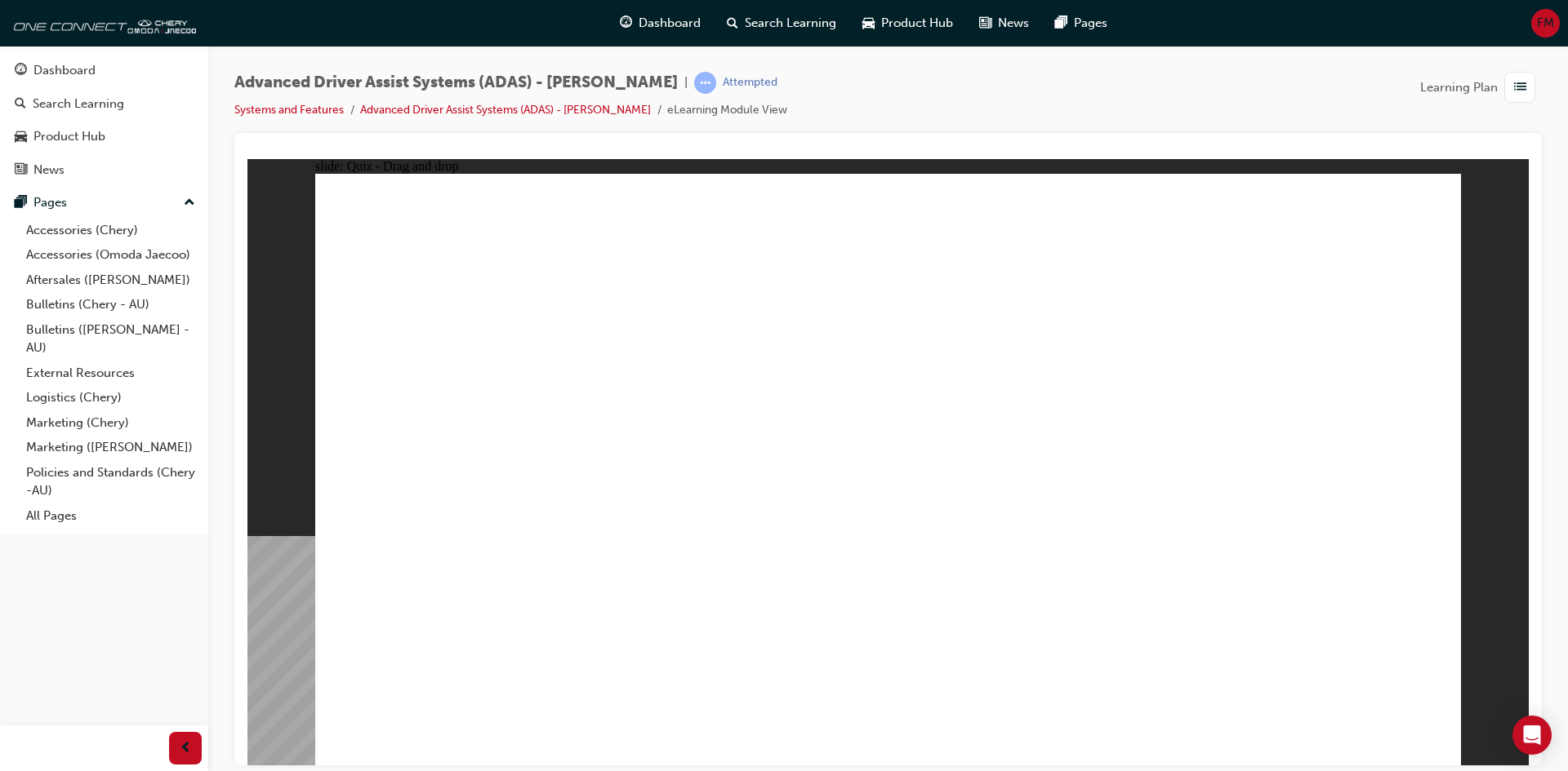
drag, startPoint x: 513, startPoint y: 633, endPoint x: 829, endPoint y: 351, distance: 423.5
drag, startPoint x: 694, startPoint y: 633, endPoint x: 856, endPoint y: 404, distance: 280.5
drag, startPoint x: 896, startPoint y: 629, endPoint x: 920, endPoint y: 408, distance: 222.3
drag, startPoint x: 1050, startPoint y: 631, endPoint x: 1013, endPoint y: 331, distance: 302.3
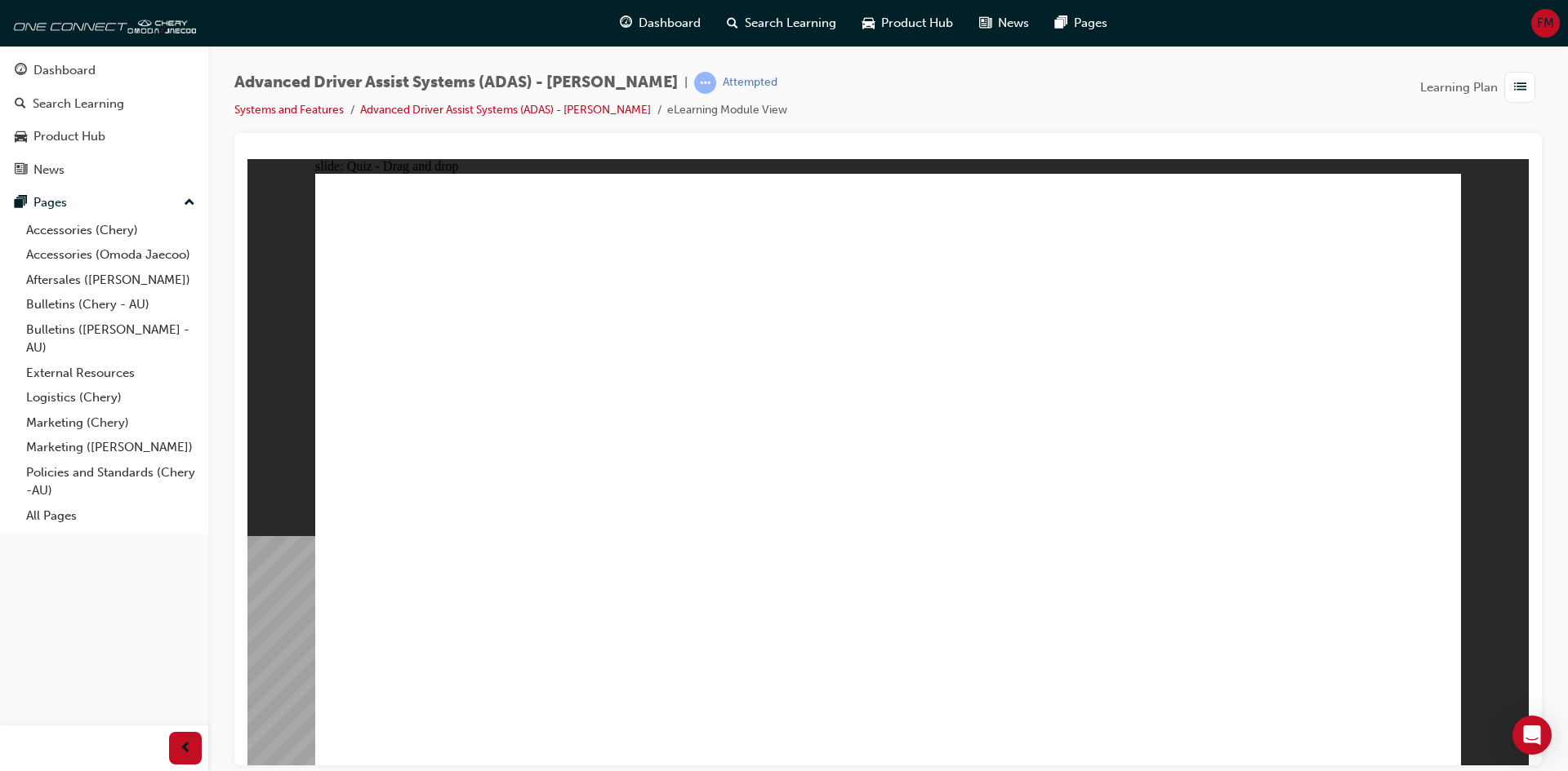
checkbox input "true"
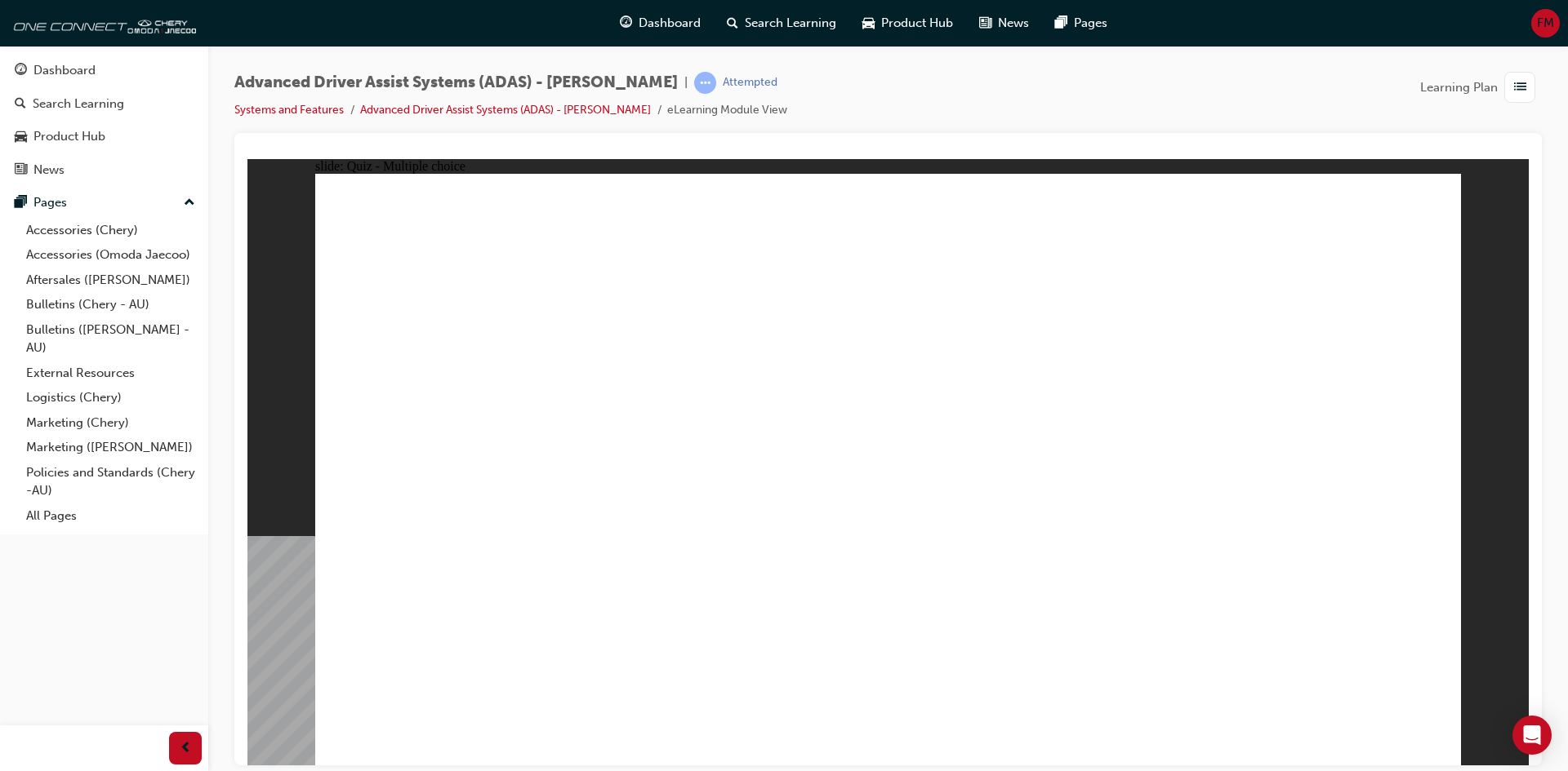
checkbox input "true"
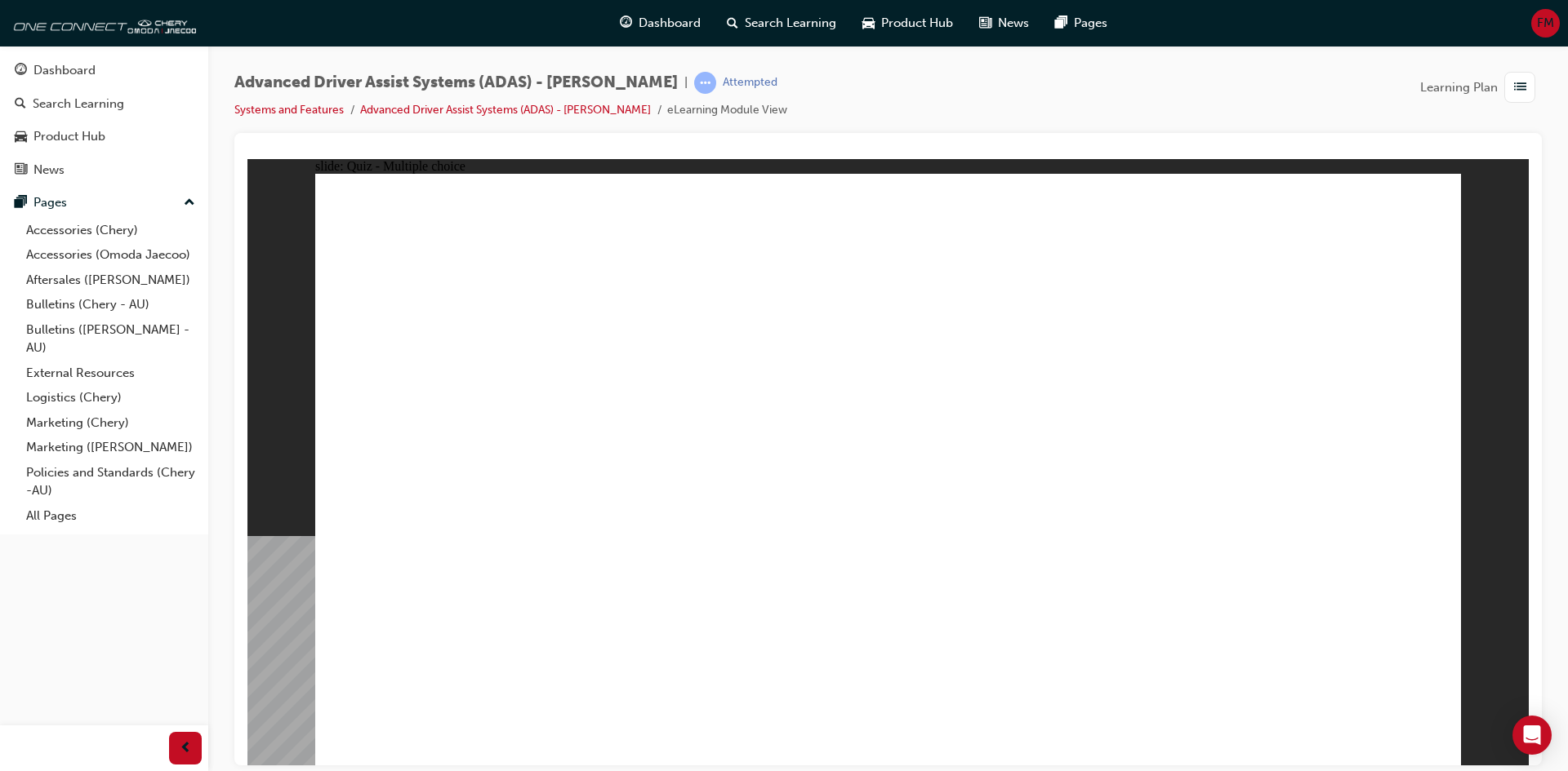
drag, startPoint x: 908, startPoint y: 235, endPoint x: 997, endPoint y: 587, distance: 363.1
drag, startPoint x: 1033, startPoint y: 250, endPoint x: 1107, endPoint y: 492, distance: 253.1
drag, startPoint x: 1148, startPoint y: 250, endPoint x: 556, endPoint y: 595, distance: 685.2
drag, startPoint x: 1241, startPoint y: 237, endPoint x: 551, endPoint y: 555, distance: 759.8
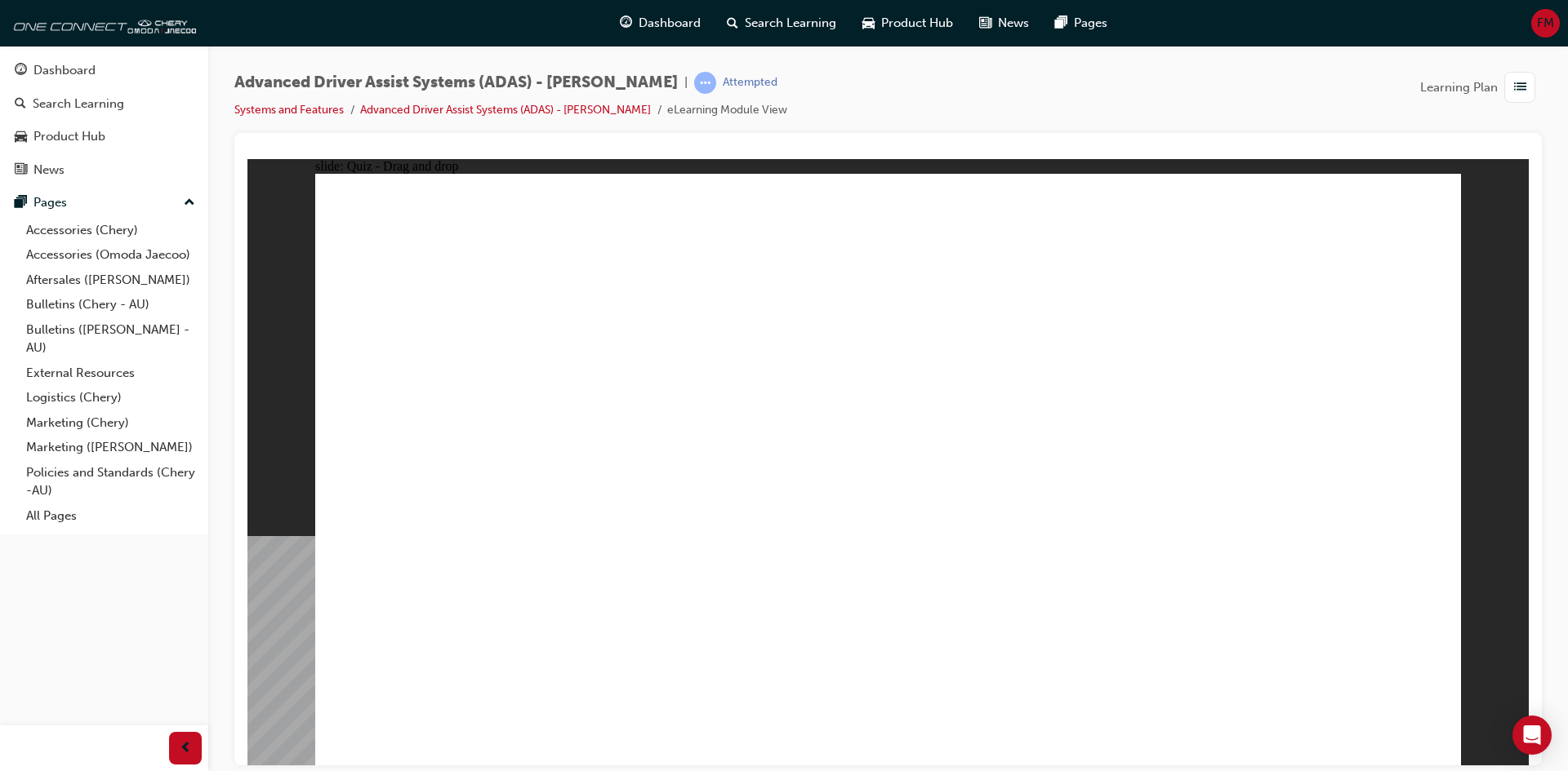
drag, startPoint x: 894, startPoint y: 287, endPoint x: 1087, endPoint y: 597, distance: 365.2
drag, startPoint x: 1039, startPoint y: 292, endPoint x: 689, endPoint y: 549, distance: 434.2
drag, startPoint x: 1146, startPoint y: 277, endPoint x: 744, endPoint y: 595, distance: 512.6
drag, startPoint x: 1243, startPoint y: 493, endPoint x: 1226, endPoint y: 536, distance: 46.2
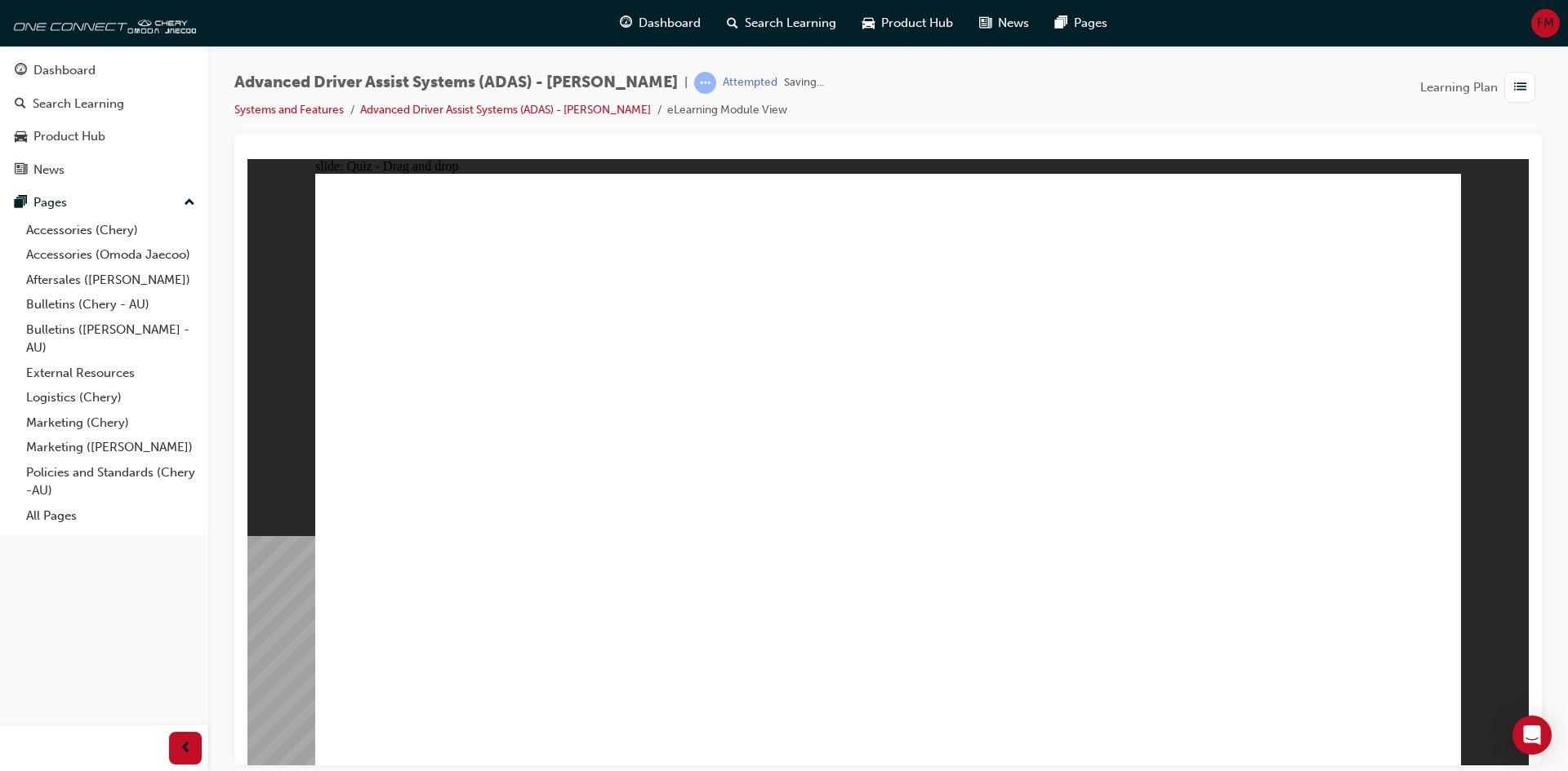
drag, startPoint x: 568, startPoint y: 650, endPoint x: 914, endPoint y: 434, distance: 407.9
drag, startPoint x: 728, startPoint y: 645, endPoint x: 1269, endPoint y: 305, distance: 639.0
drag, startPoint x: 935, startPoint y: 635, endPoint x: 1298, endPoint y: 292, distance: 499.4
drag, startPoint x: 1110, startPoint y: 650, endPoint x: 1332, endPoint y: 257, distance: 451.4
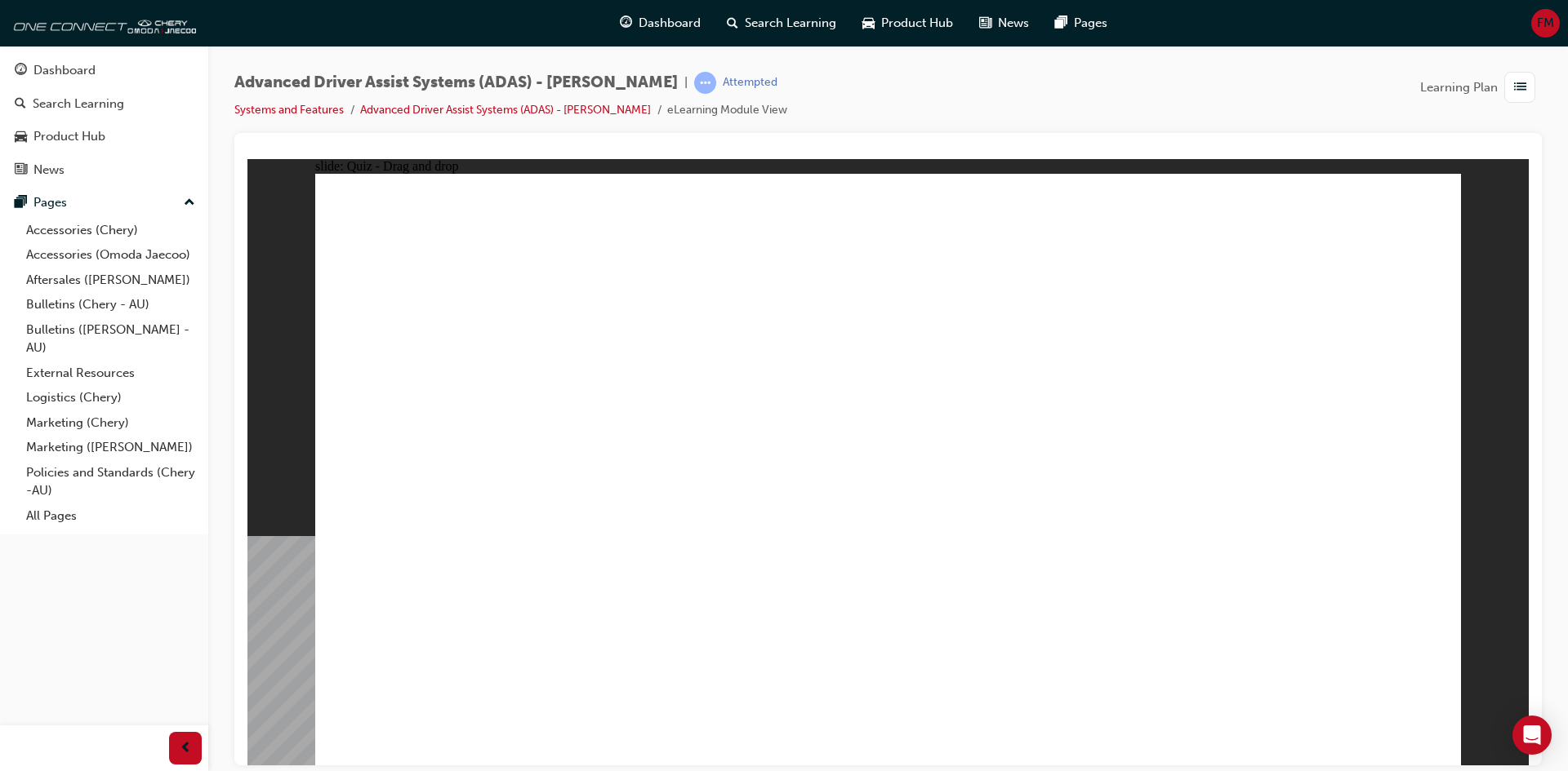
checkbox input "true"
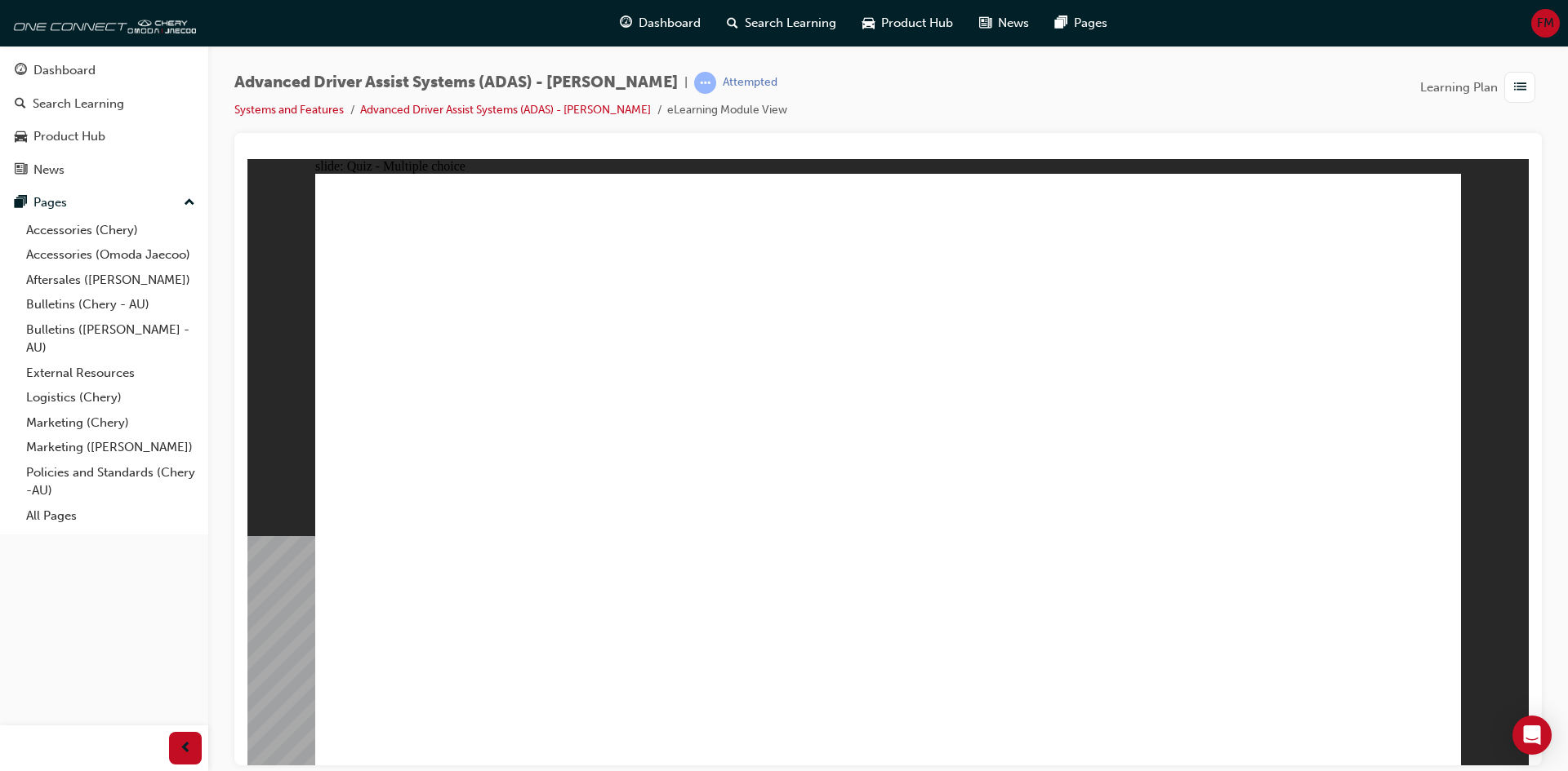
checkbox input "true"
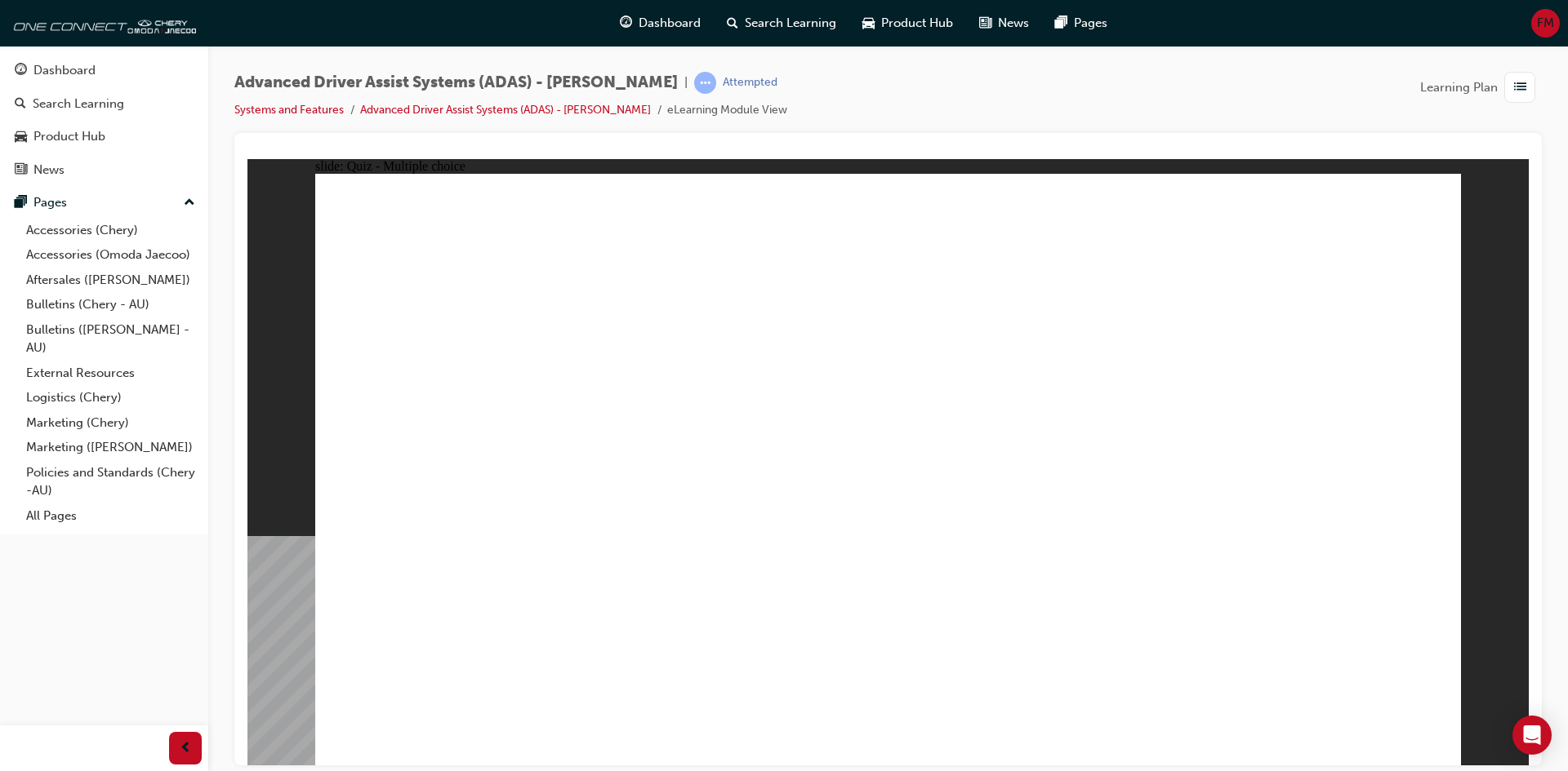
drag, startPoint x: 1089, startPoint y: 626, endPoint x: 776, endPoint y: 613, distance: 313.3
checkbox input "true"
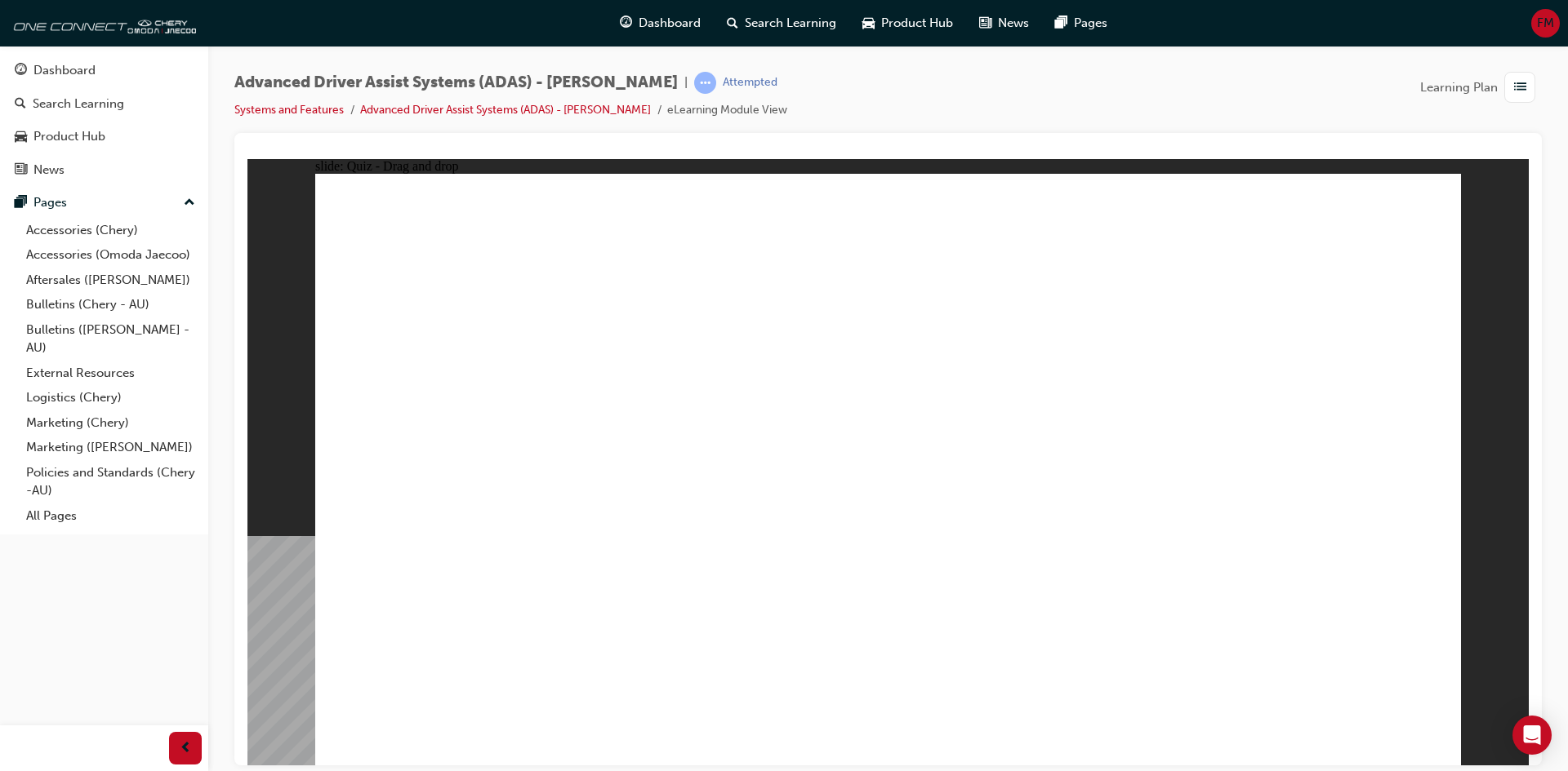
drag, startPoint x: 919, startPoint y: 237, endPoint x: 1047, endPoint y: 483, distance: 277.3
drag, startPoint x: 1041, startPoint y: 232, endPoint x: 1074, endPoint y: 555, distance: 324.7
drag, startPoint x: 1135, startPoint y: 243, endPoint x: 726, endPoint y: 537, distance: 503.7
drag, startPoint x: 1250, startPoint y: 227, endPoint x: 578, endPoint y: 530, distance: 737.2
drag, startPoint x: 909, startPoint y: 285, endPoint x: 1120, endPoint y: 530, distance: 323.3
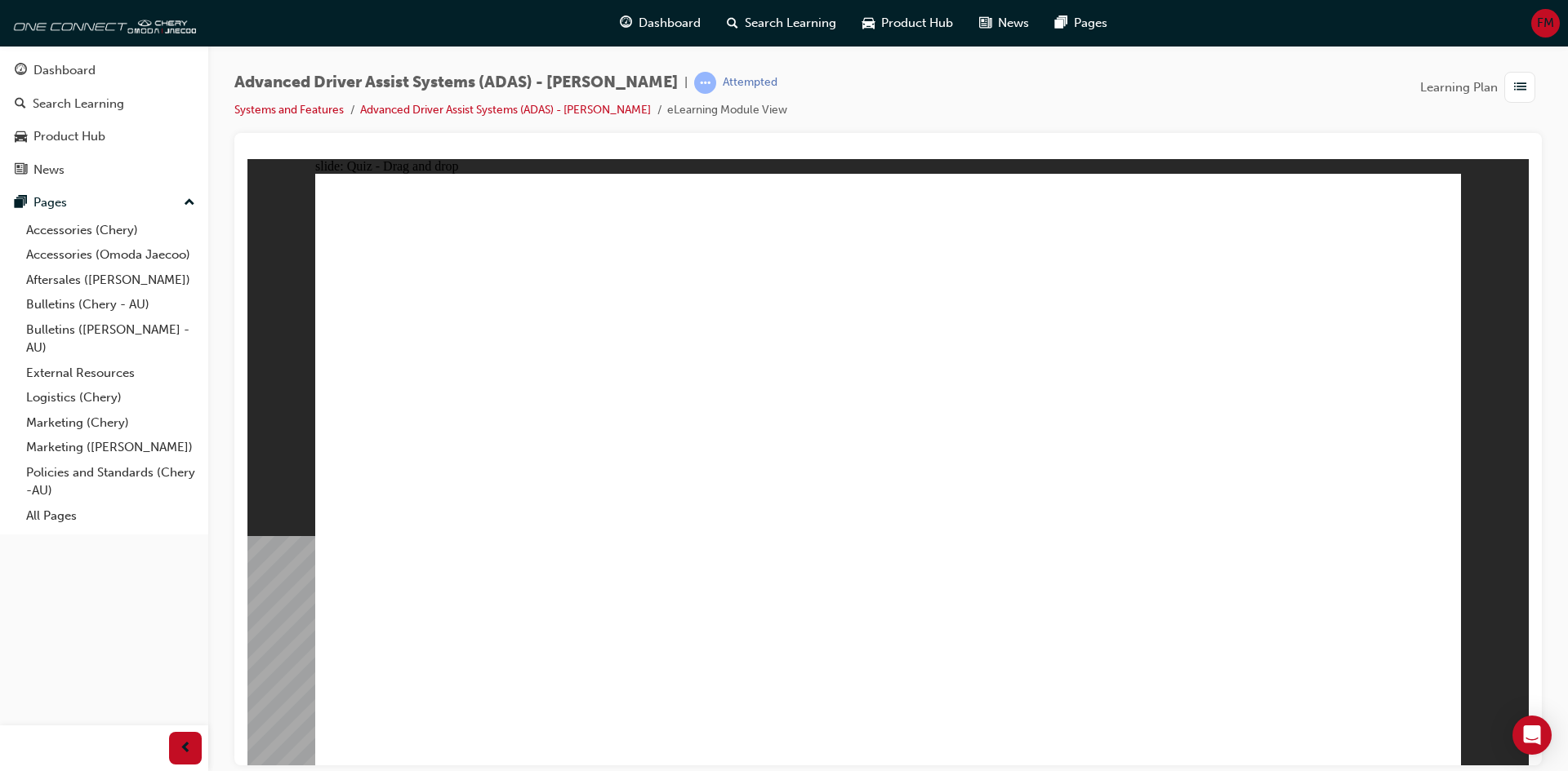
drag, startPoint x: 1050, startPoint y: 296, endPoint x: 814, endPoint y: 541, distance: 340.2
drag, startPoint x: 1158, startPoint y: 276, endPoint x: 727, endPoint y: 566, distance: 519.5
drag, startPoint x: 1228, startPoint y: 290, endPoint x: 1219, endPoint y: 571, distance: 281.1
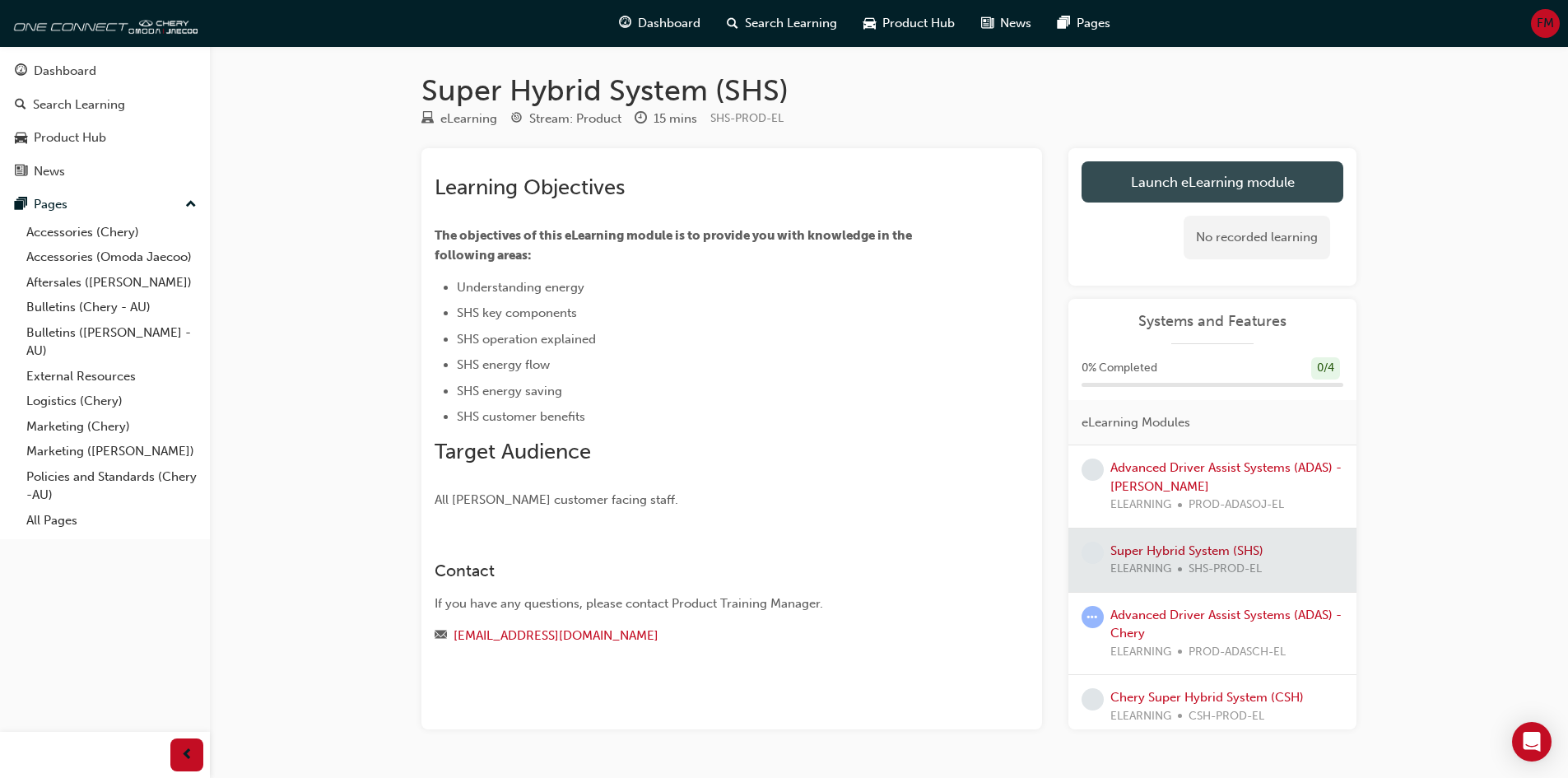
click at [1231, 174] on link "Launch eLearning module" at bounding box center [1212, 182] width 261 height 42
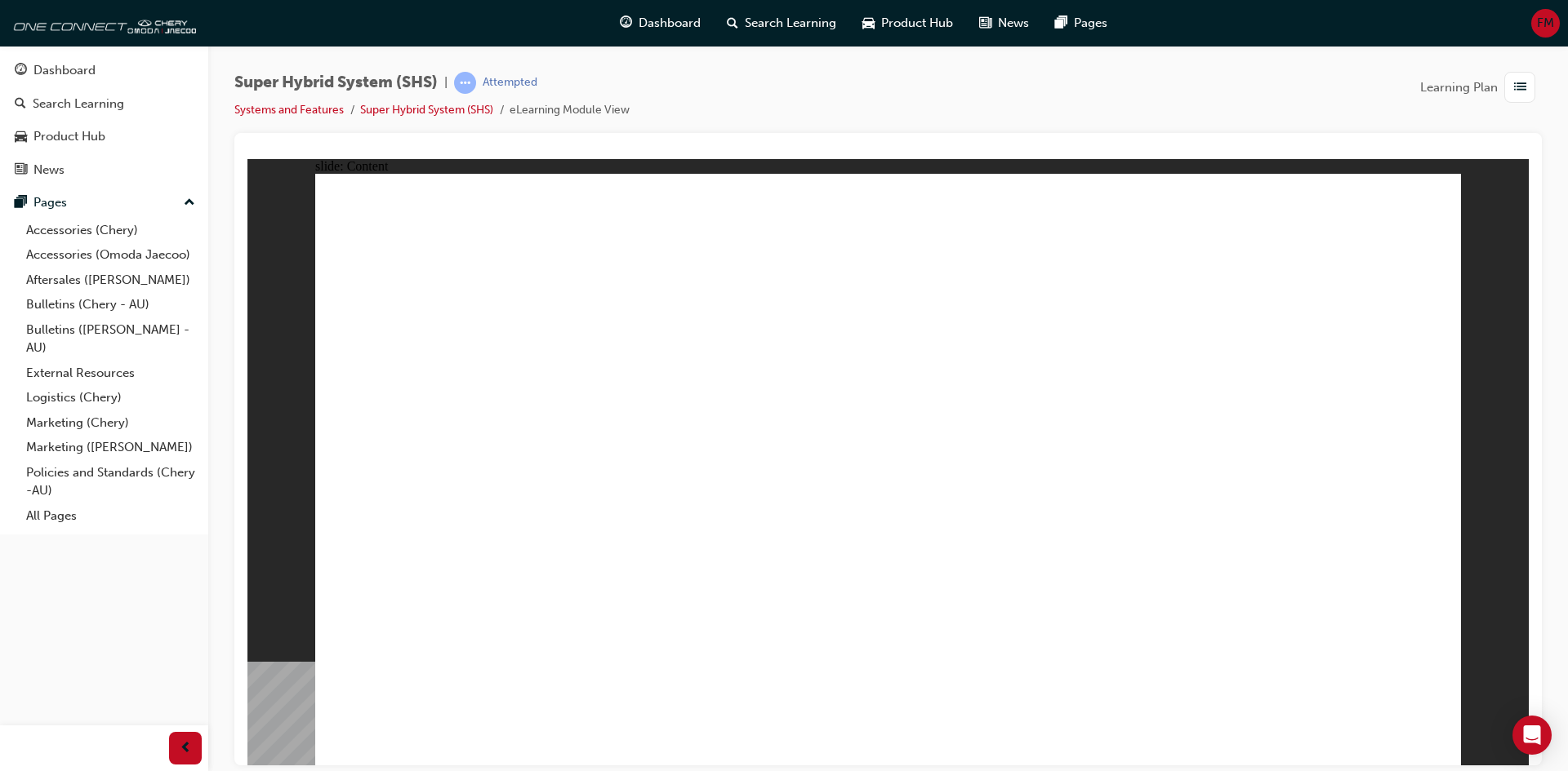
drag, startPoint x: 517, startPoint y: 632, endPoint x: 601, endPoint y: 630, distance: 84.0
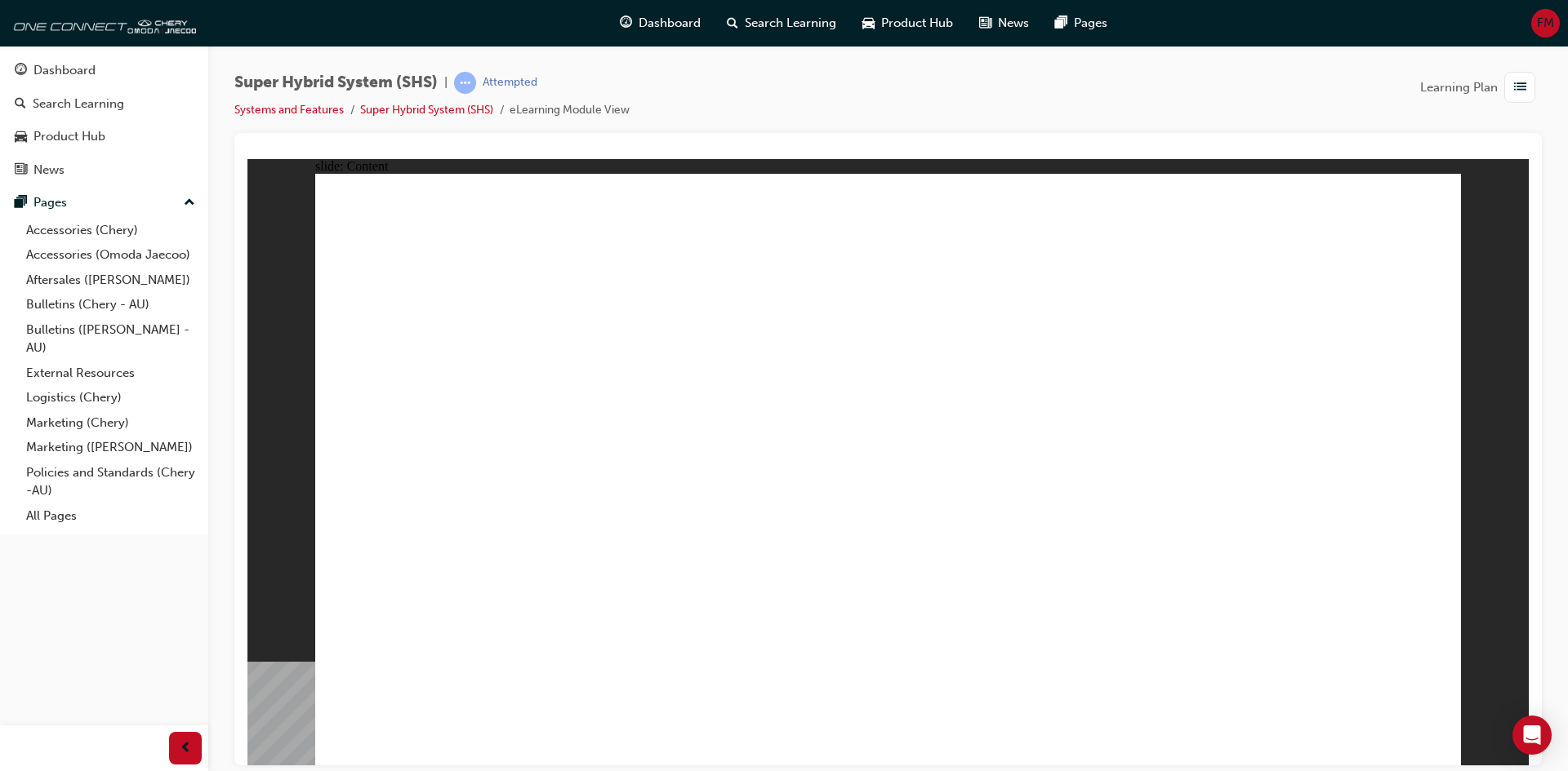
drag, startPoint x: 925, startPoint y: 513, endPoint x: 988, endPoint y: 512, distance: 63.0
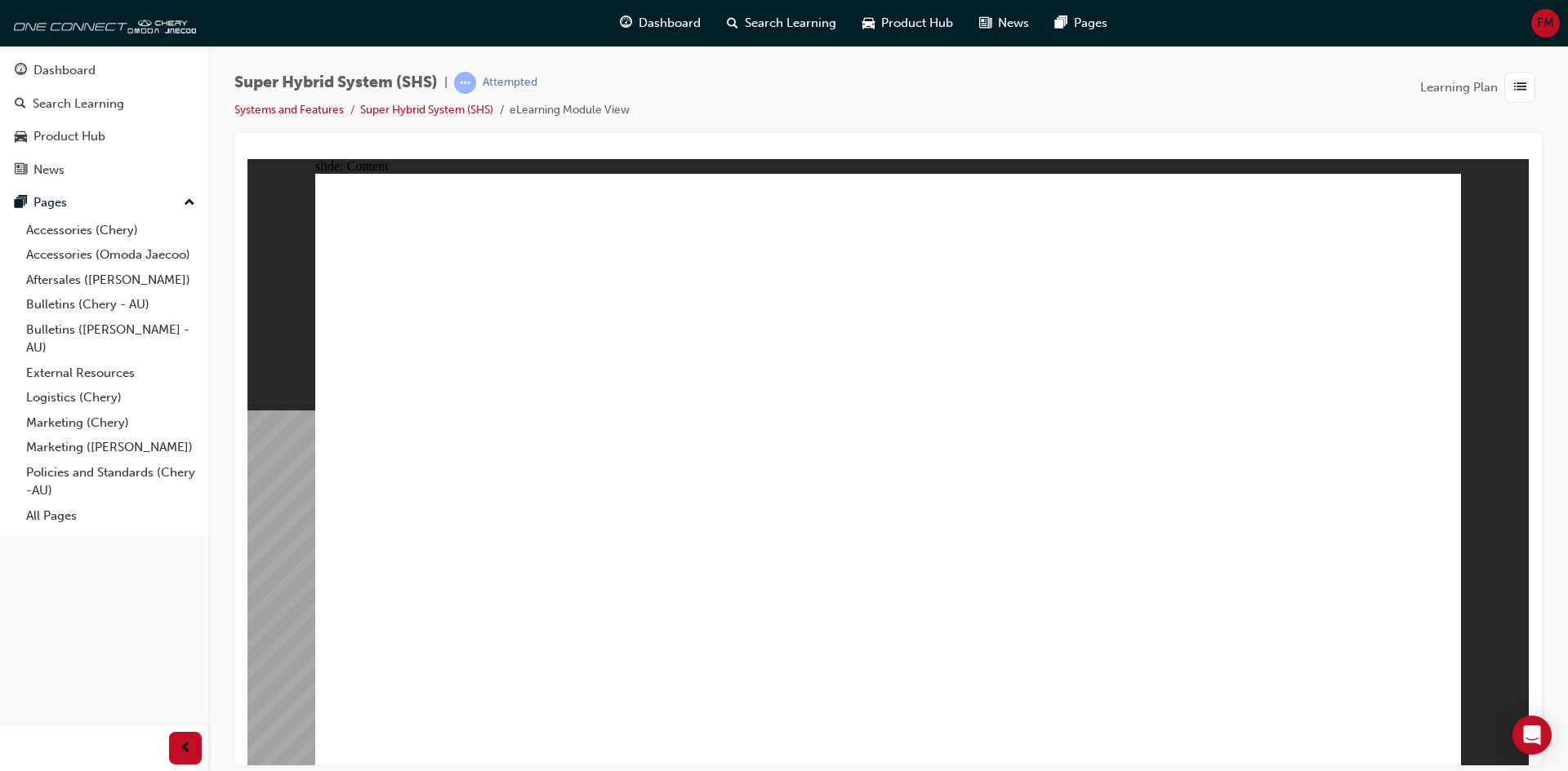
drag, startPoint x: 1424, startPoint y: 740, endPoint x: 1204, endPoint y: 215, distance: 569.2
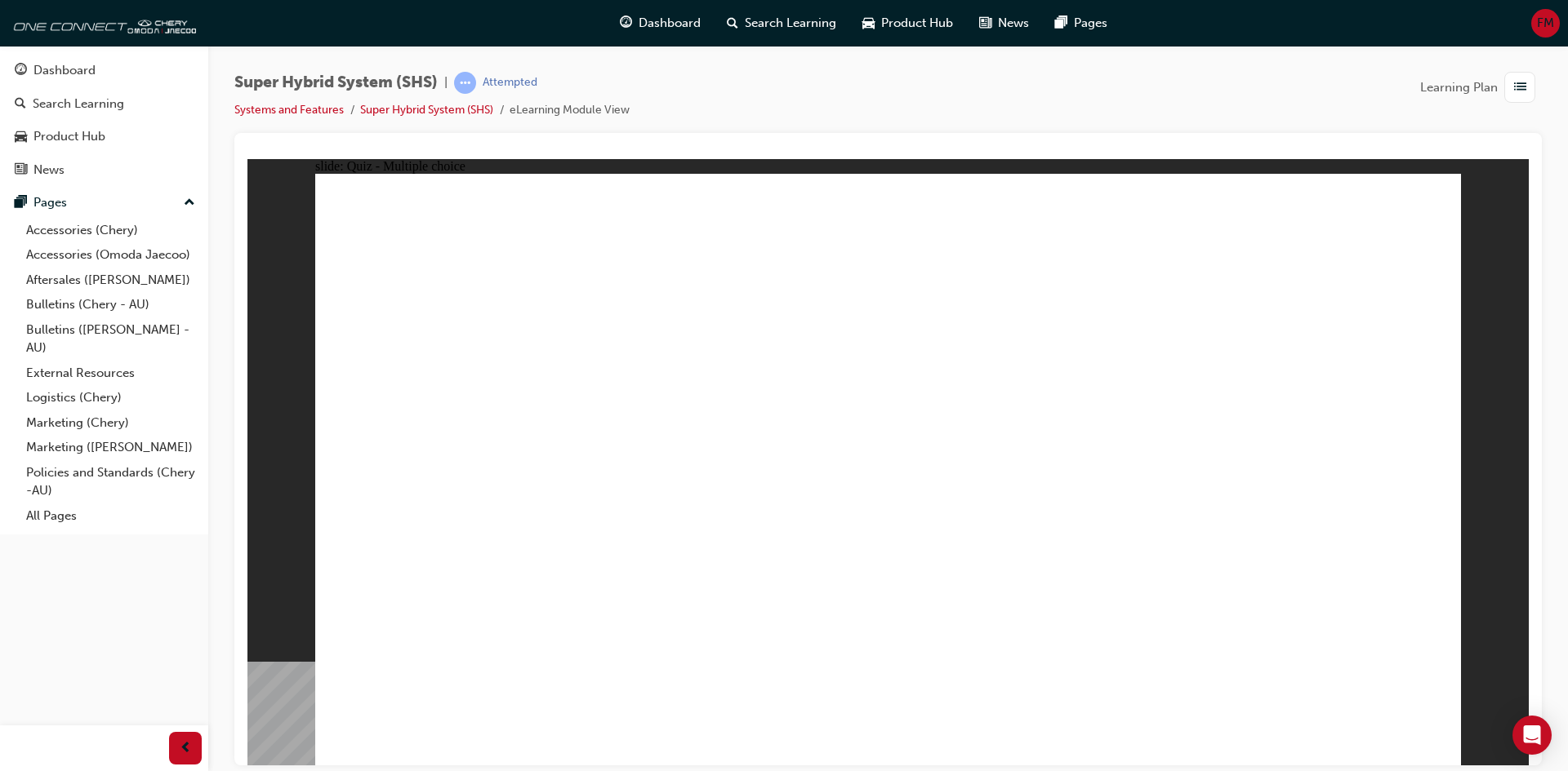
drag, startPoint x: 713, startPoint y: 607, endPoint x: 736, endPoint y: 587, distance: 30.5
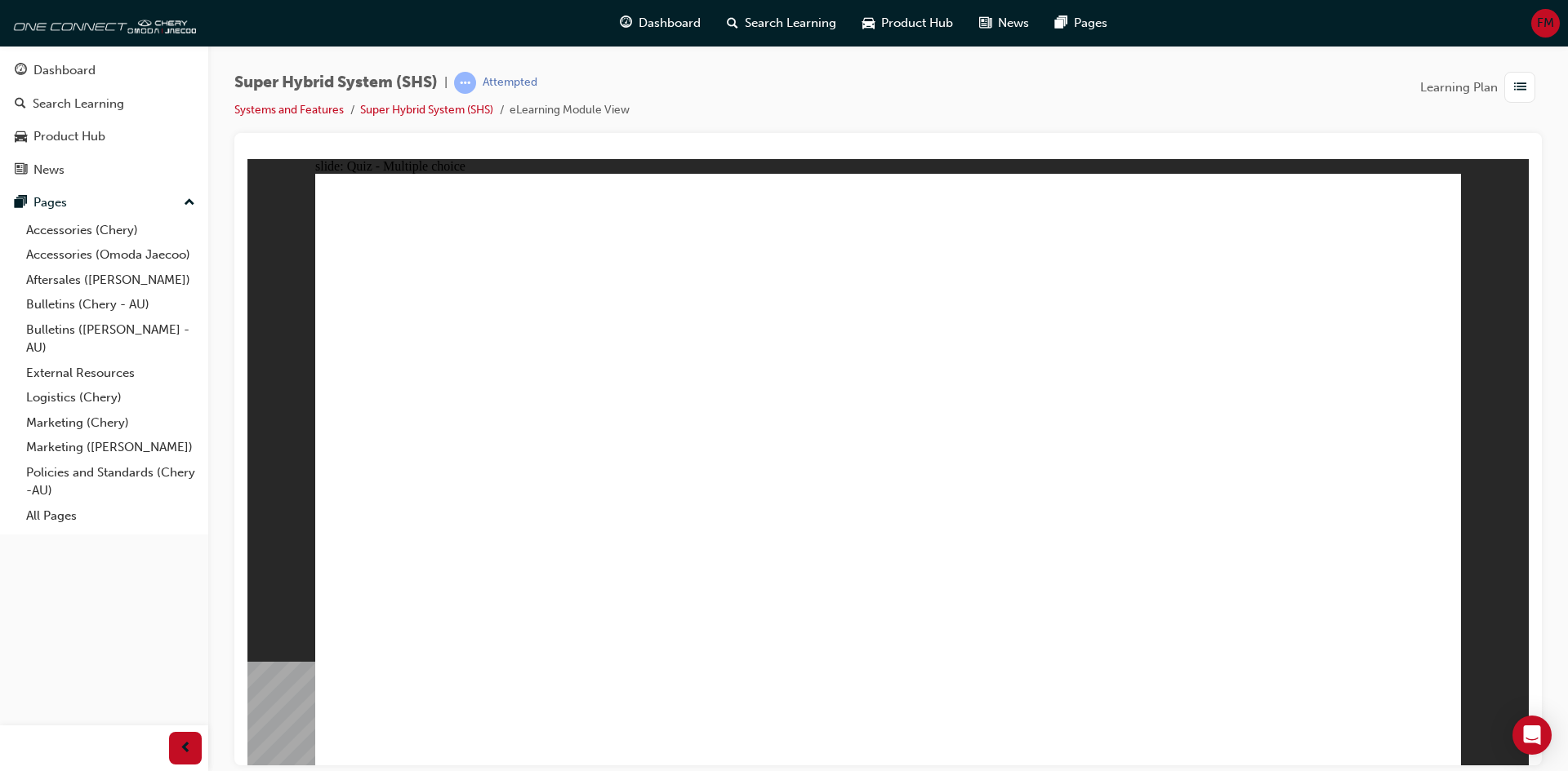
drag, startPoint x: 1243, startPoint y: 640, endPoint x: 1230, endPoint y: 667, distance: 30.0
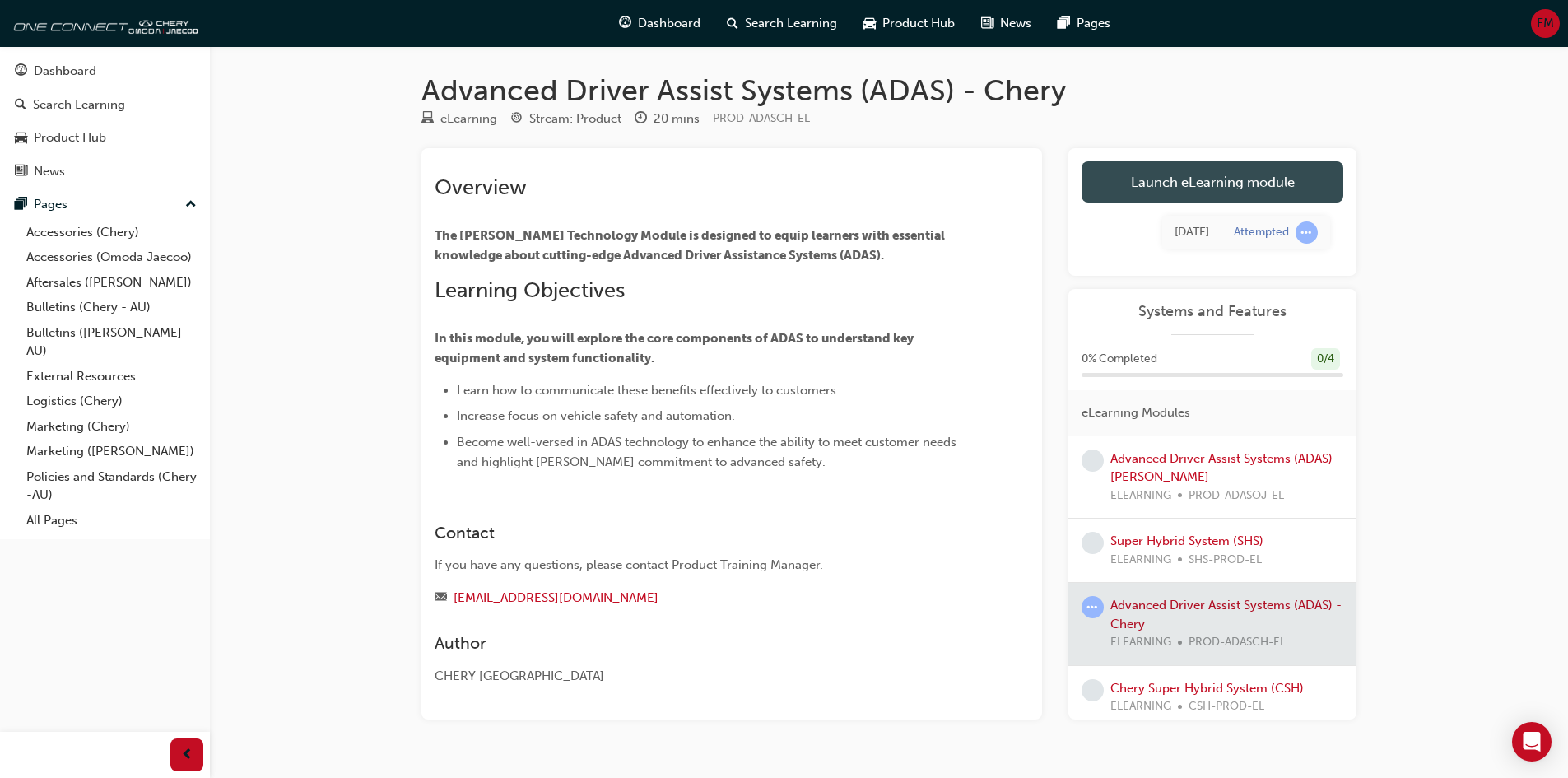
click at [1279, 179] on link "Launch eLearning module" at bounding box center [1212, 182] width 261 height 42
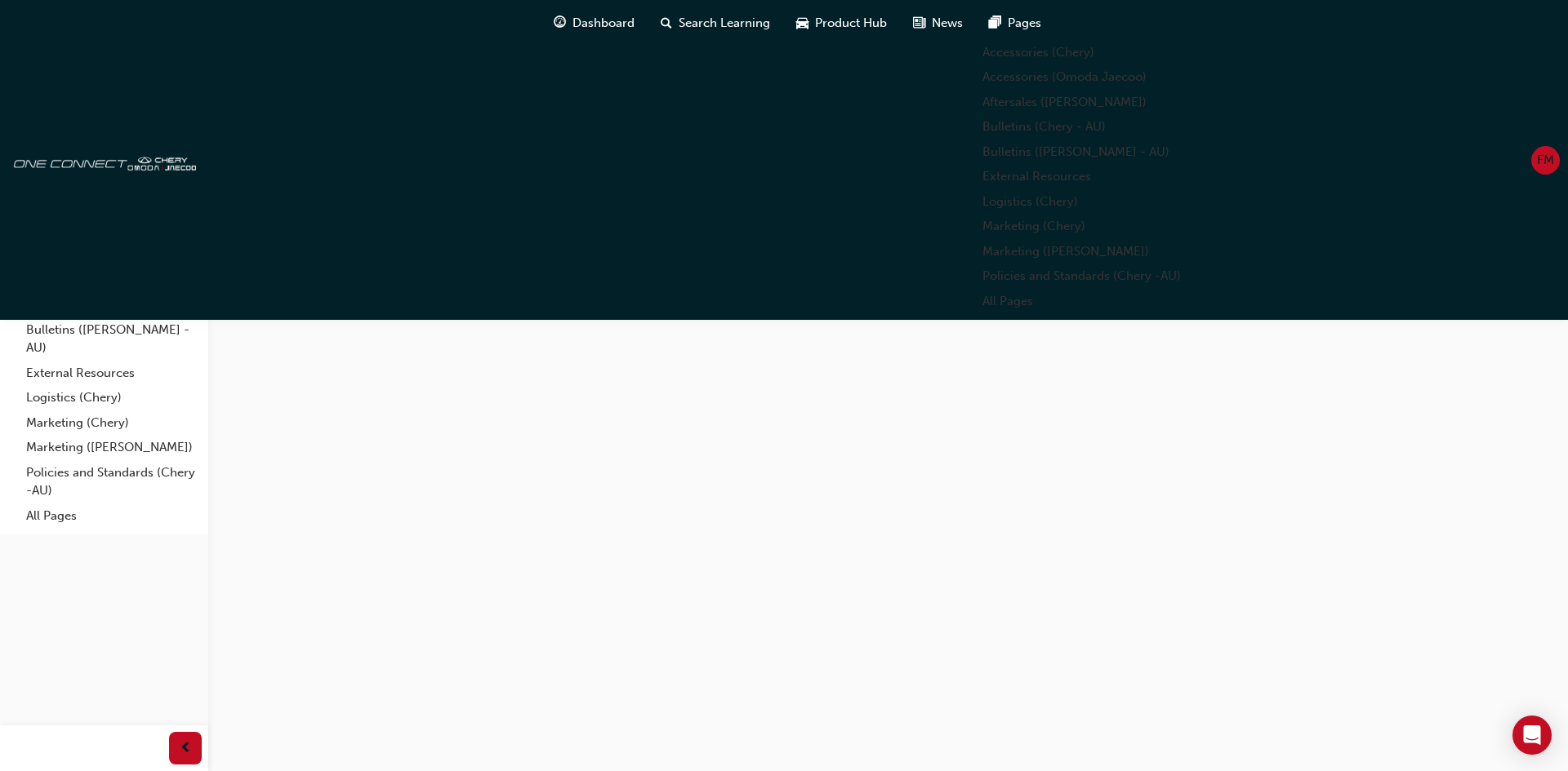
click at [260, 144] on button "Continue" at bounding box center [234, 135] width 52 height 19
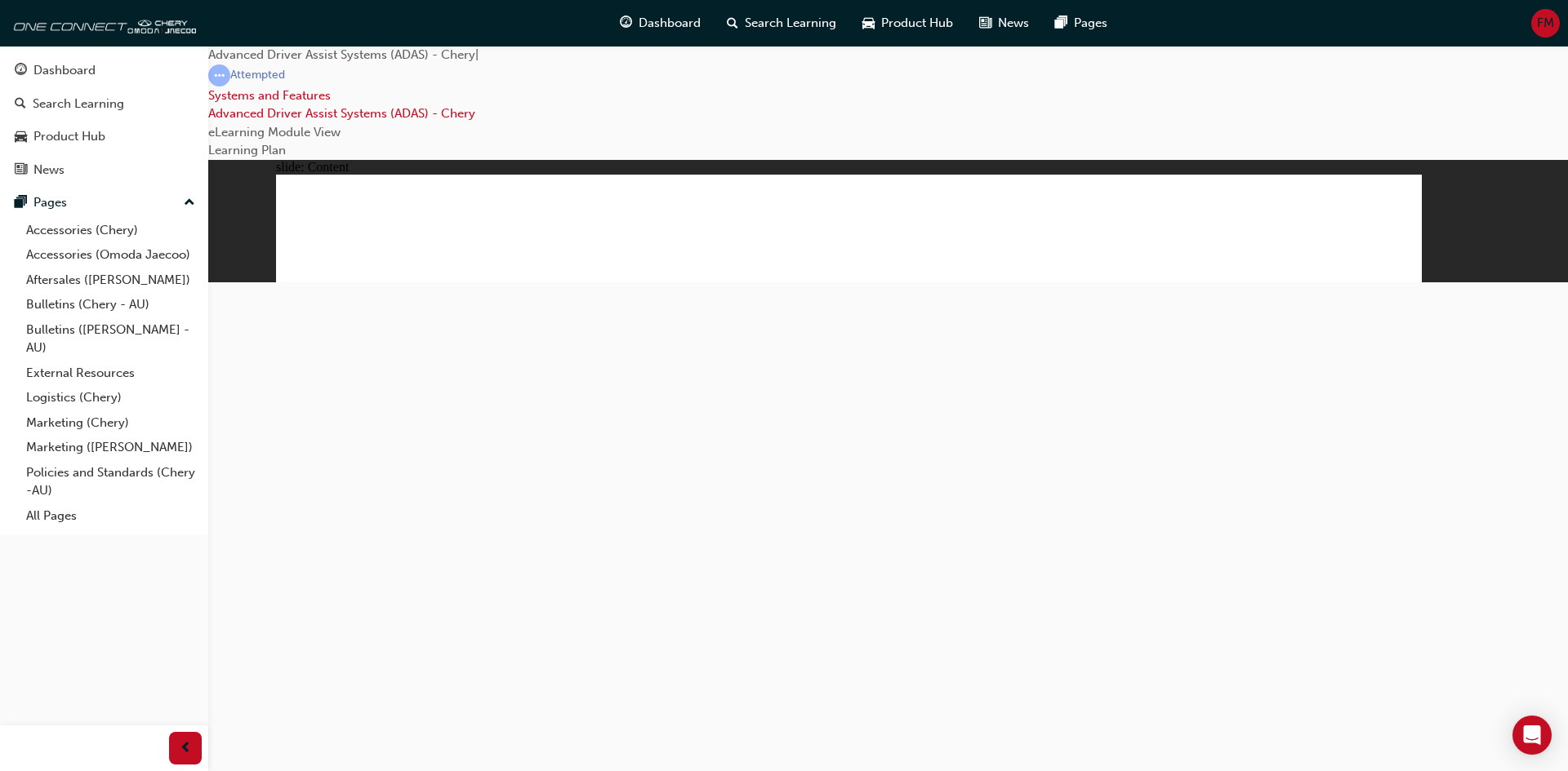
drag, startPoint x: 1379, startPoint y: 725, endPoint x: 1385, endPoint y: 741, distance: 17.1
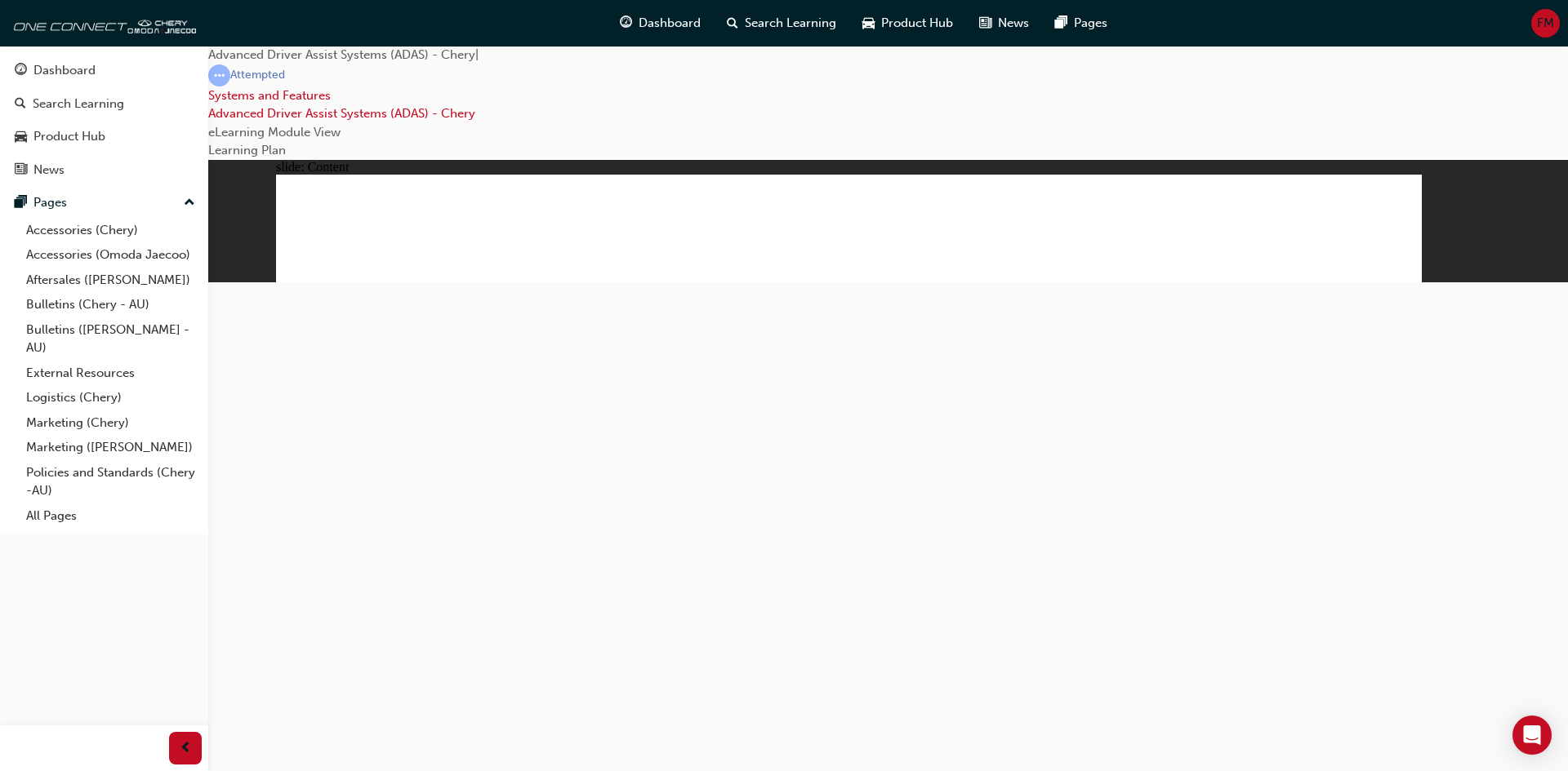
drag, startPoint x: 479, startPoint y: 303, endPoint x: 560, endPoint y: 298, distance: 81.2
drag, startPoint x: 667, startPoint y: 291, endPoint x: 921, endPoint y: 271, distance: 254.8
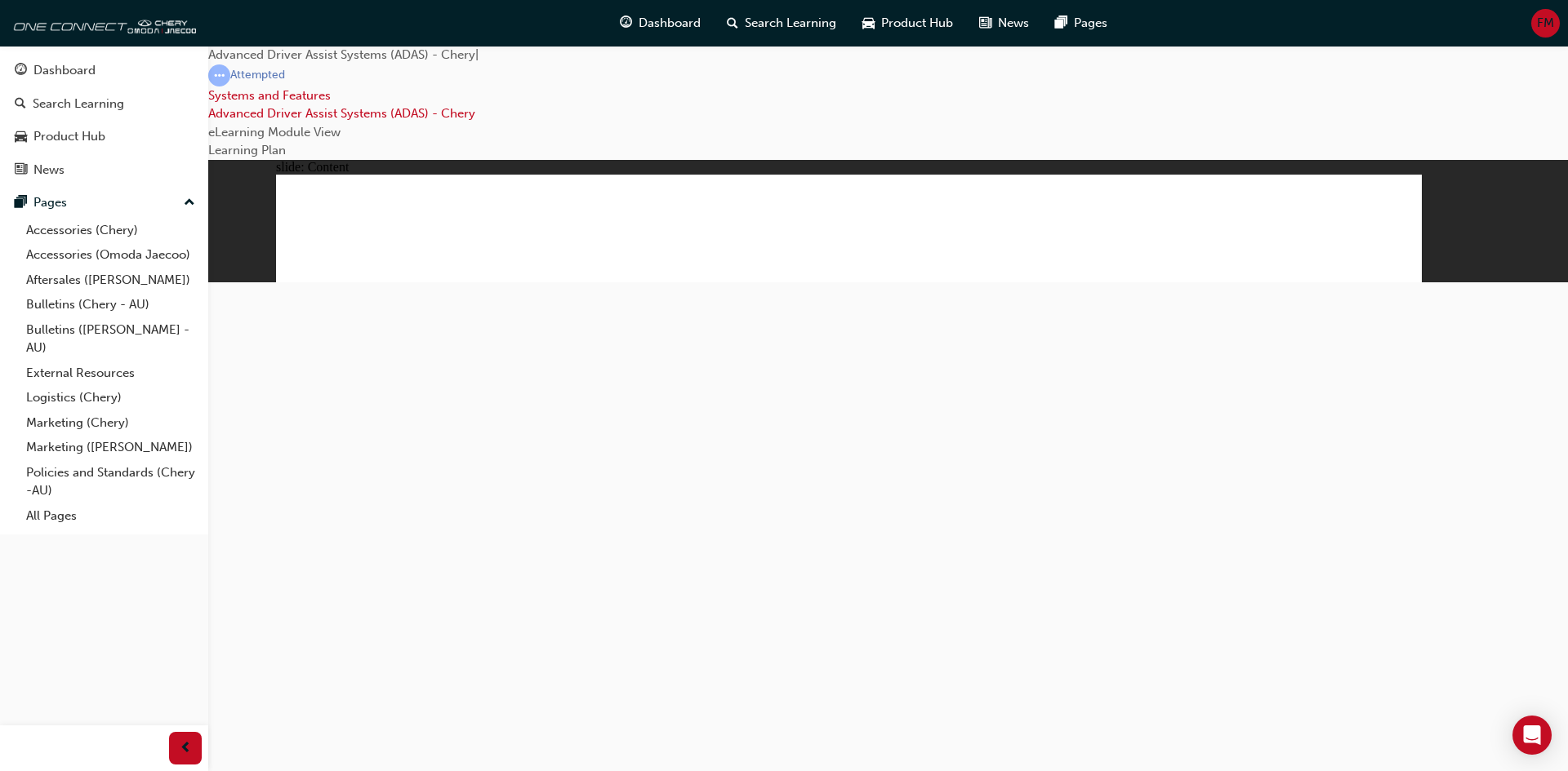
drag, startPoint x: 486, startPoint y: 277, endPoint x: 568, endPoint y: 280, distance: 82.1
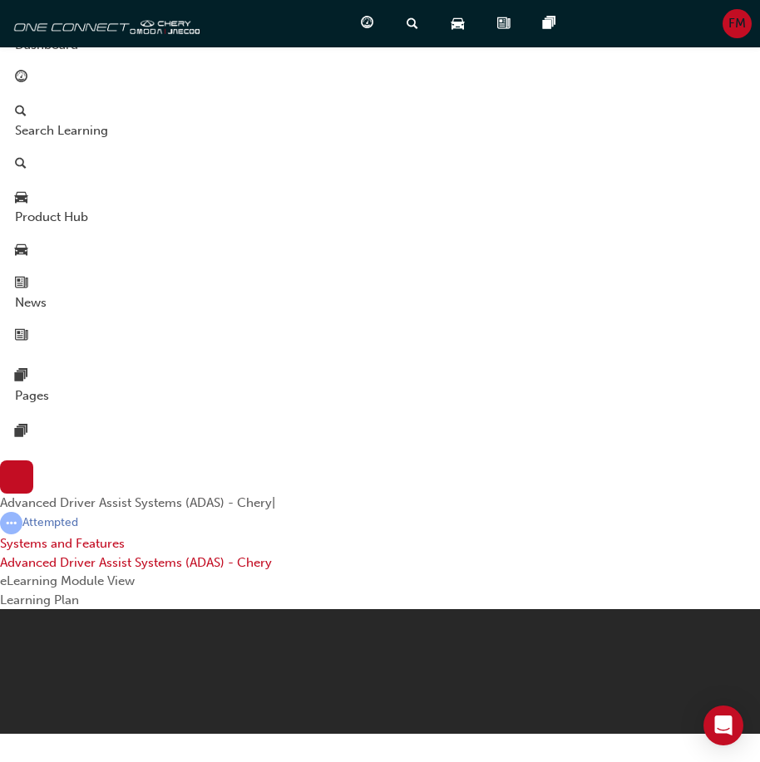
drag, startPoint x: 178, startPoint y: 1005, endPoint x: 302, endPoint y: 844, distance: 202.6
drag, startPoint x: 264, startPoint y: 1016, endPoint x: 103, endPoint y: 1038, distance: 162.8
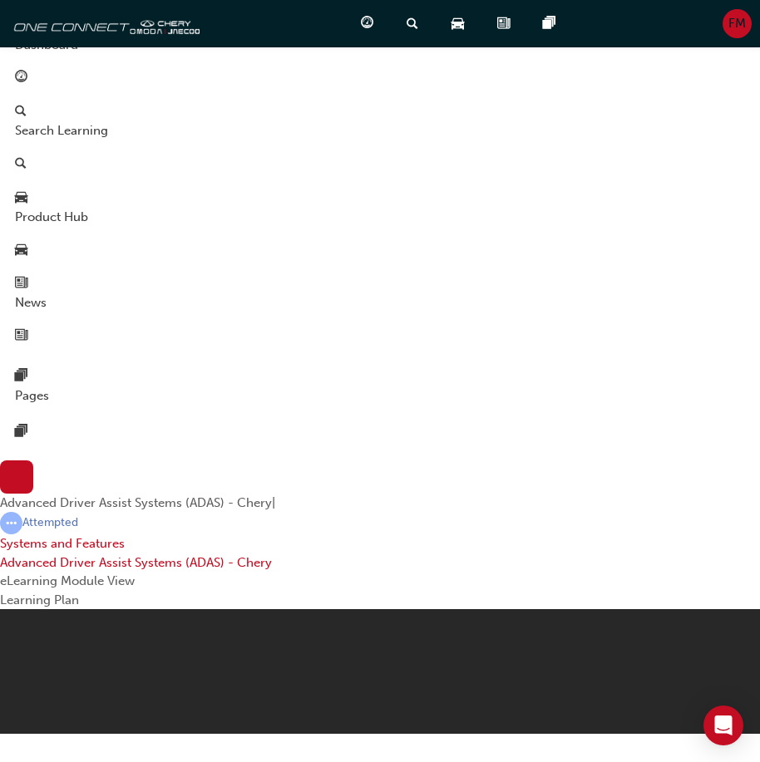
drag, startPoint x: 113, startPoint y: 994, endPoint x: 524, endPoint y: 843, distance: 437.6
drag, startPoint x: 398, startPoint y: 1011, endPoint x: 547, endPoint y: 863, distance: 209.8
drag, startPoint x: 506, startPoint y: 1008, endPoint x: 540, endPoint y: 833, distance: 178.6
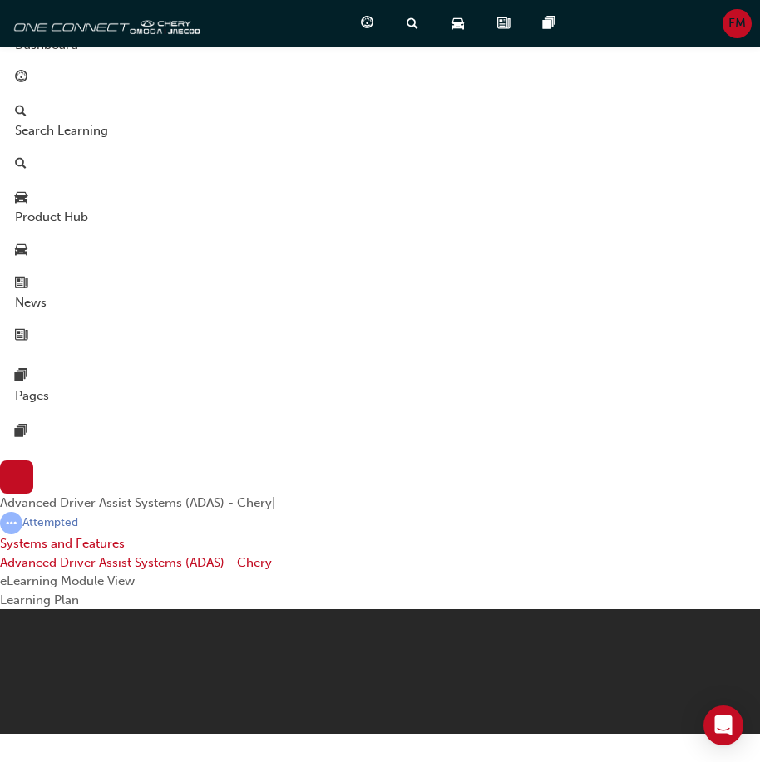
checkbox input "true"
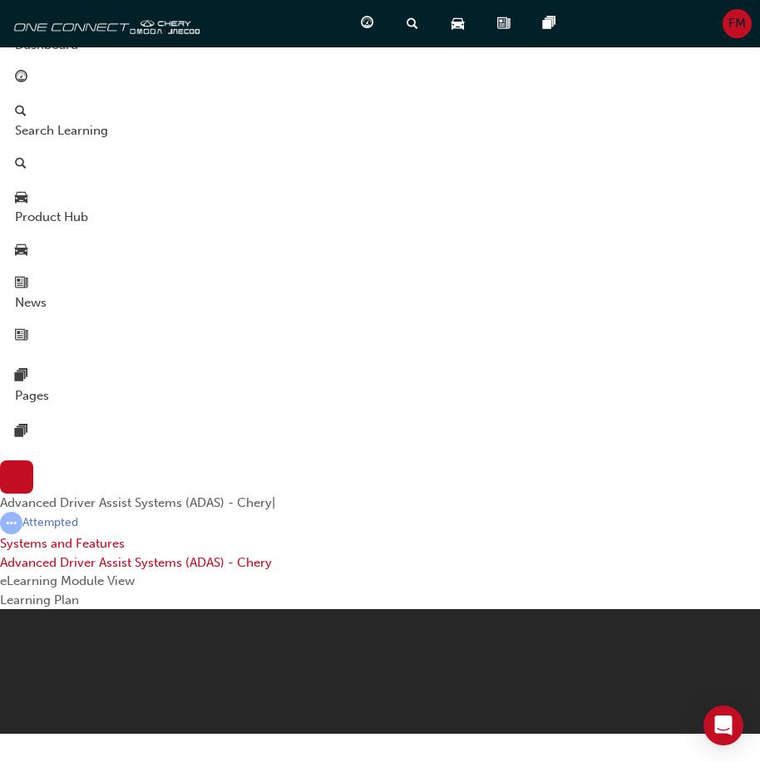
checkbox input "true"
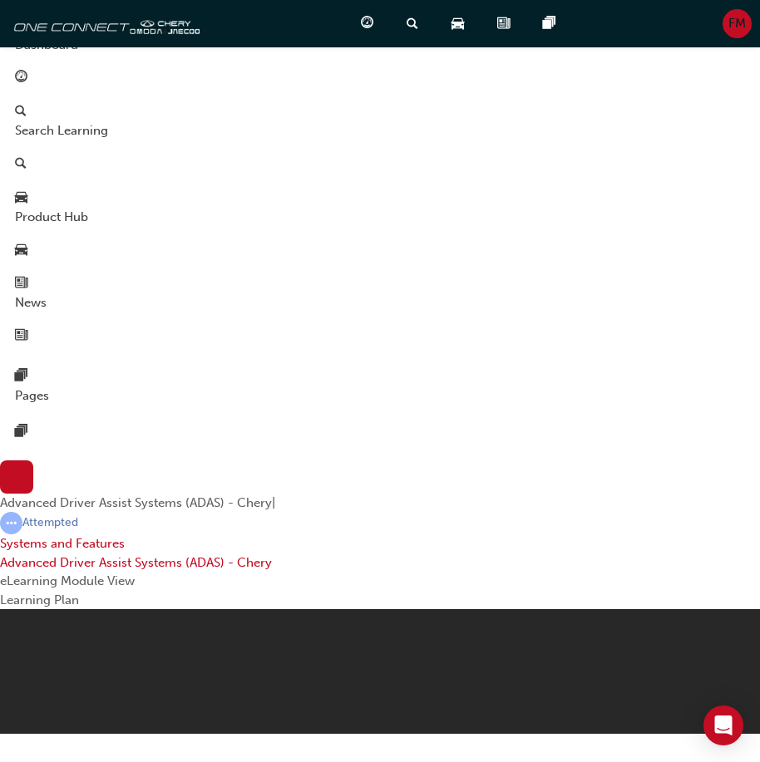
checkbox input "true"
drag, startPoint x: 306, startPoint y: 781, endPoint x: 361, endPoint y: 946, distance: 173.5
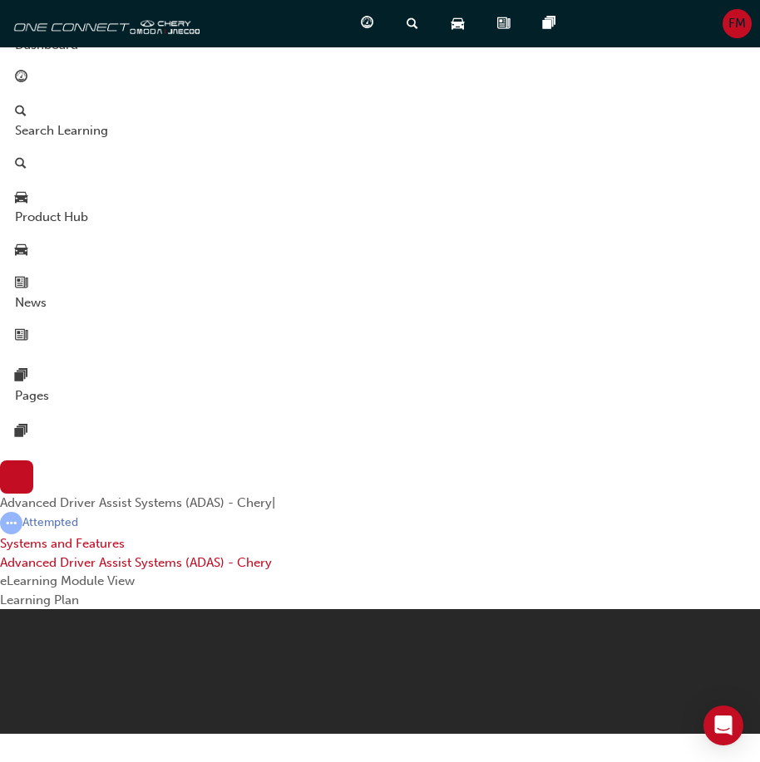
drag, startPoint x: 391, startPoint y: 778, endPoint x: 406, endPoint y: 954, distance: 176.8
drag, startPoint x: 456, startPoint y: 781, endPoint x: 210, endPoint y: 966, distance: 307.5
drag, startPoint x: 530, startPoint y: 776, endPoint x: 223, endPoint y: 950, distance: 353.2
drag, startPoint x: 327, startPoint y: 811, endPoint x: 447, endPoint y: 980, distance: 206.9
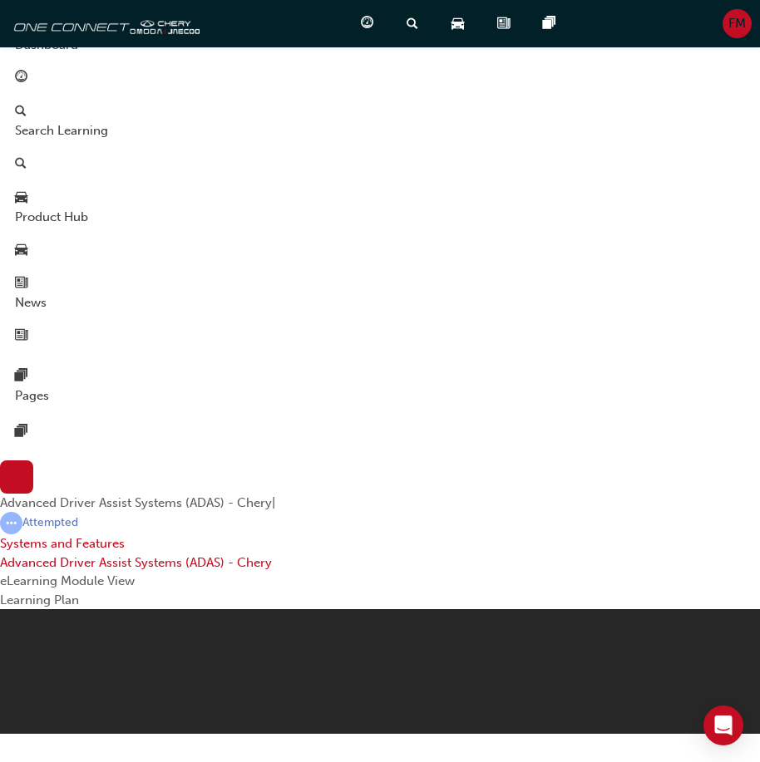
drag, startPoint x: 374, startPoint y: 806, endPoint x: 181, endPoint y: 972, distance: 254.0
drag, startPoint x: 456, startPoint y: 805, endPoint x: 234, endPoint y: 956, distance: 268.1
drag, startPoint x: 524, startPoint y: 800, endPoint x: 512, endPoint y: 833, distance: 35.2
drag, startPoint x: 517, startPoint y: 816, endPoint x: 465, endPoint y: 996, distance: 186.8
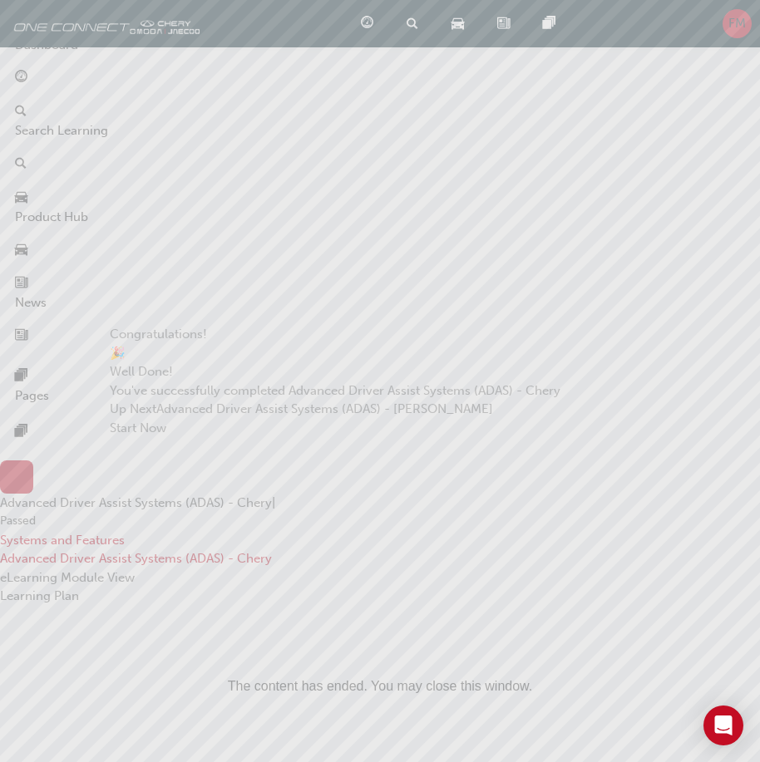
click at [220, 338] on span "cross-icon" at bounding box center [220, 338] width 0 height 0
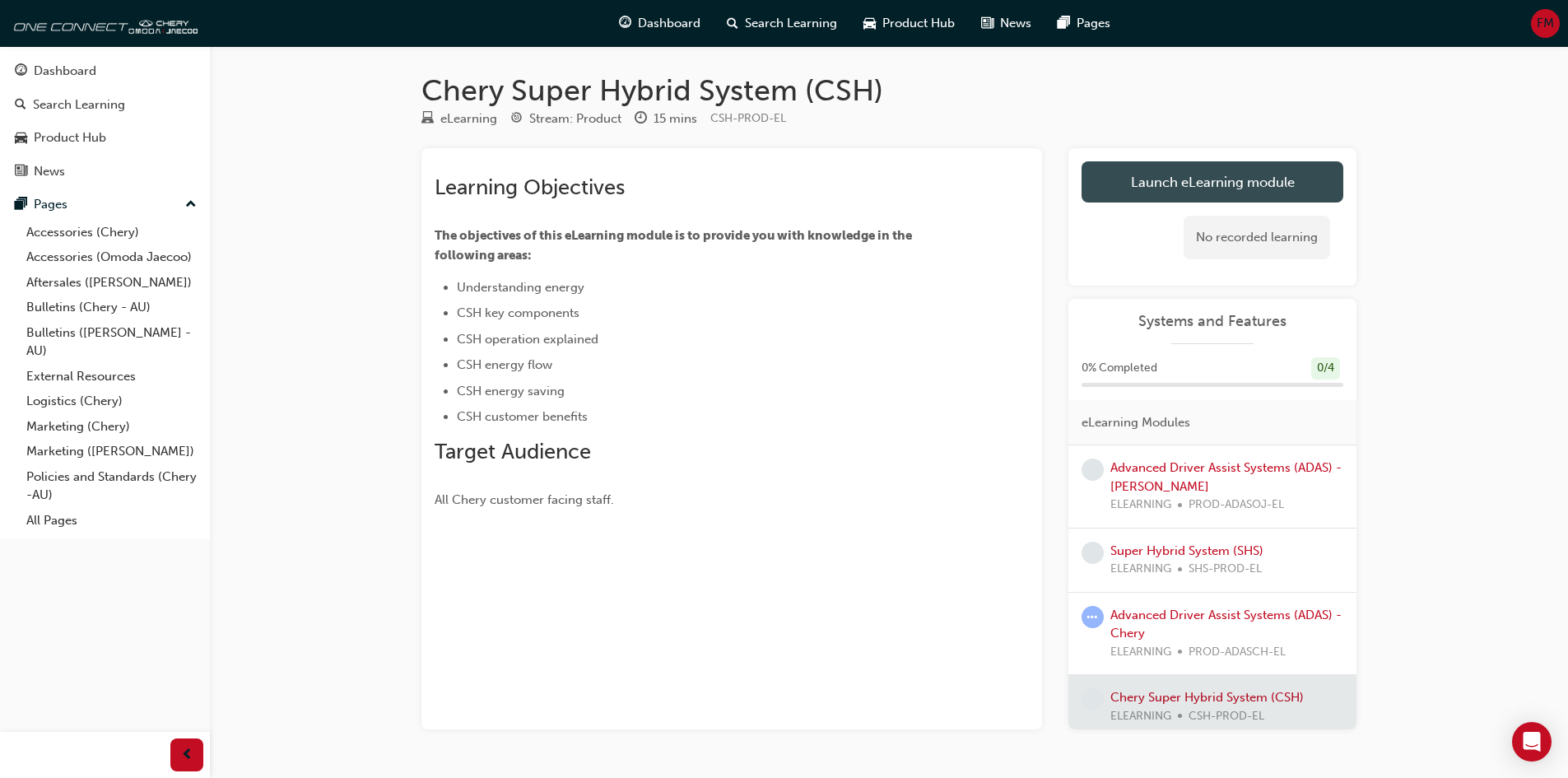
click at [1290, 173] on link "Launch eLearning module" at bounding box center [1212, 182] width 261 height 42
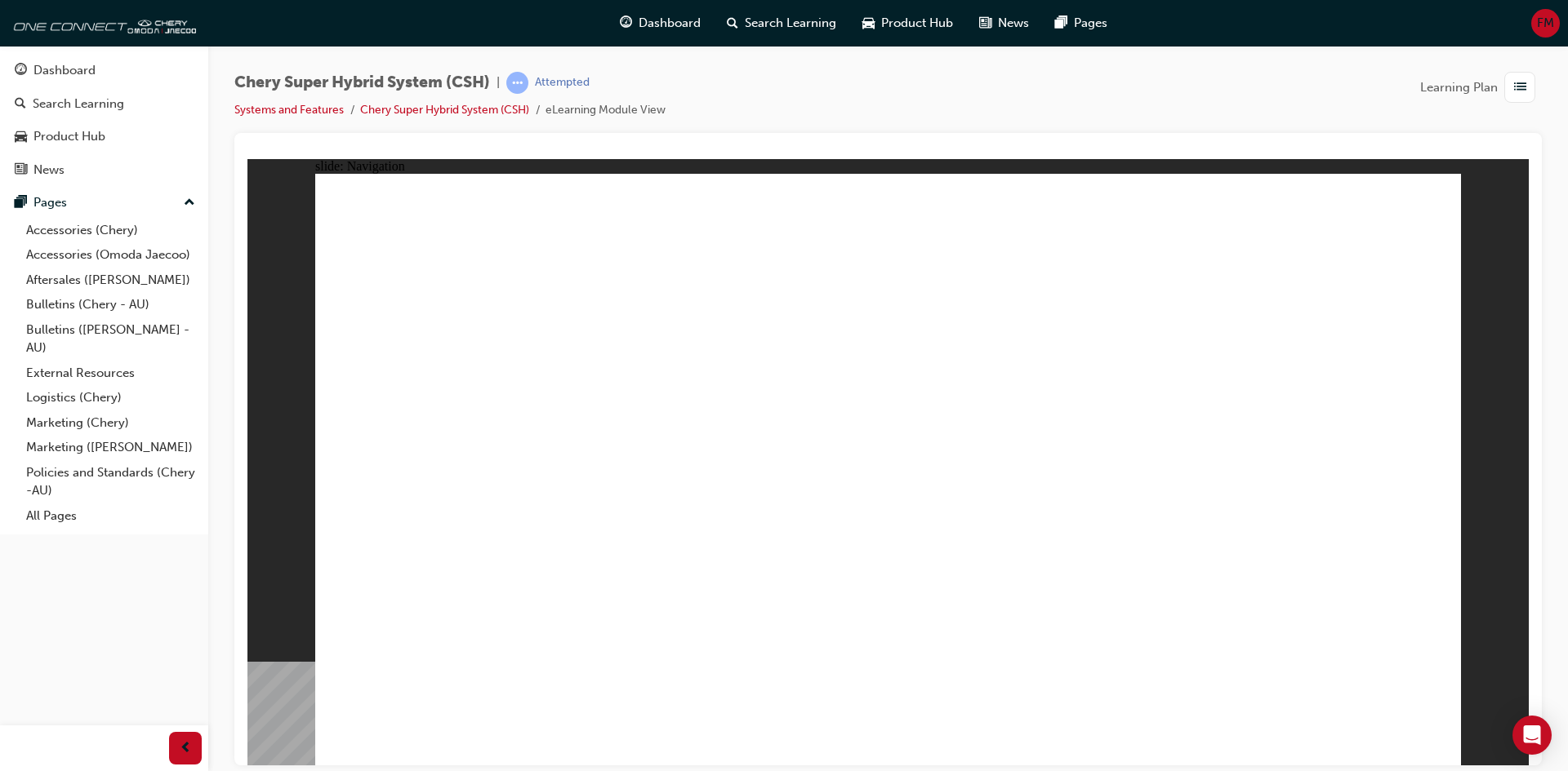
drag, startPoint x: 441, startPoint y: 365, endPoint x: 462, endPoint y: 362, distance: 21.2
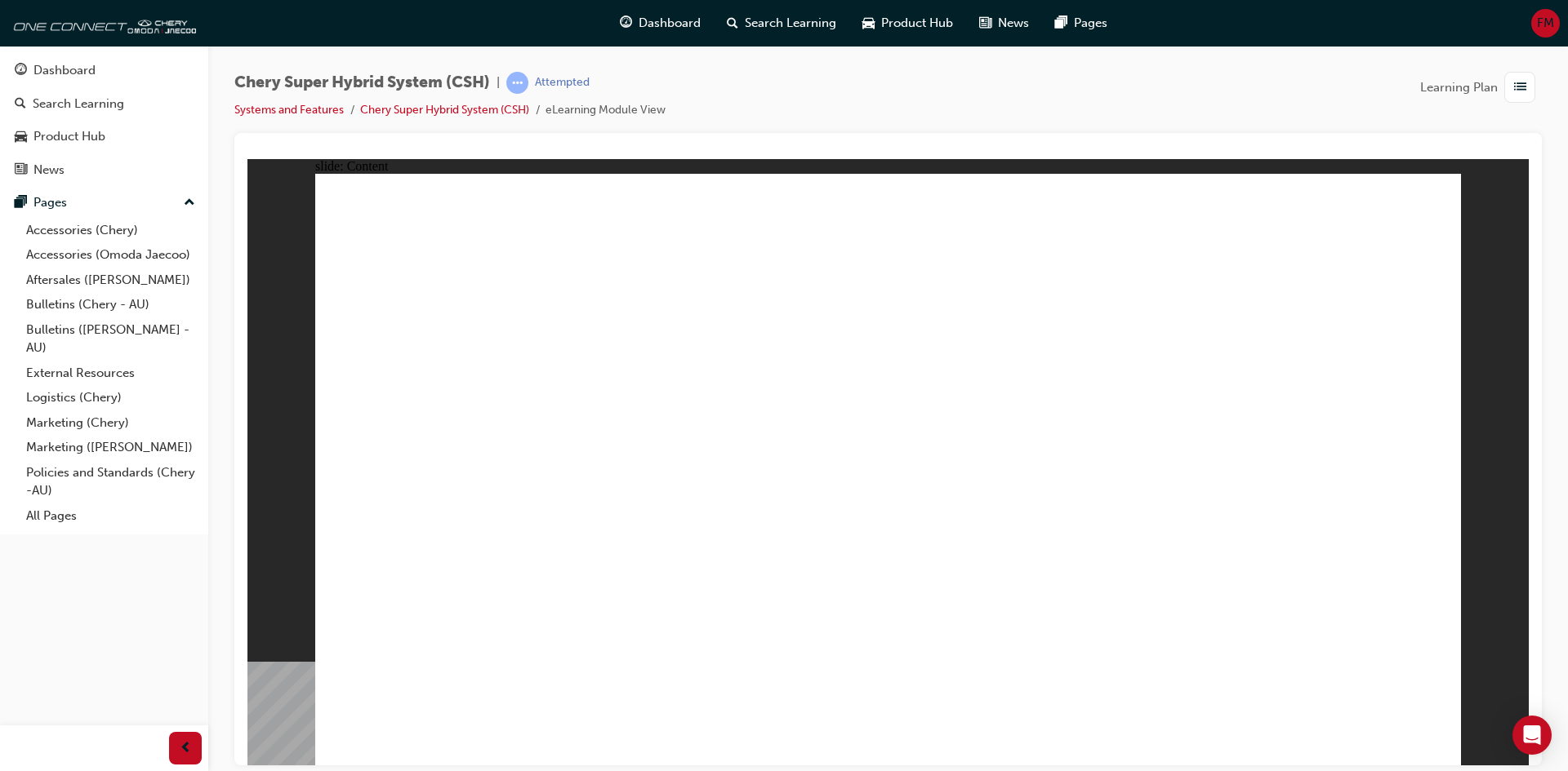
drag, startPoint x: 805, startPoint y: 355, endPoint x: 767, endPoint y: 454, distance: 106.0
drag, startPoint x: 761, startPoint y: 458, endPoint x: 768, endPoint y: 575, distance: 117.2
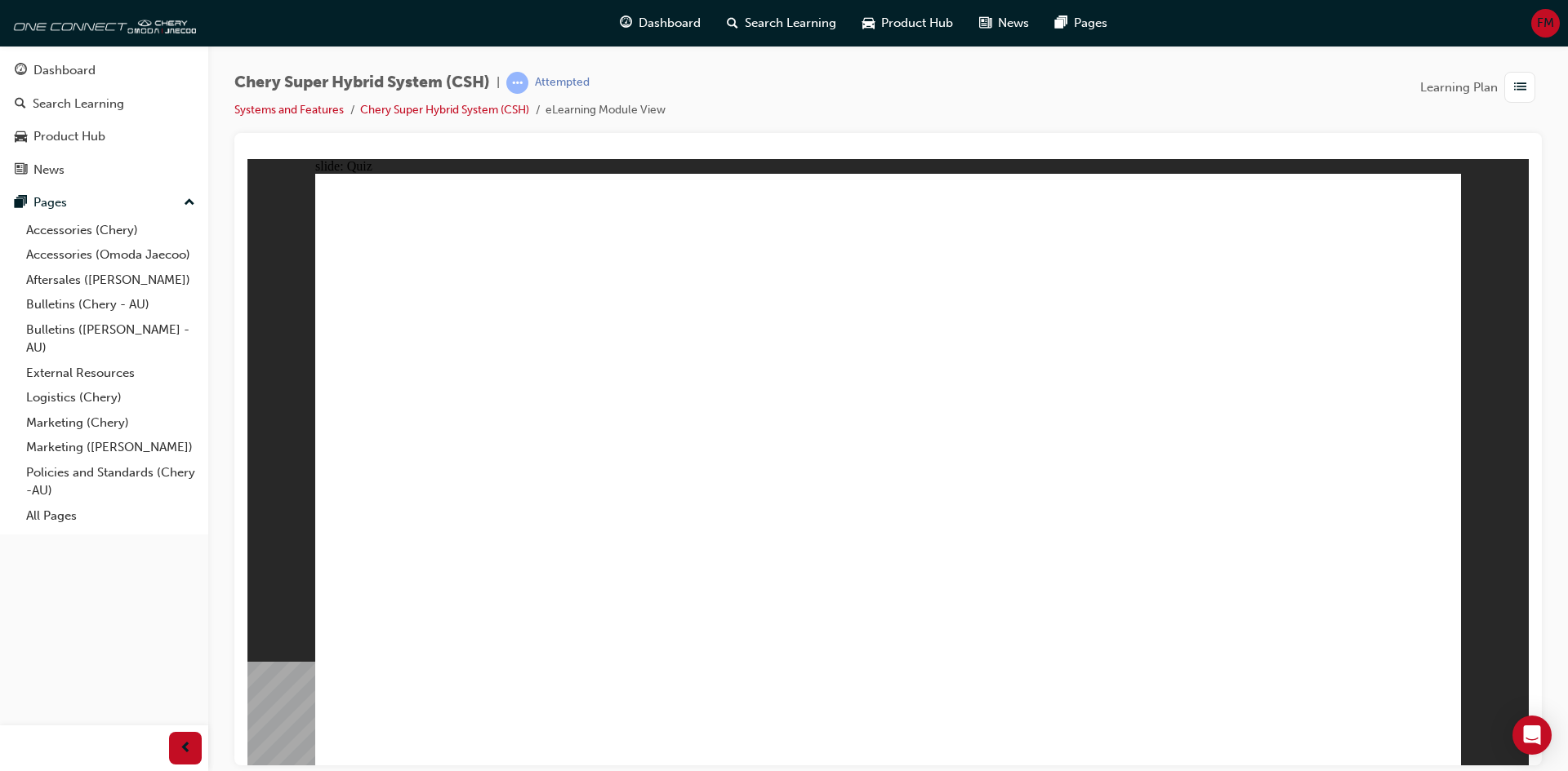
radio input "true"
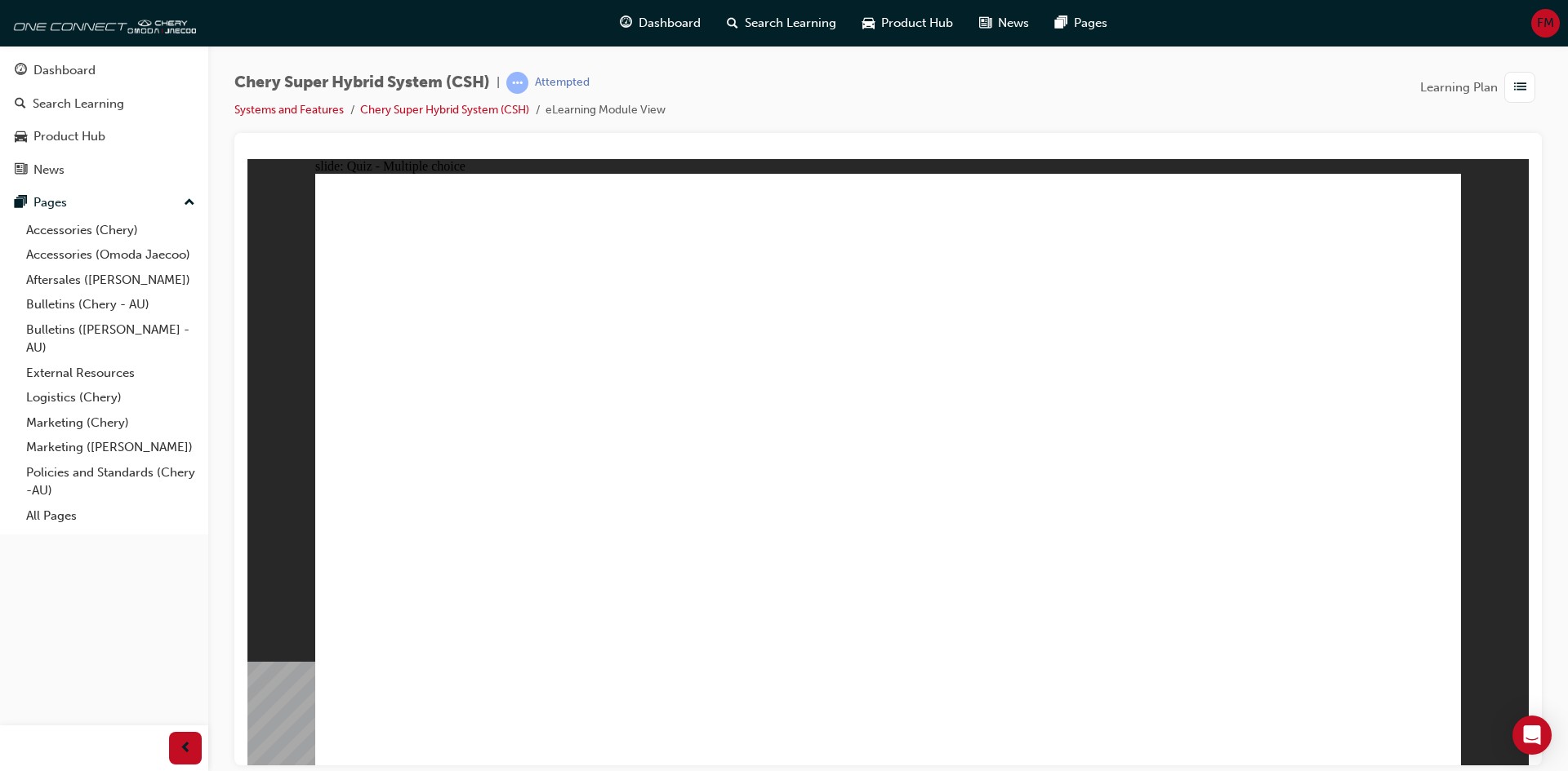
radio input "true"
drag, startPoint x: 784, startPoint y: 573, endPoint x: 763, endPoint y: 597, distance: 31.9
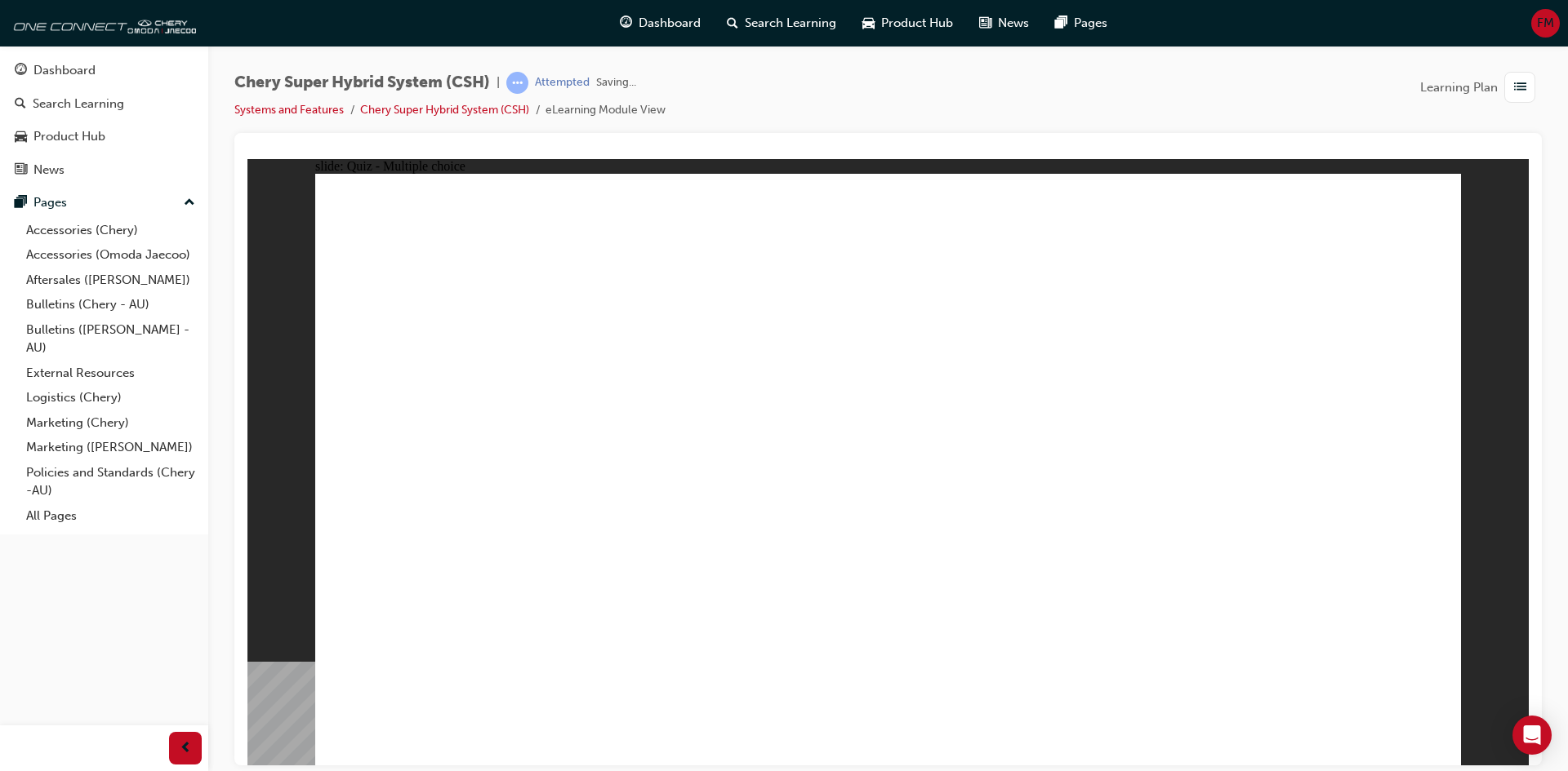
radio input "true"
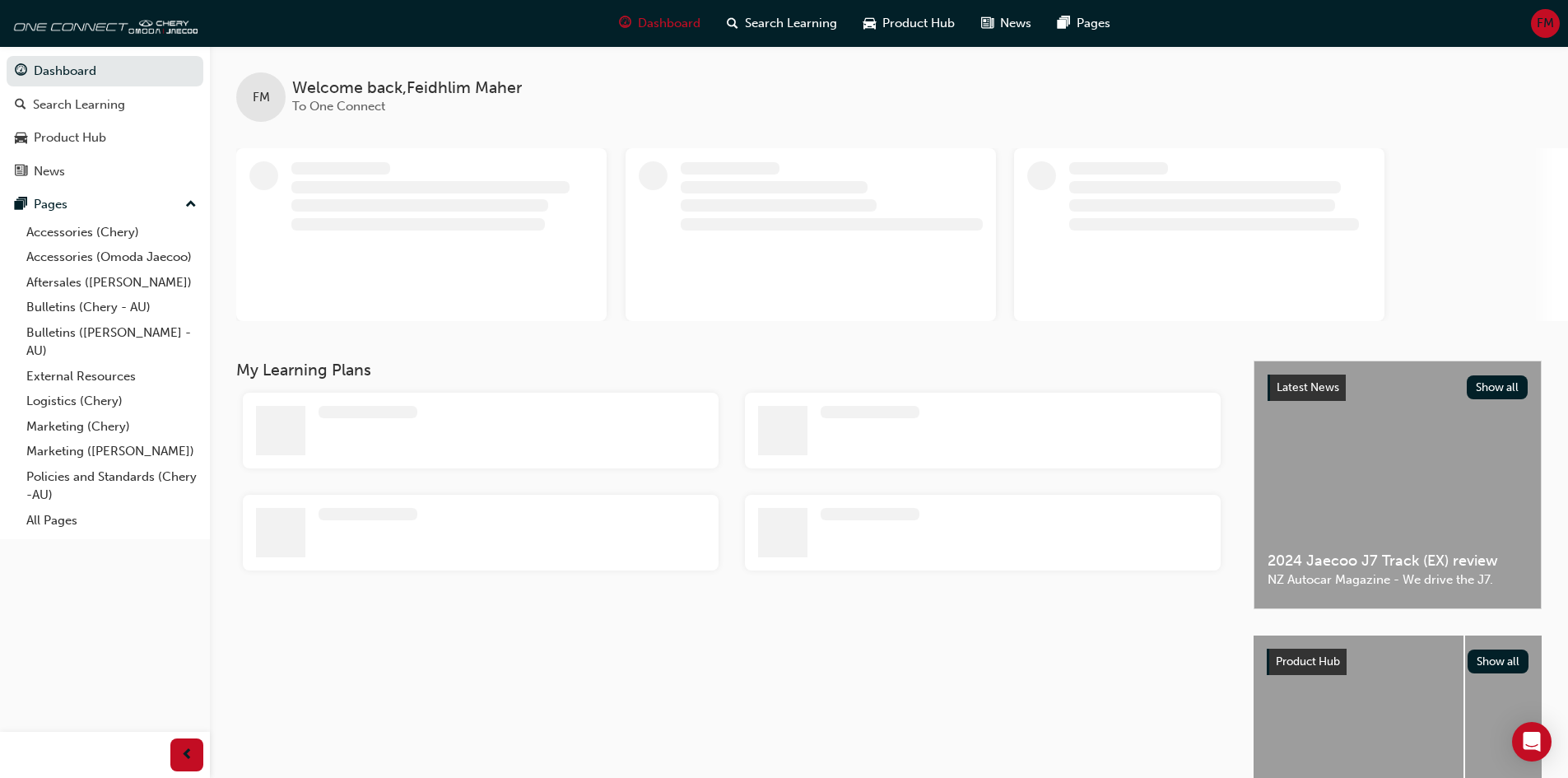
click at [1537, 30] on span "FM" at bounding box center [1545, 23] width 17 height 19
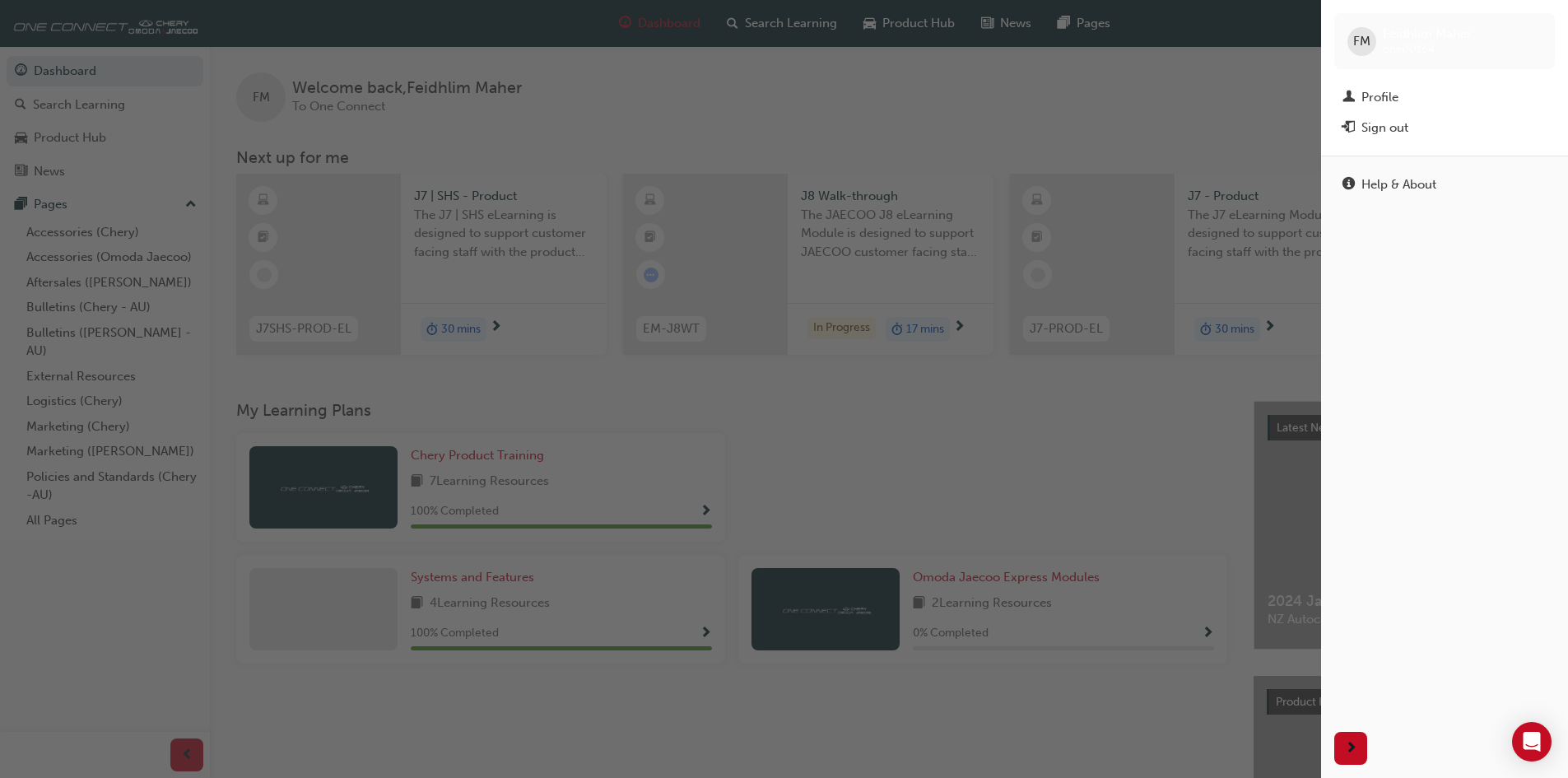
click at [1133, 81] on div "button" at bounding box center [661, 389] width 1321 height 778
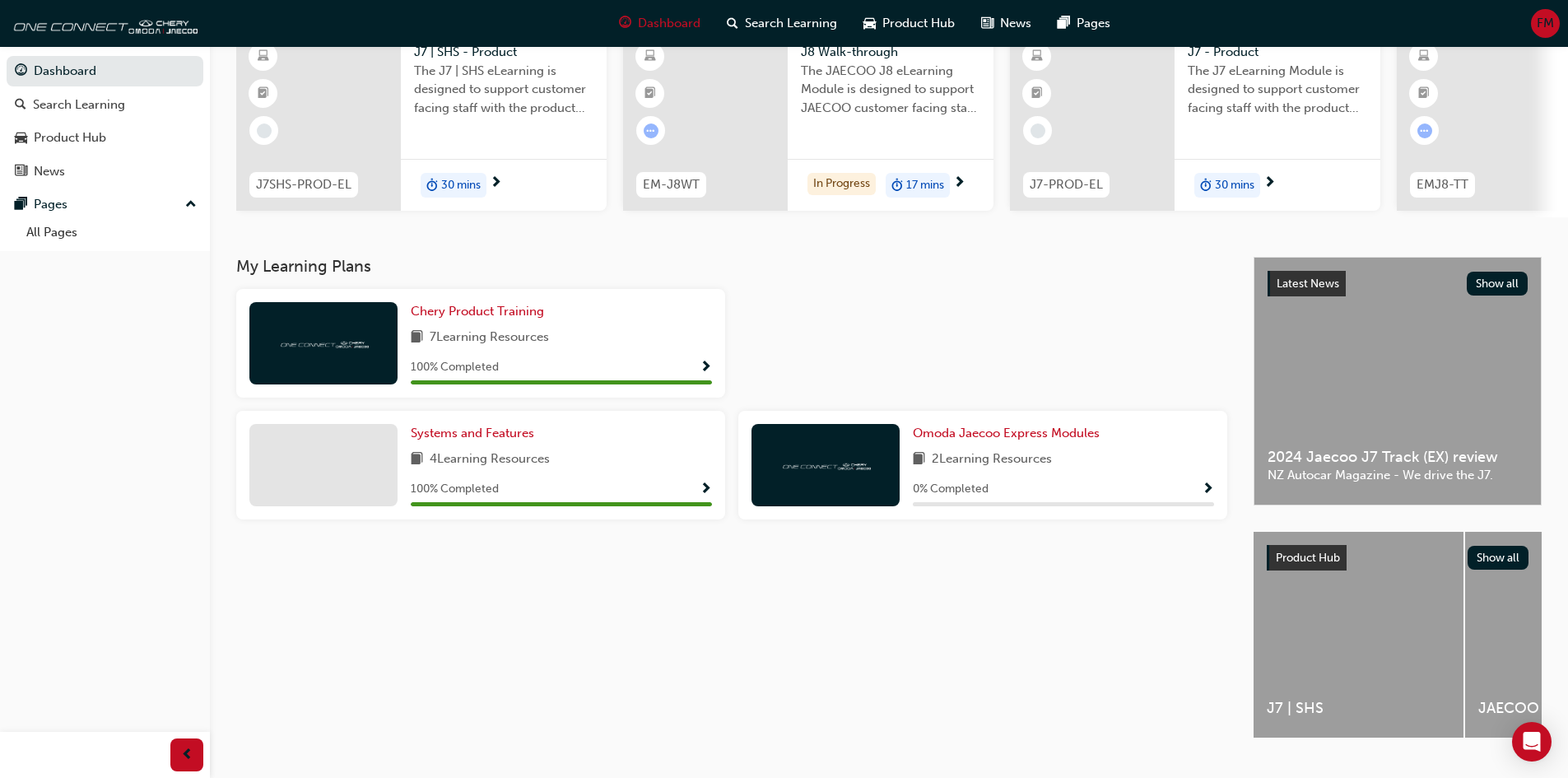
scroll to position [165, 0]
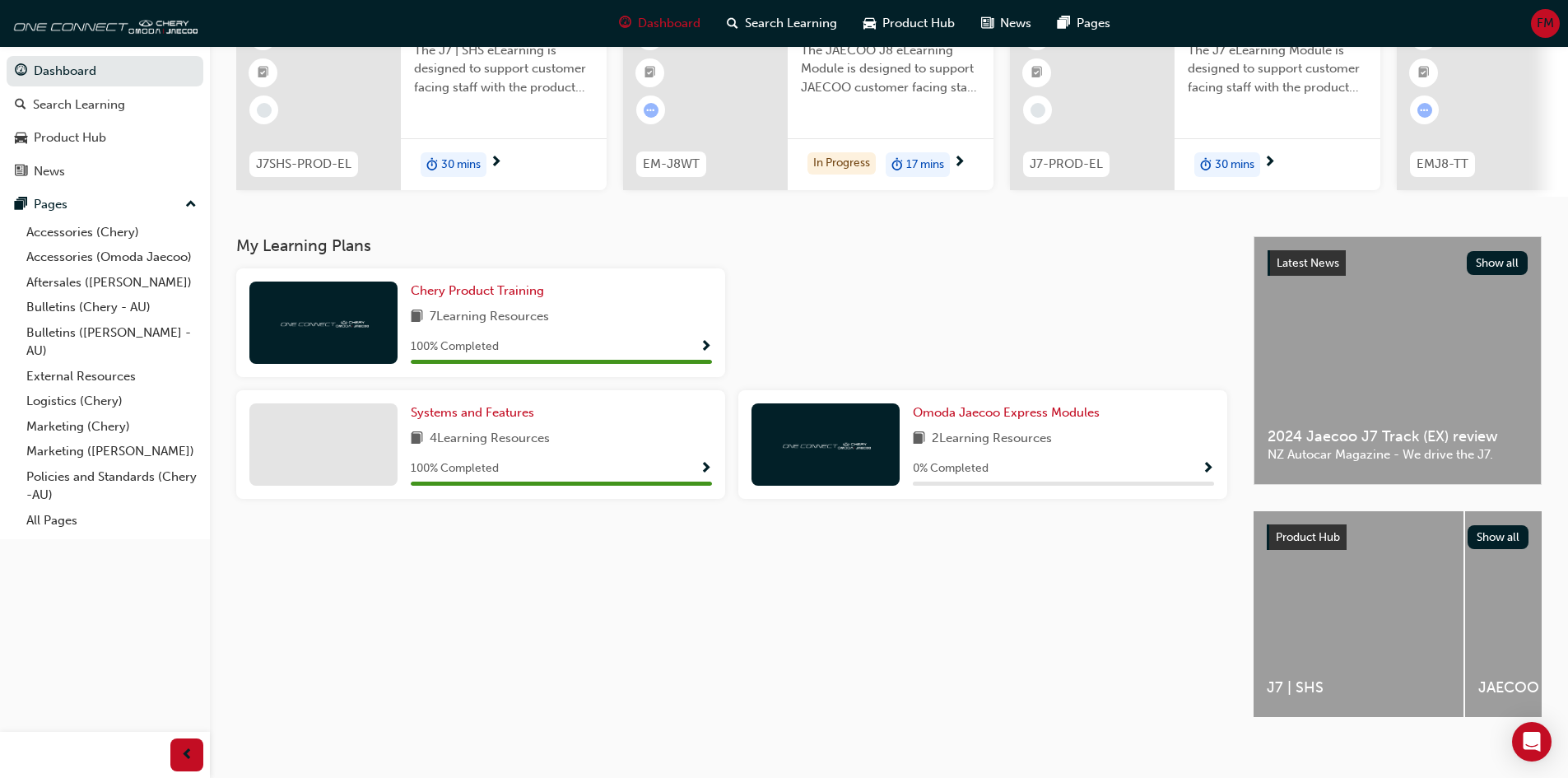
click at [1202, 480] on div "0 % Completed" at bounding box center [1064, 469] width 301 height 21
click at [1207, 473] on span "Show Progress" at bounding box center [1207, 469] width 12 height 15
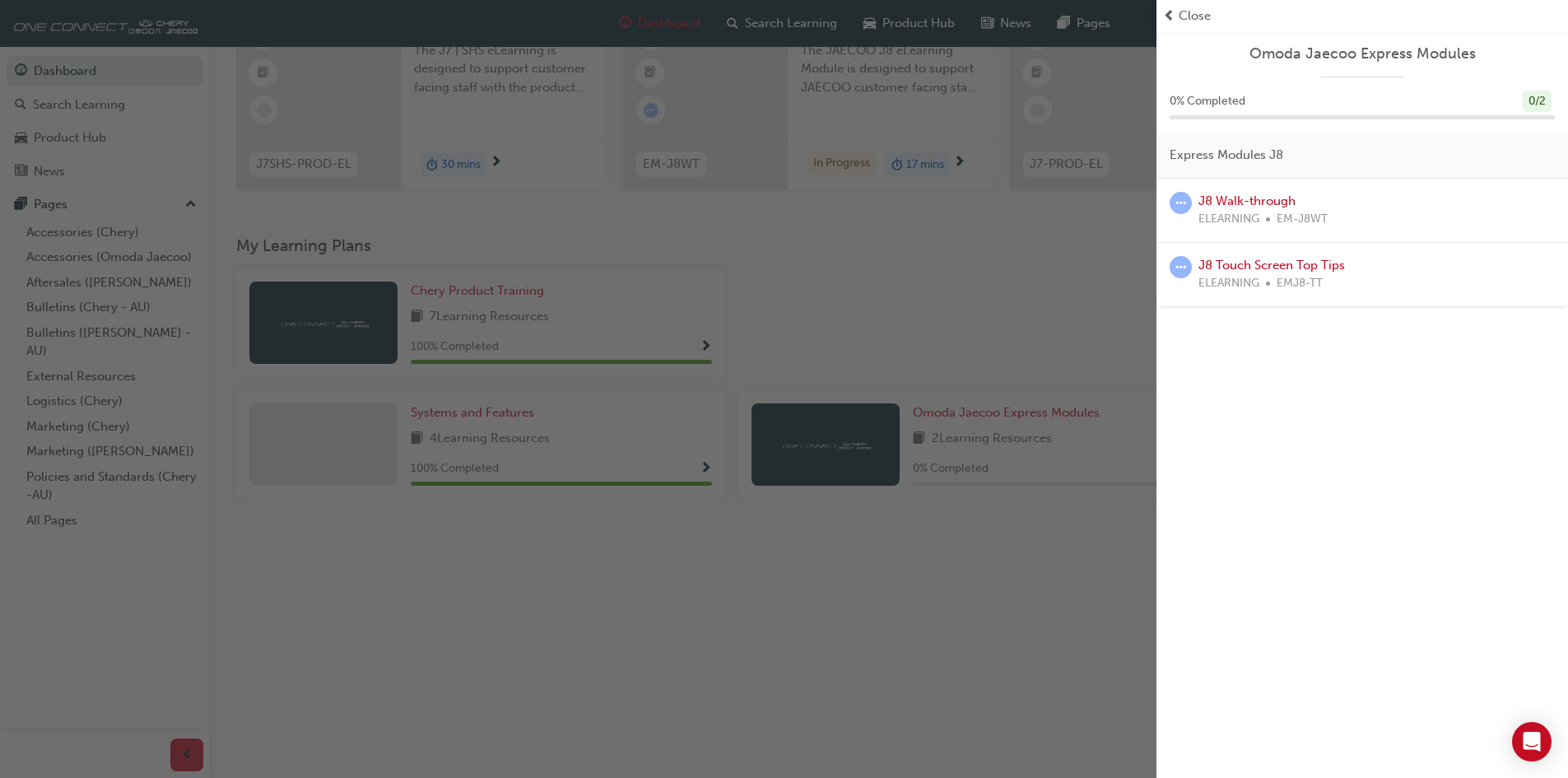
click at [1109, 328] on div "button" at bounding box center [578, 389] width 1157 height 778
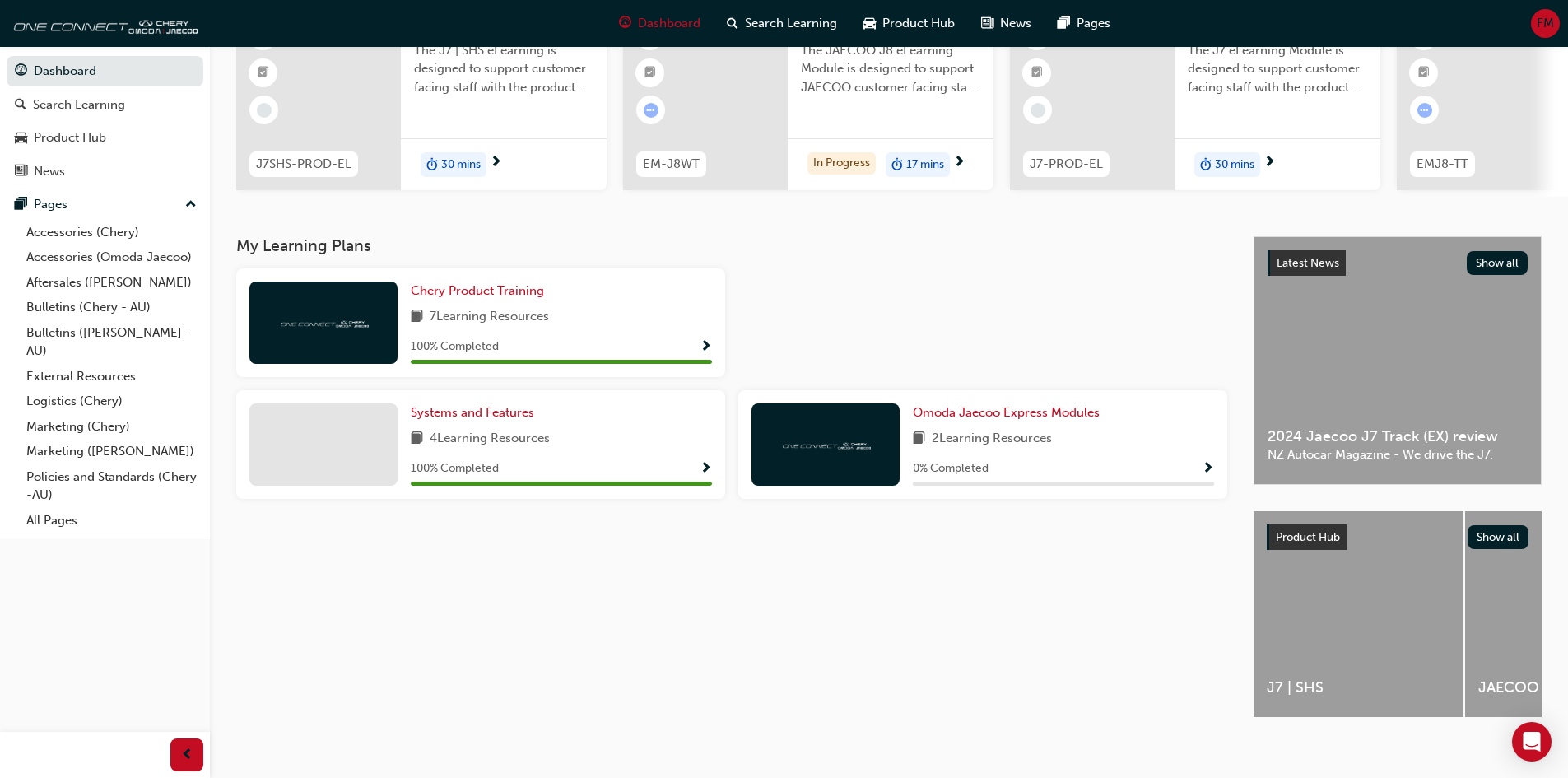
click at [704, 477] on span "Show Progress" at bounding box center [705, 469] width 12 height 15
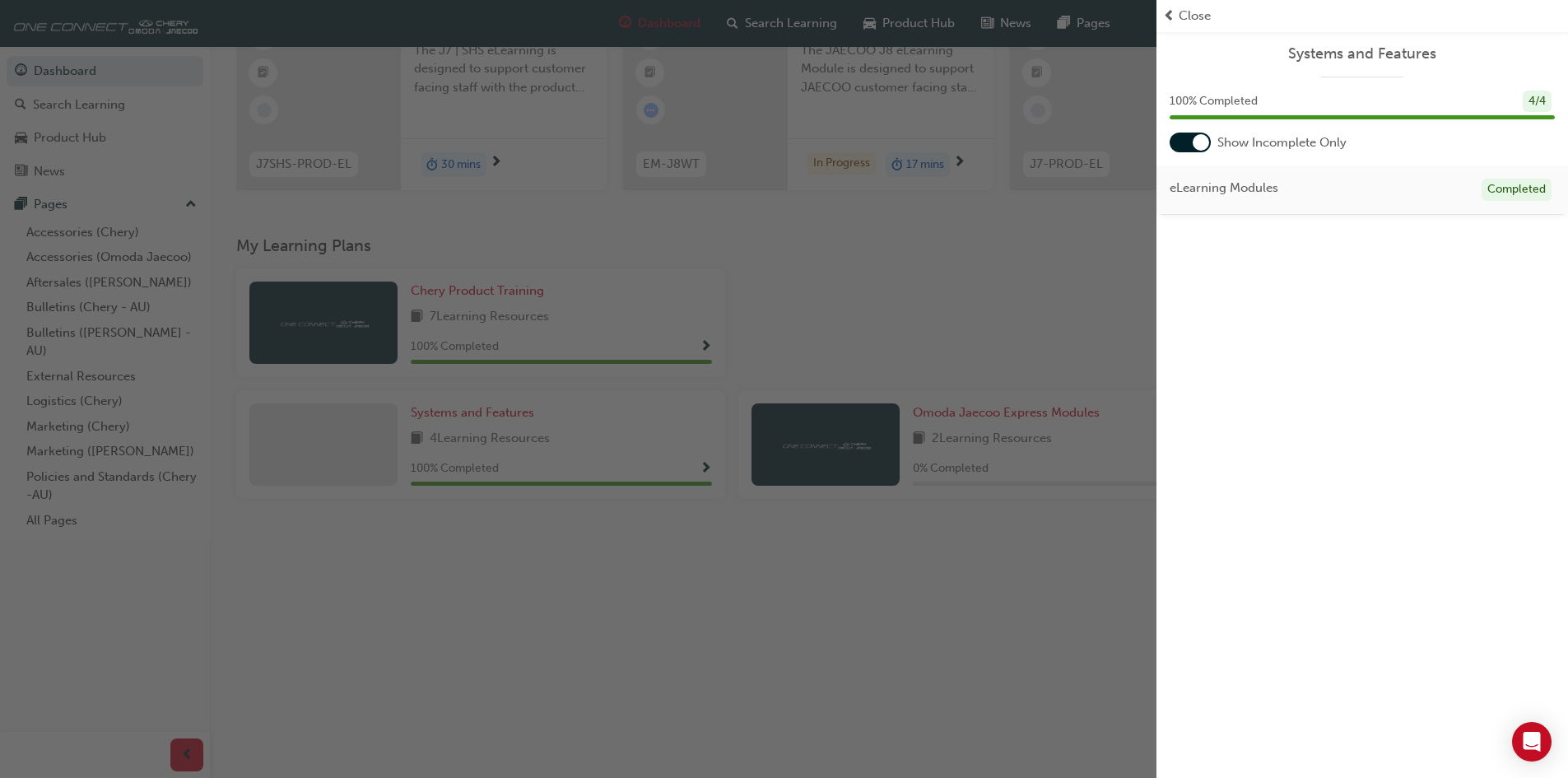
click at [904, 343] on div "button" at bounding box center [578, 389] width 1157 height 778
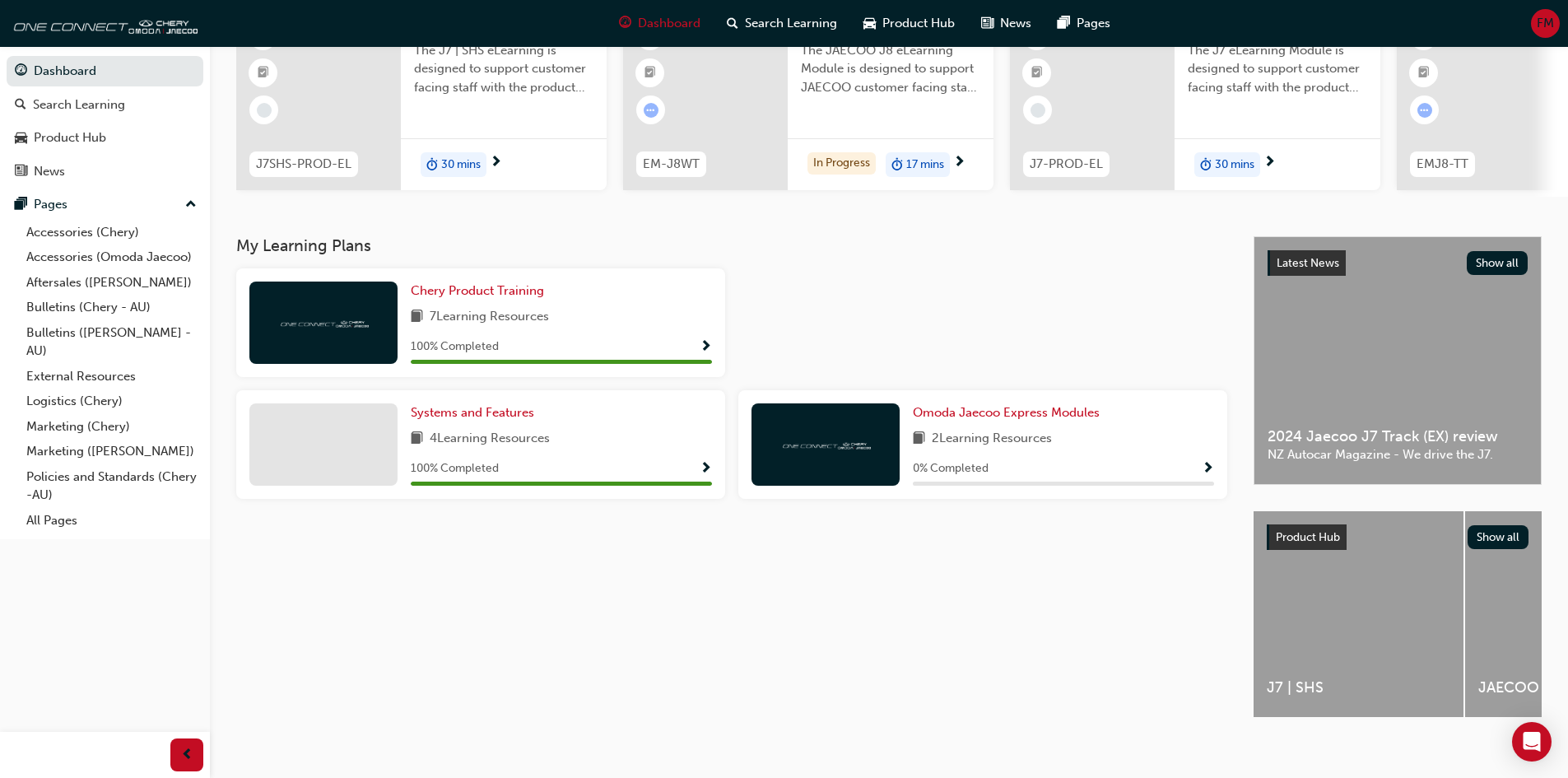
click at [831, 443] on img at bounding box center [825, 444] width 90 height 16
click at [986, 430] on div "Omoda Jaecoo Express Modules 2 Learning Resources 0 % Completed" at bounding box center [1064, 444] width 301 height 82
click at [992, 420] on span "Omoda Jaecoo Express Modules" at bounding box center [1006, 412] width 187 height 15
